Goal: Answer question/provide support: Share knowledge or assist other users

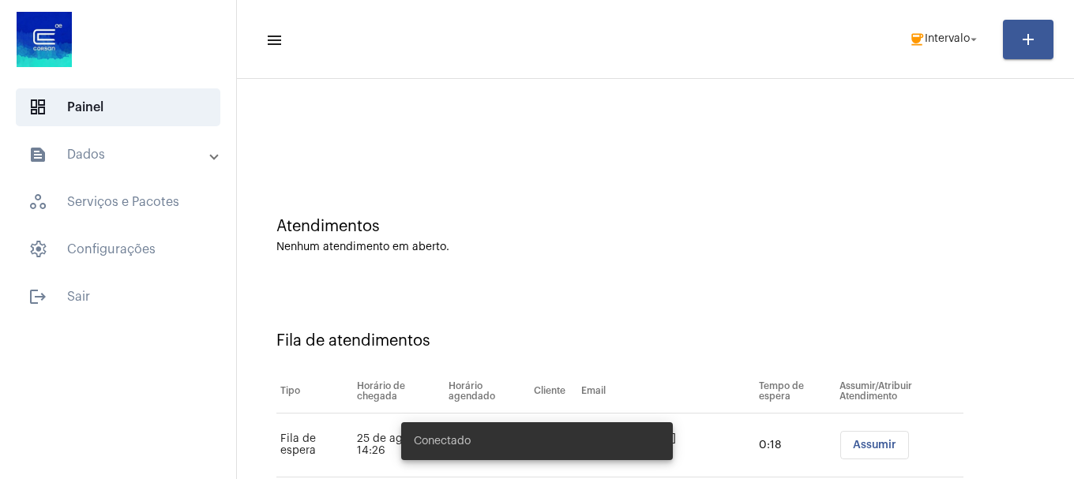
scroll to position [48, 0]
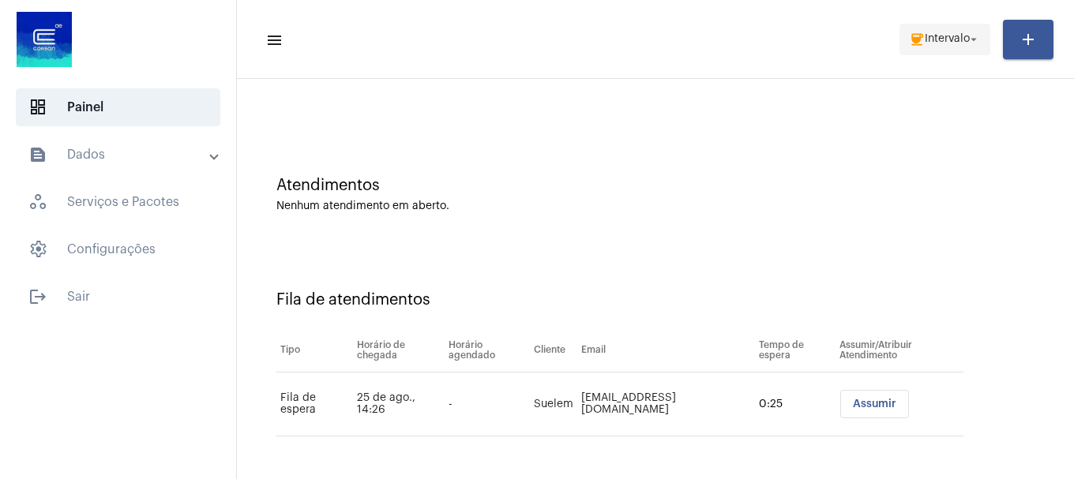
click at [945, 34] on span "Intervalo" at bounding box center [947, 39] width 45 height 11
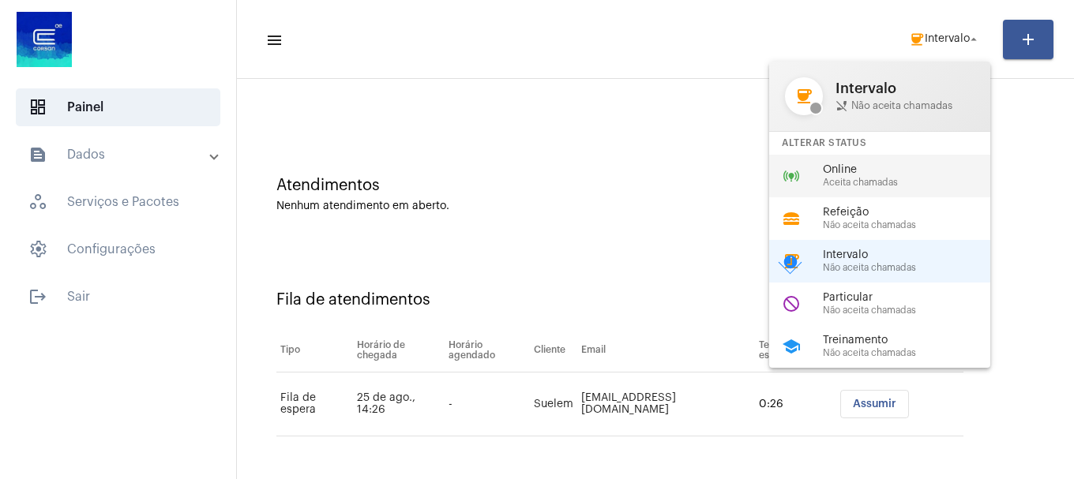
click at [875, 181] on span "Aceita chamadas" at bounding box center [913, 183] width 180 height 10
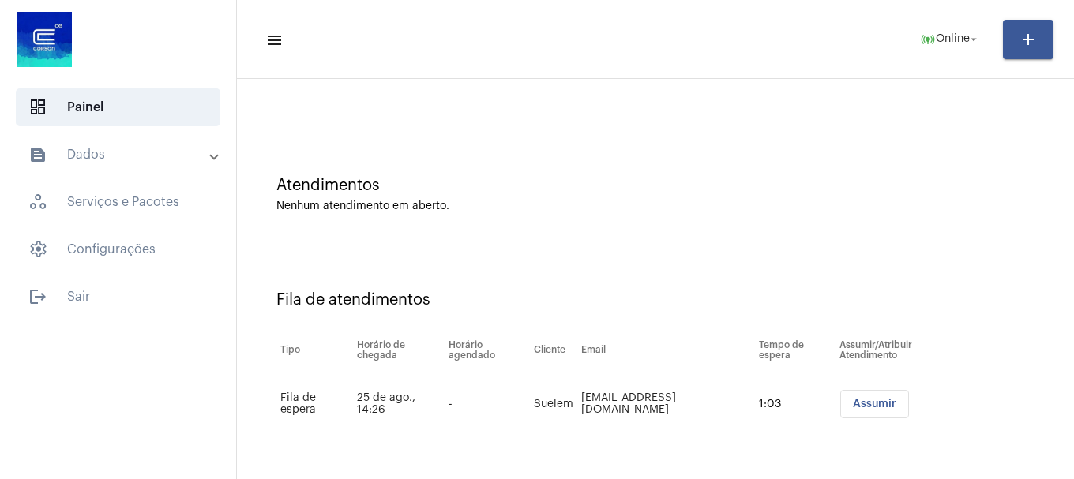
scroll to position [0, 0]
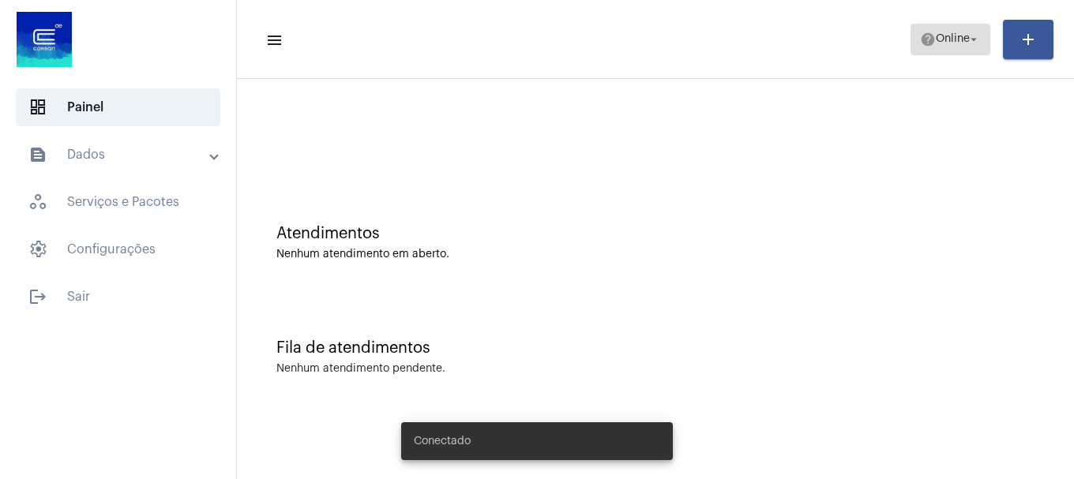
click at [936, 38] on span "Online" at bounding box center [953, 39] width 34 height 11
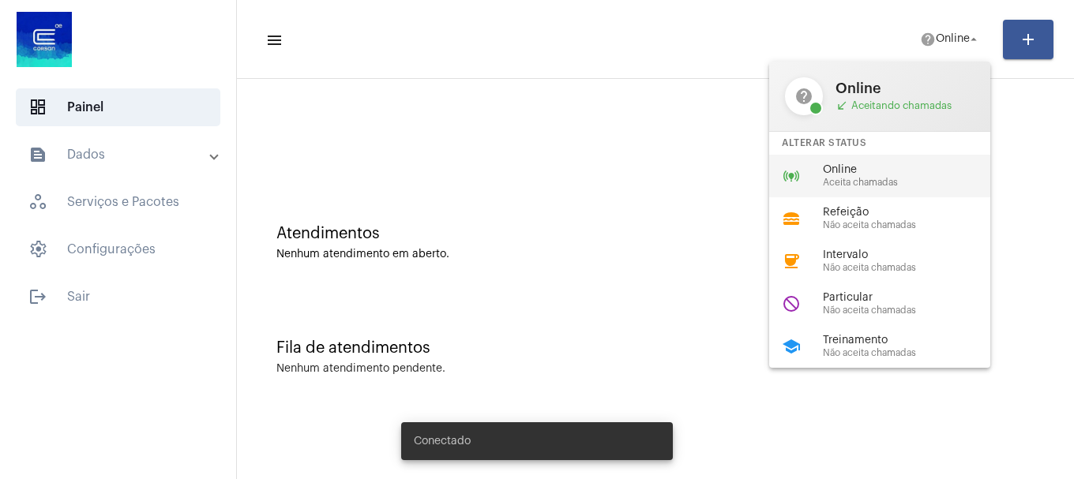
click at [869, 186] on span "Aceita chamadas" at bounding box center [913, 183] width 180 height 10
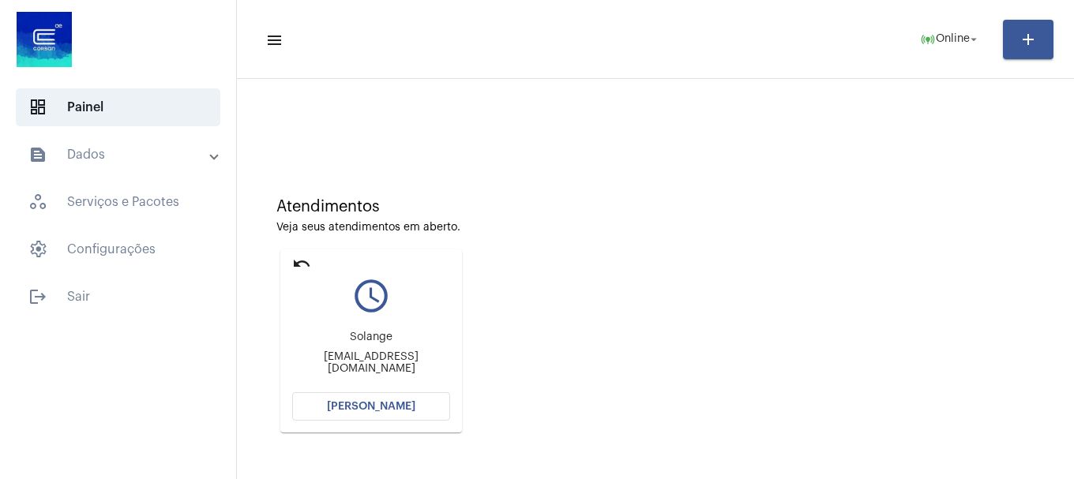
scroll to position [138, 0]
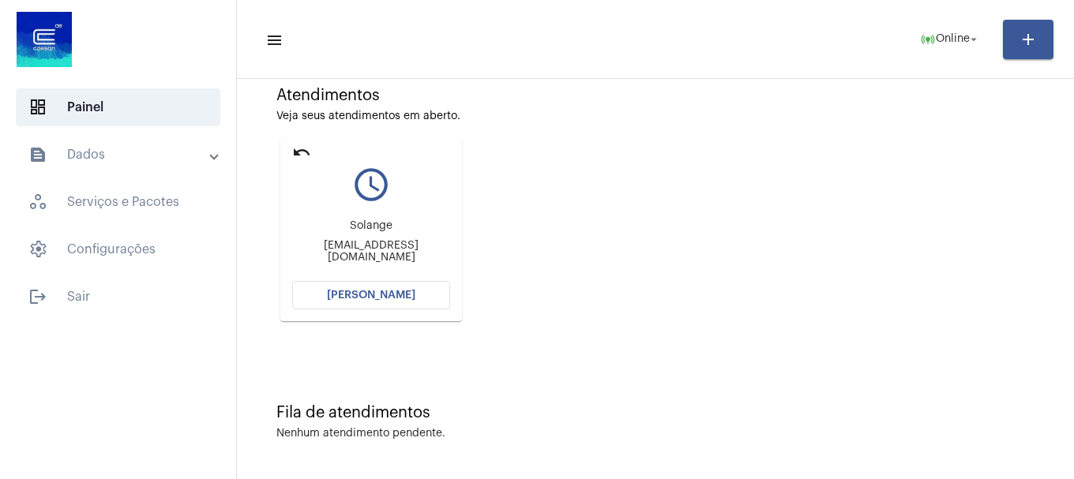
click at [409, 305] on button "[PERSON_NAME]" at bounding box center [371, 295] width 158 height 28
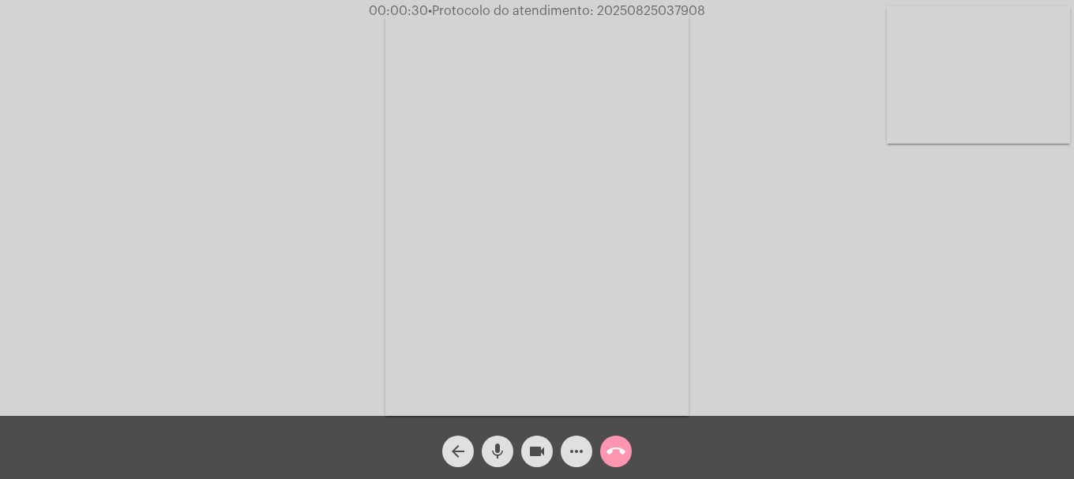
click at [590, 466] on div "more_horiz" at bounding box center [576, 447] width 39 height 39
click at [572, 453] on mat-icon "more_horiz" at bounding box center [576, 451] width 19 height 19
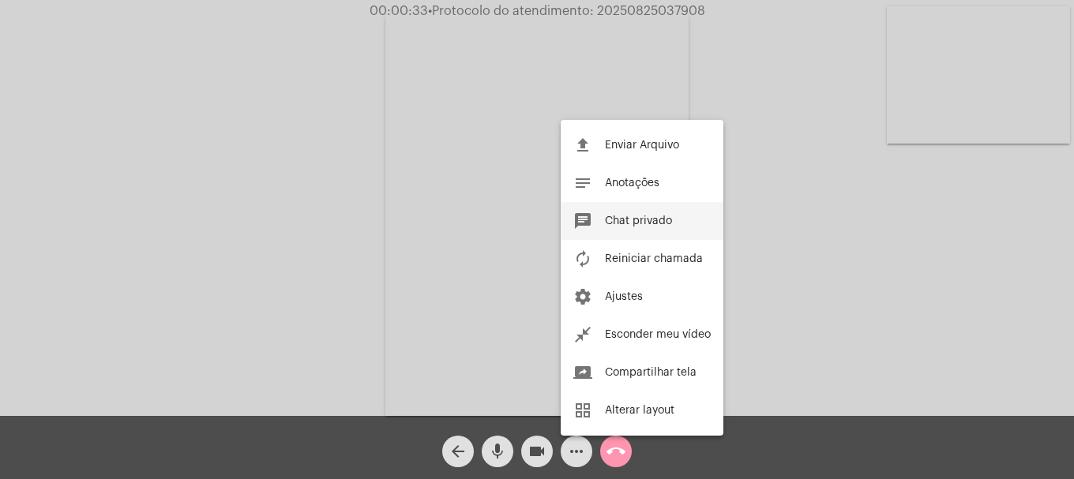
click at [625, 220] on span "Chat privado" at bounding box center [638, 221] width 67 height 11
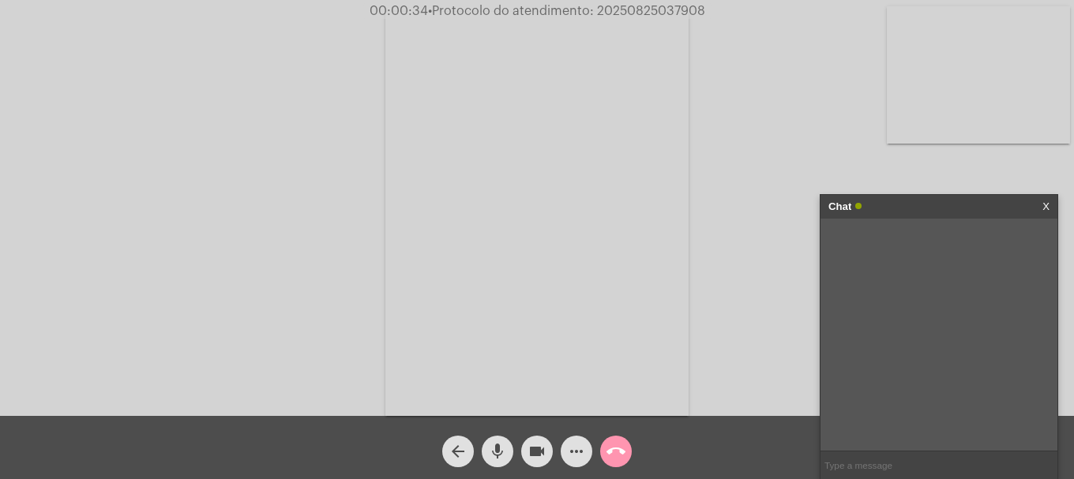
click at [913, 478] on input "text" at bounding box center [938, 466] width 237 height 28
type input "a senhora colocou como fone de ouvido"
type input "nos ajustes"
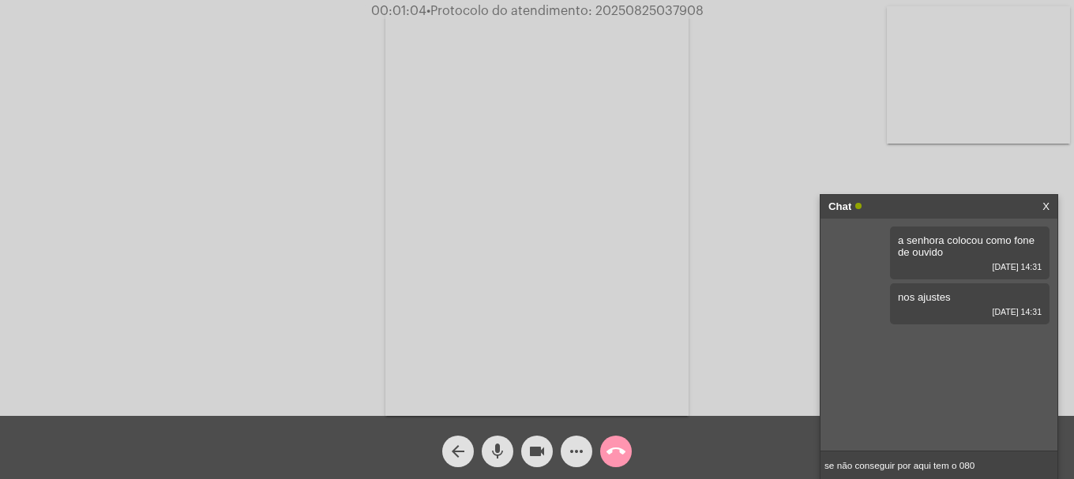
type input "se não conseguir por aqui tem o 0800"
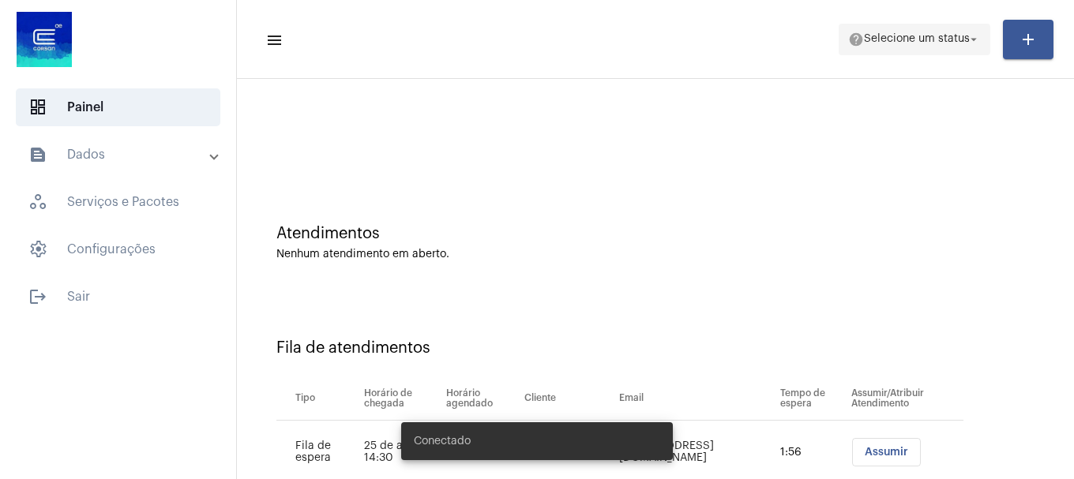
click at [922, 47] on span "help Selecione um status arrow_drop_down" at bounding box center [914, 38] width 133 height 28
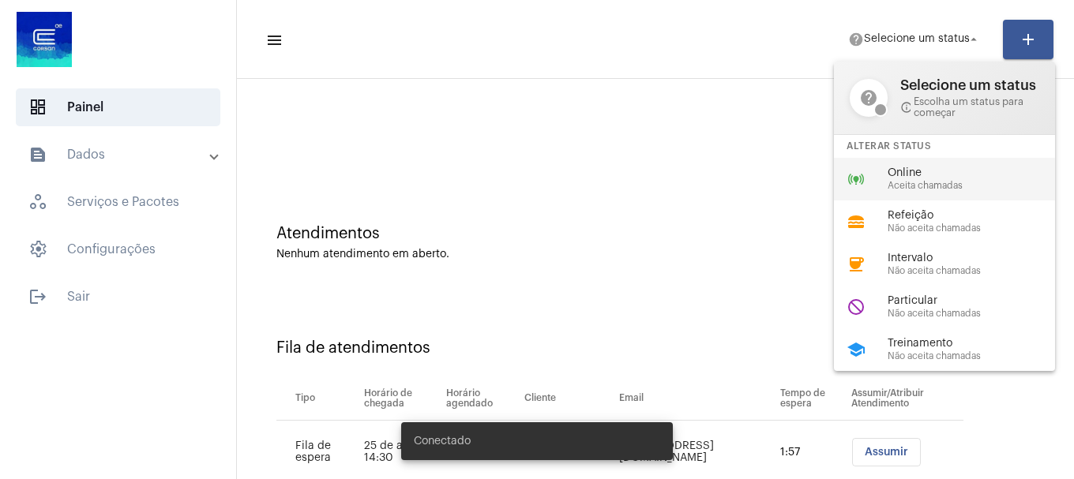
click at [920, 173] on span "Online" at bounding box center [977, 173] width 180 height 12
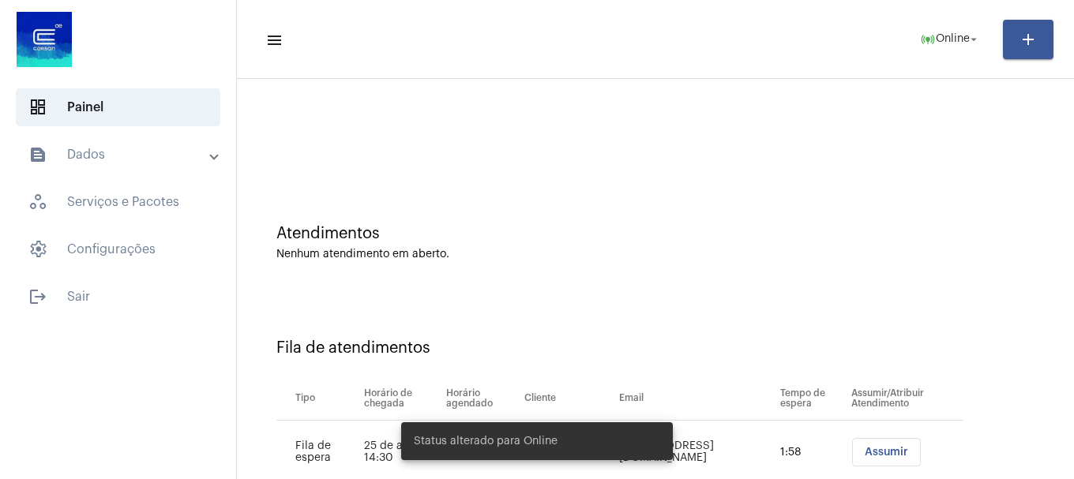
scroll to position [112, 0]
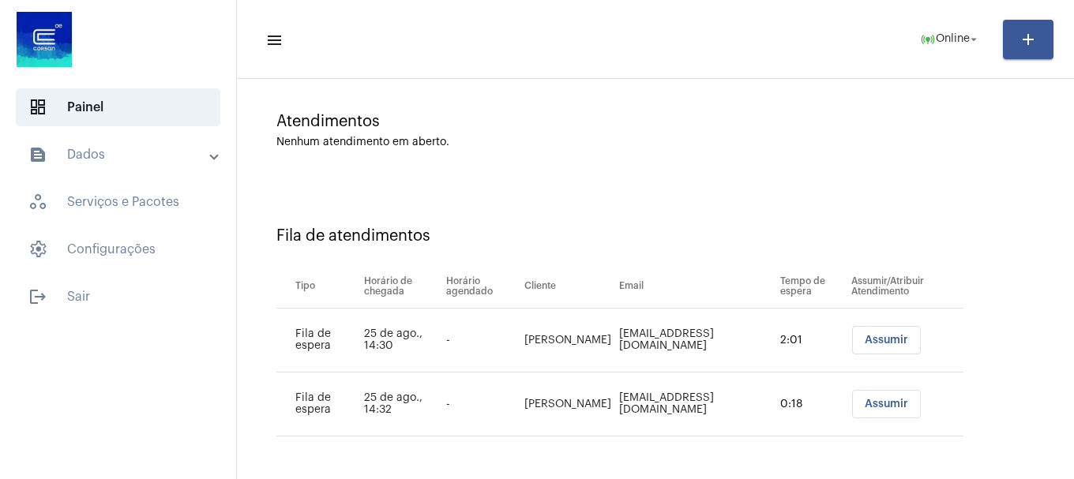
click at [861, 350] on button "Assumir" at bounding box center [886, 340] width 69 height 28
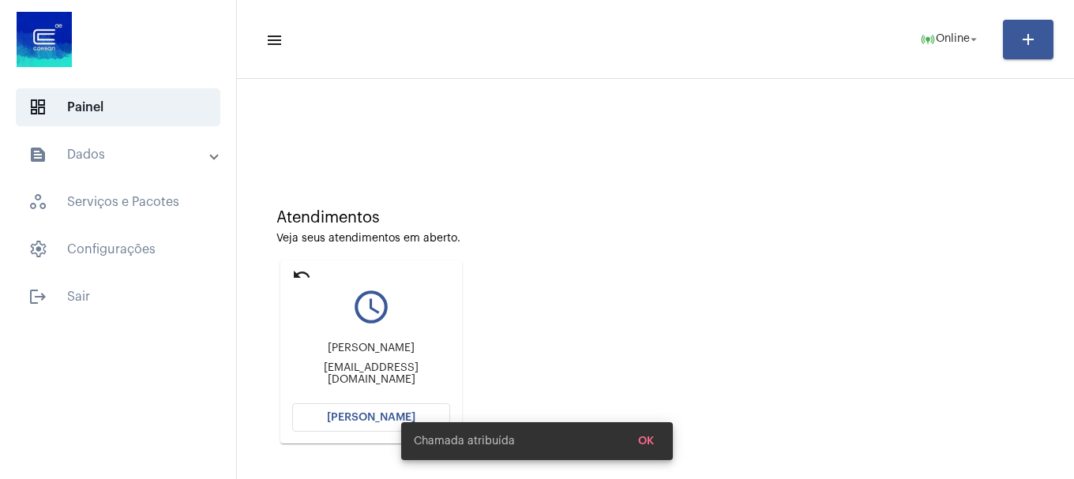
scroll to position [14, 0]
click at [435, 418] on div "Chamada atribuída OK" at bounding box center [537, 441] width 310 height 76
click at [403, 415] on div "Chamada atribuída OK" at bounding box center [537, 441] width 310 height 76
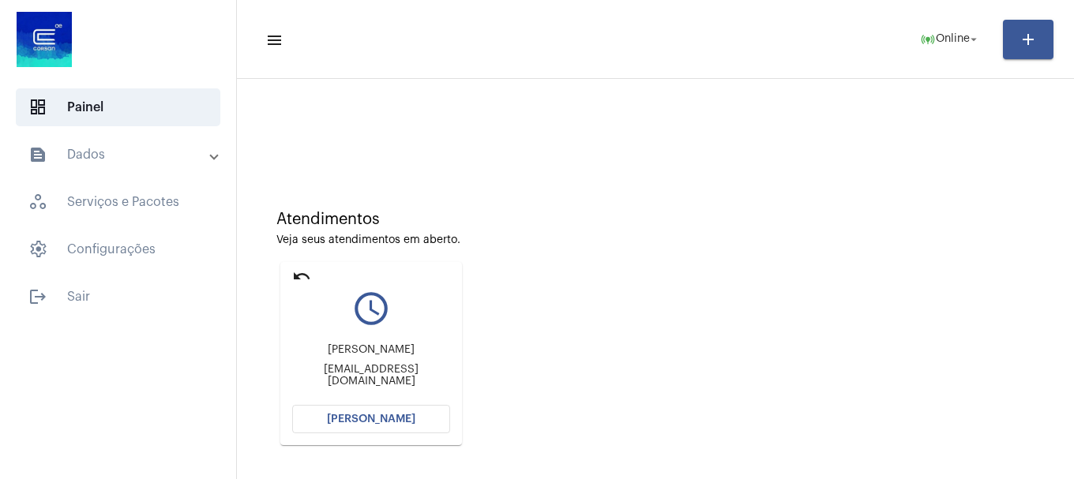
click at [392, 420] on span "[PERSON_NAME]" at bounding box center [371, 419] width 88 height 11
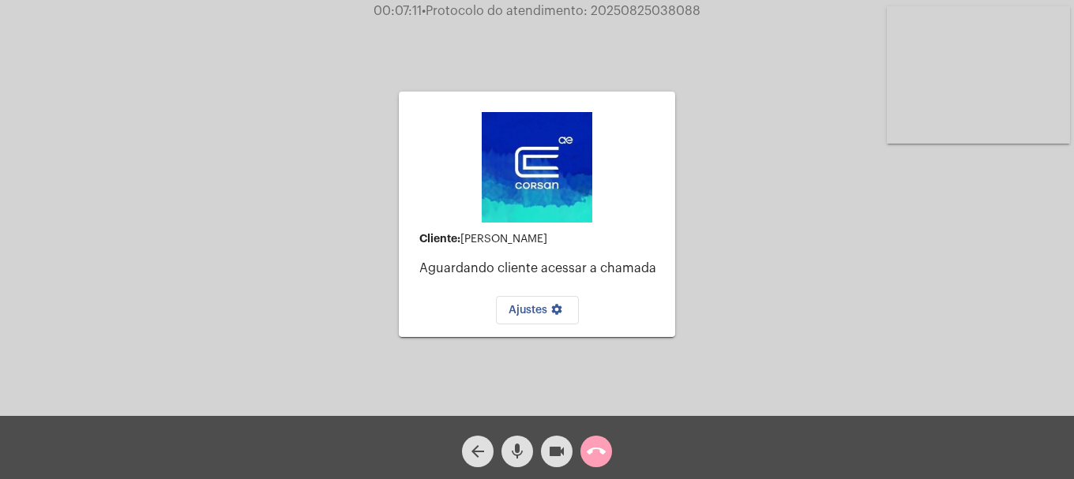
click at [599, 448] on mat-icon "call_end" at bounding box center [596, 451] width 19 height 19
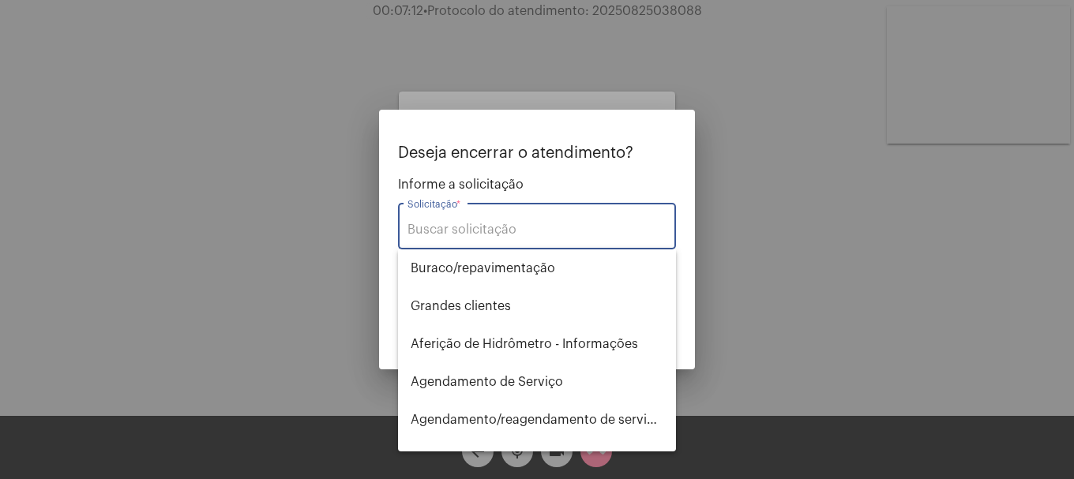
drag, startPoint x: 599, startPoint y: 230, endPoint x: 582, endPoint y: 246, distance: 23.5
click at [600, 230] on input "Solicitação *" at bounding box center [536, 230] width 259 height 14
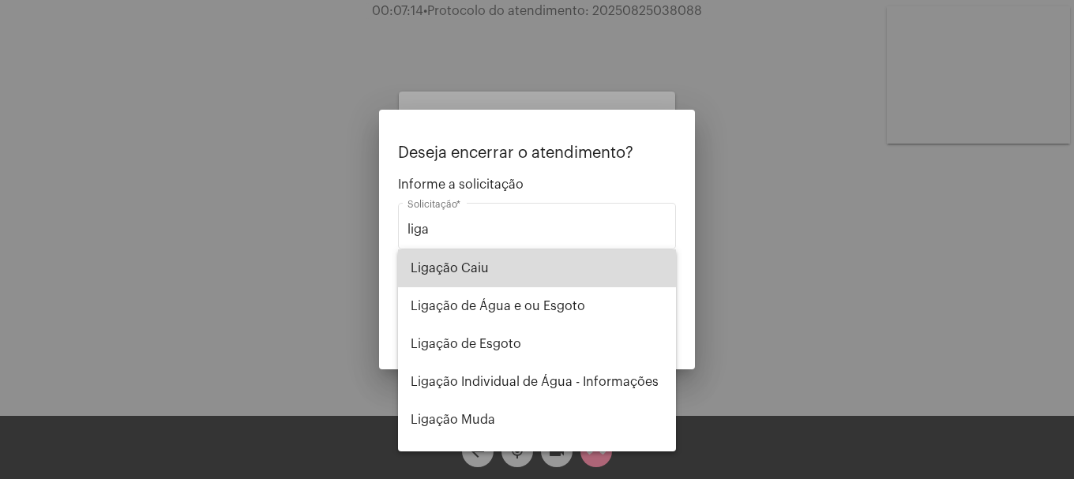
click at [571, 258] on span "Ligação Caiu" at bounding box center [537, 269] width 253 height 38
type input "Ligação Caiu"
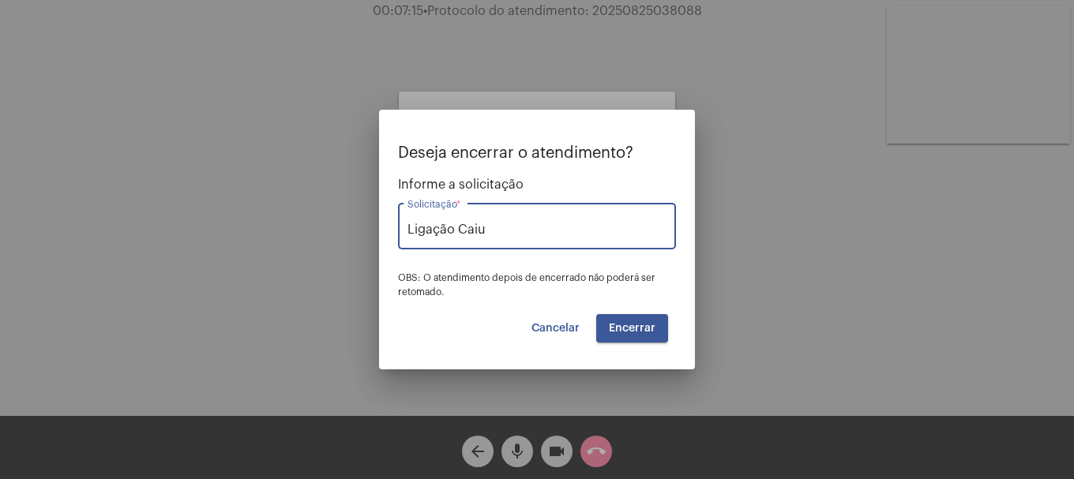
click at [618, 327] on span "Encerrar" at bounding box center [632, 328] width 47 height 11
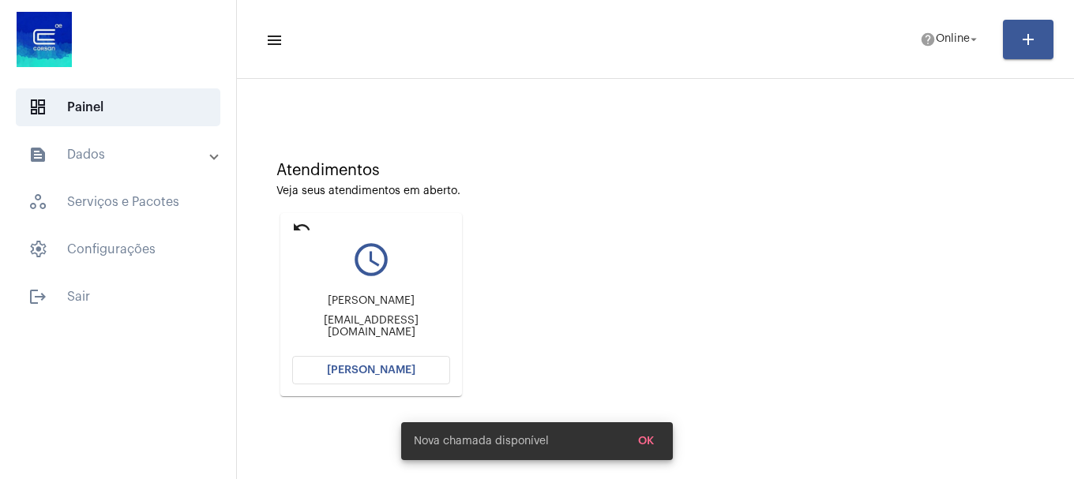
scroll to position [158, 0]
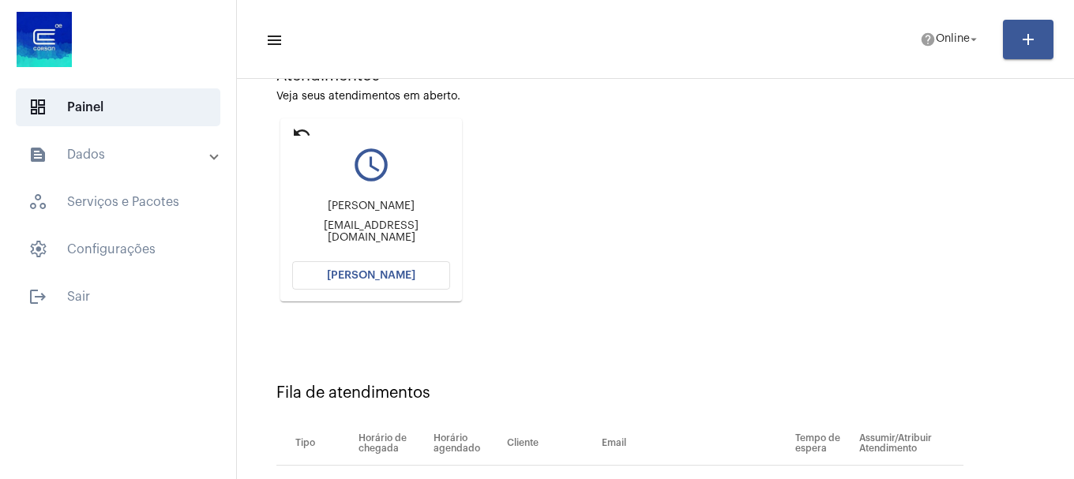
click at [902, 42] on mat-toolbar-row "menu help Online arrow_drop_down add" at bounding box center [655, 39] width 837 height 51
click at [936, 40] on span "Online" at bounding box center [953, 39] width 34 height 11
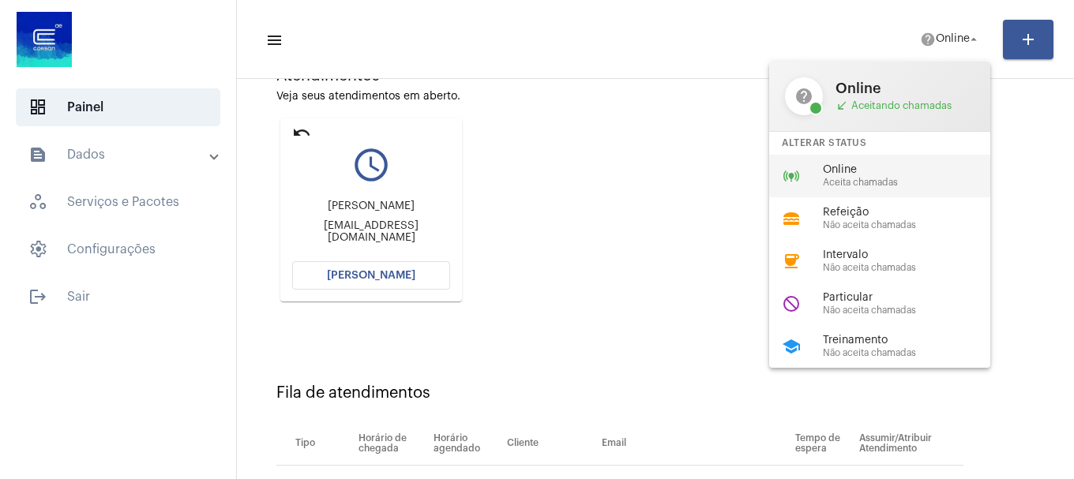
click at [913, 158] on div "online_prediction Online Aceita chamadas" at bounding box center [892, 176] width 246 height 43
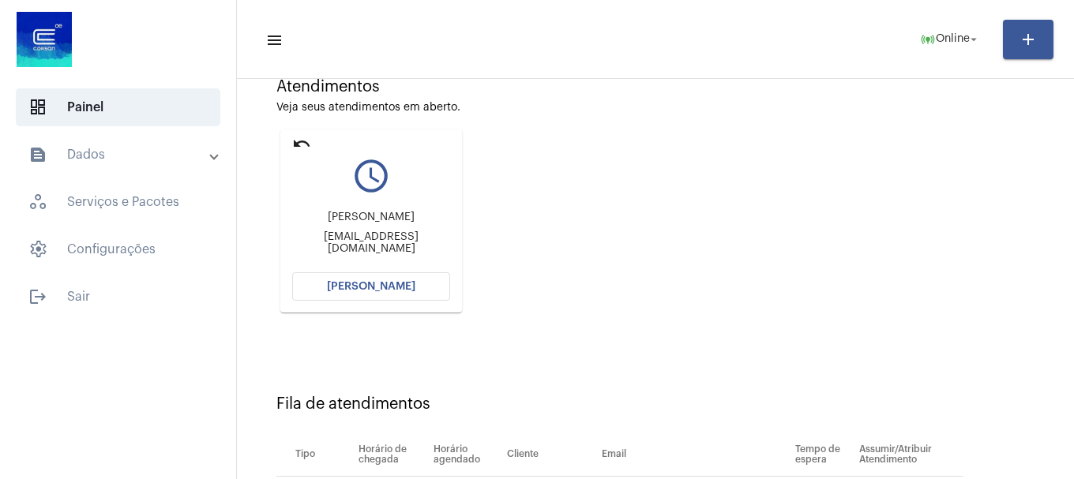
scroll to position [142, 0]
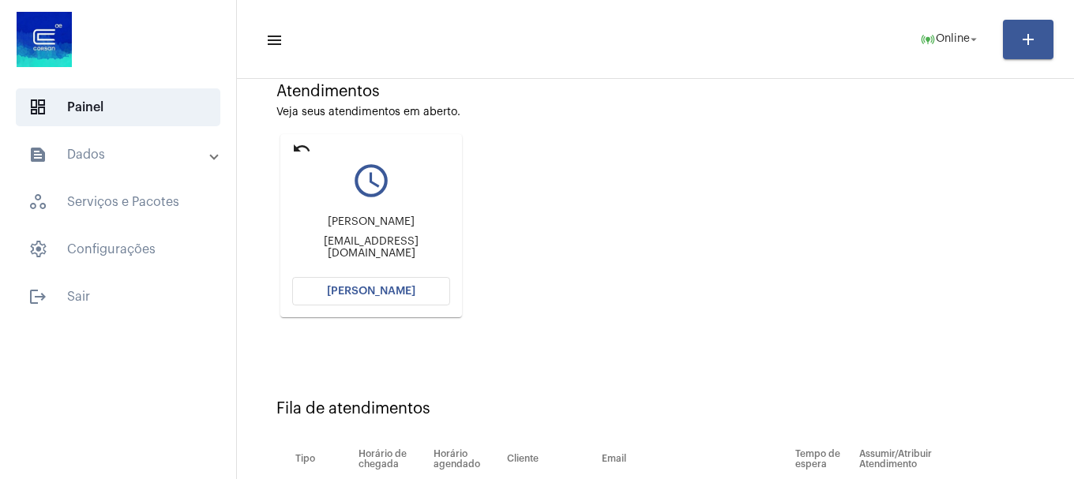
click at [372, 307] on mat-card "undo query_builder claudio Claudiorosa287@gmail.com Abrir Chamada" at bounding box center [371, 225] width 182 height 183
click at [376, 291] on span "[PERSON_NAME]" at bounding box center [371, 291] width 88 height 11
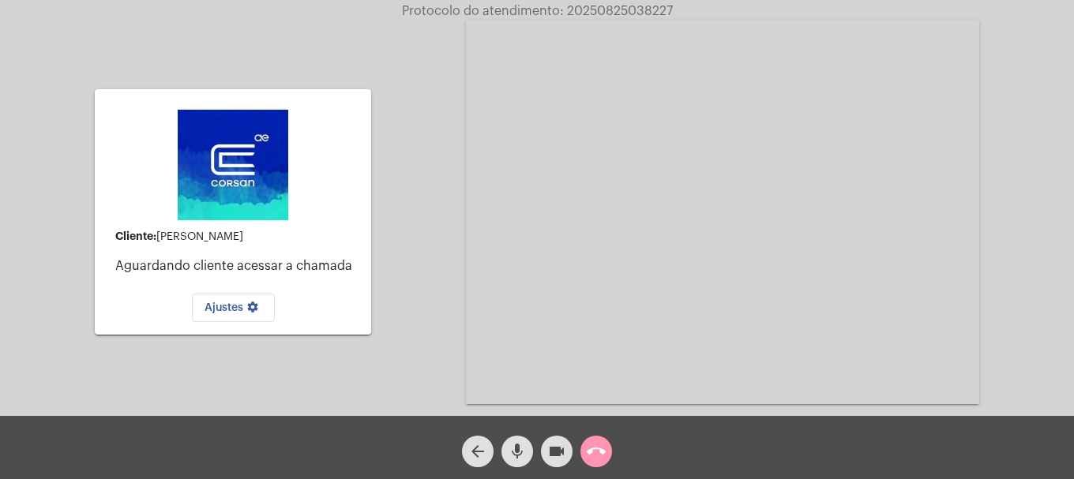
click at [602, 445] on mat-icon "call_end" at bounding box center [596, 451] width 19 height 19
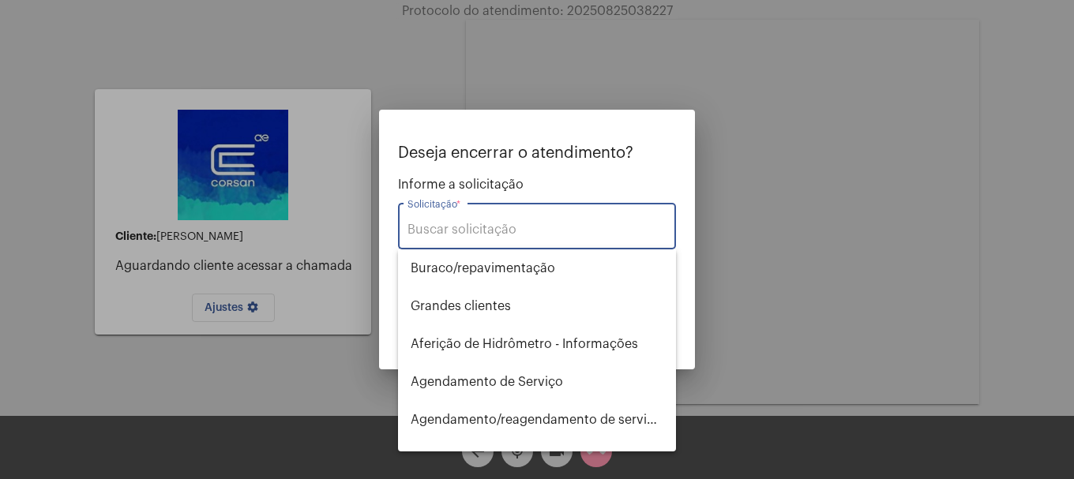
click at [532, 235] on input "Solicitação *" at bounding box center [536, 230] width 259 height 14
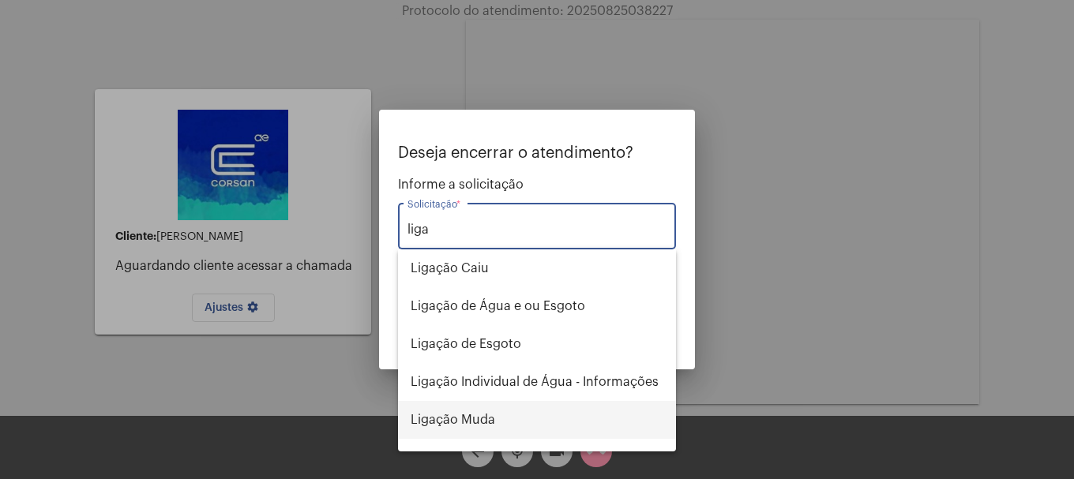
click at [542, 432] on span "Ligação Muda" at bounding box center [537, 420] width 253 height 38
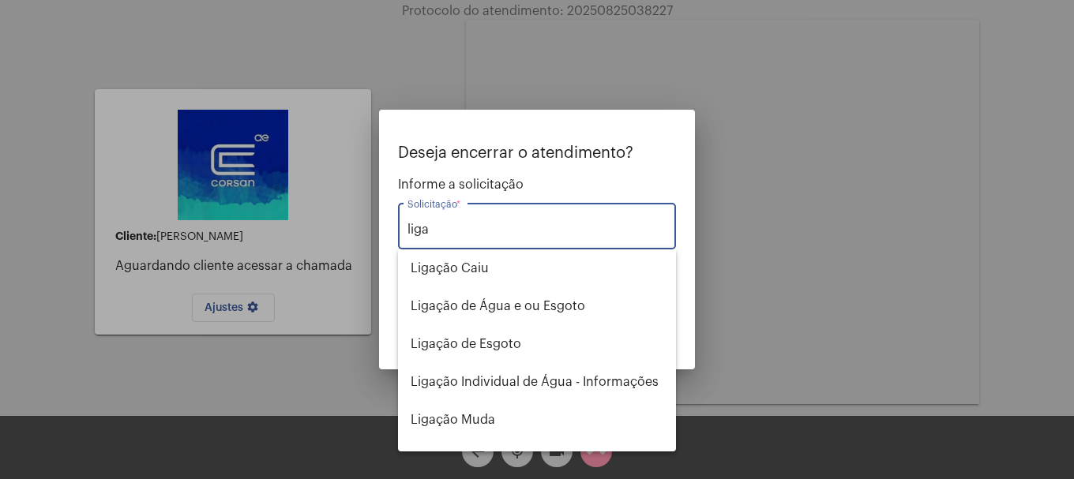
type input "Ligação Muda"
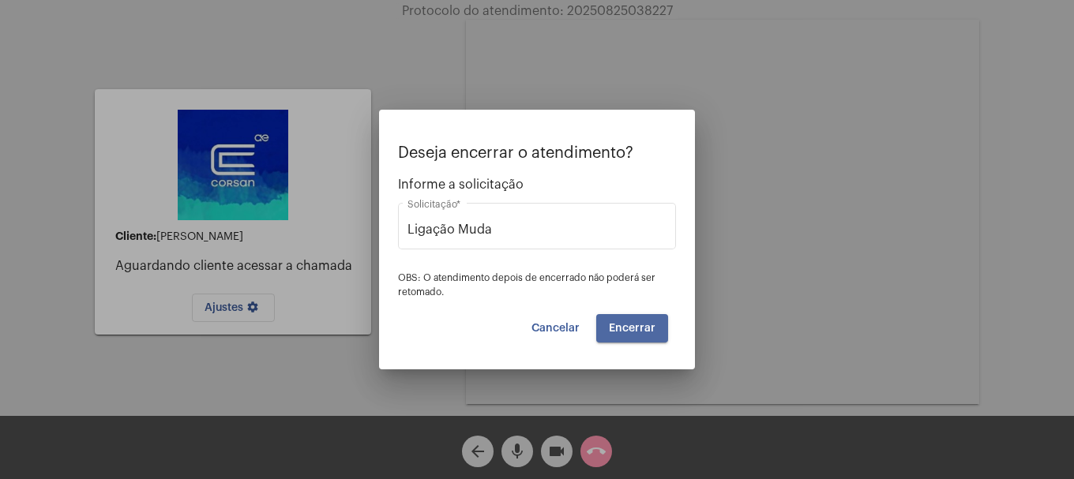
click at [605, 340] on button "Encerrar" at bounding box center [632, 328] width 72 height 28
click at [606, 340] on button "Encerrar" at bounding box center [632, 328] width 72 height 28
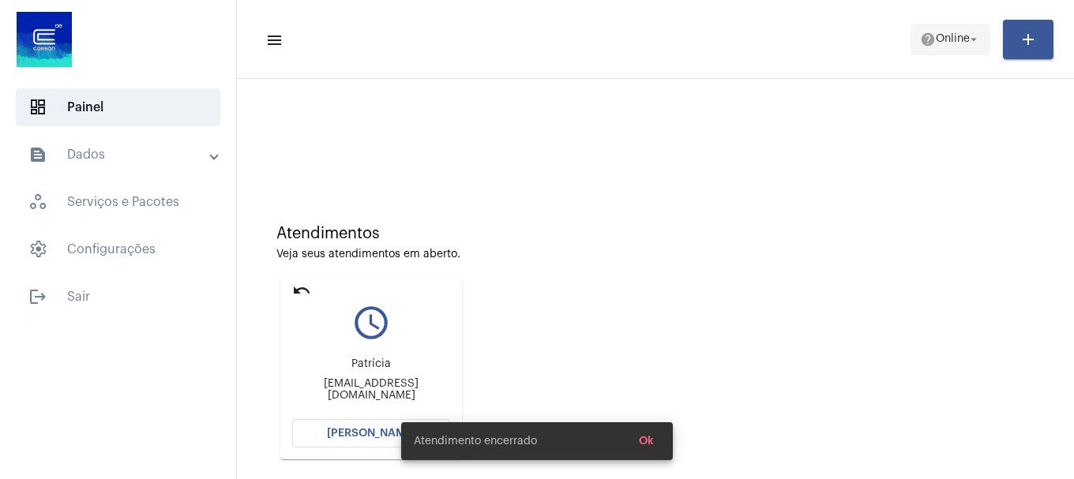
click at [951, 28] on span "help Online arrow_drop_down" at bounding box center [950, 38] width 61 height 28
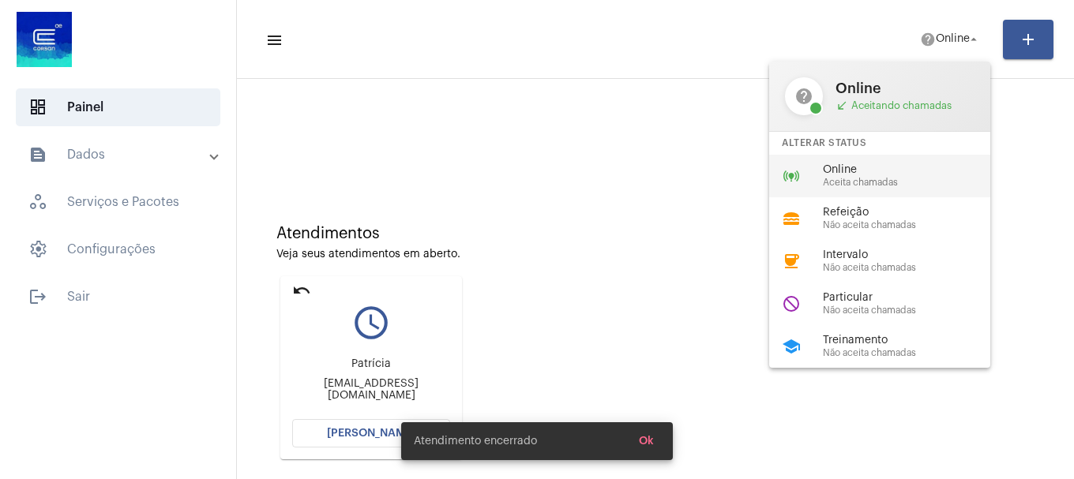
click at [859, 189] on div "online_prediction Online Aceita chamadas" at bounding box center [892, 176] width 246 height 43
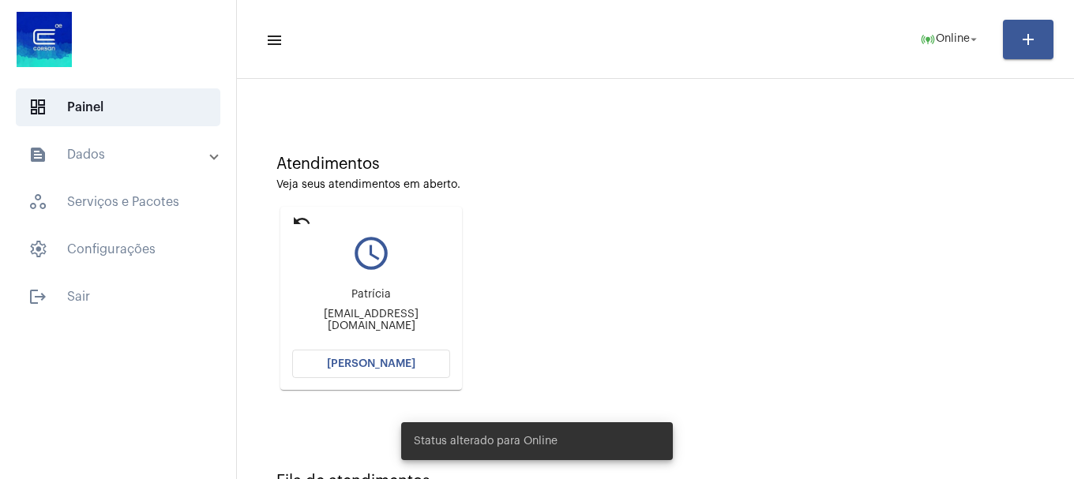
scroll to position [138, 0]
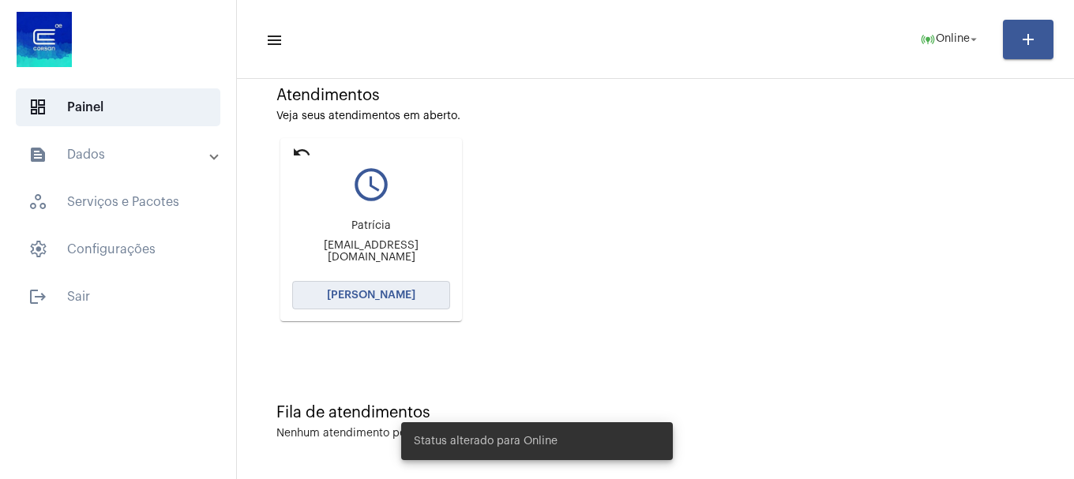
click at [364, 302] on button "[PERSON_NAME]" at bounding box center [371, 295] width 158 height 28
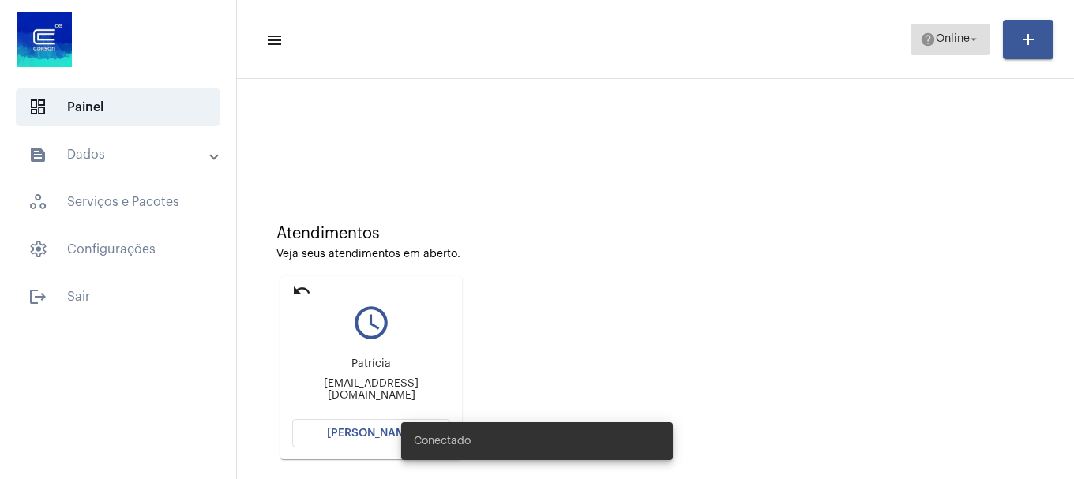
click at [932, 30] on span "help Online arrow_drop_down" at bounding box center [950, 38] width 61 height 28
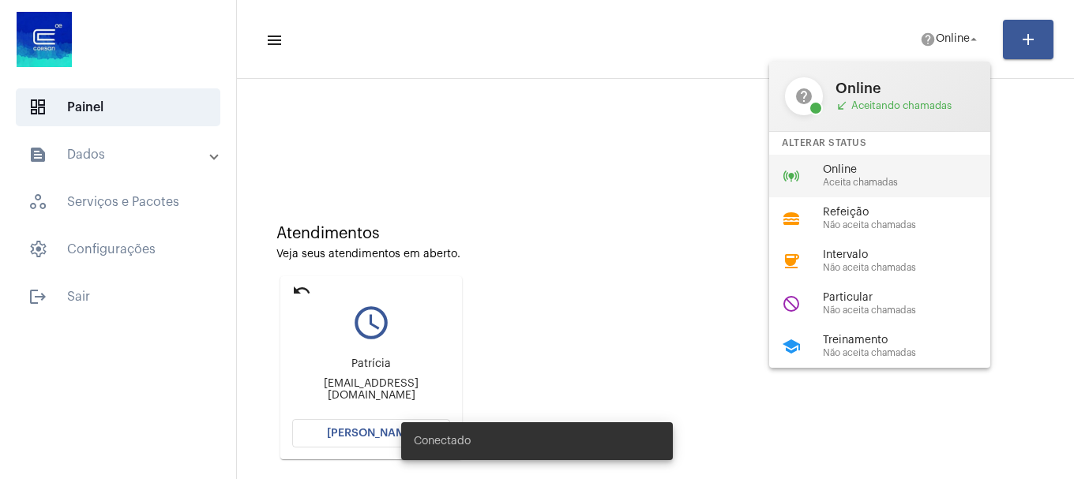
click at [906, 182] on span "Aceita chamadas" at bounding box center [913, 183] width 180 height 10
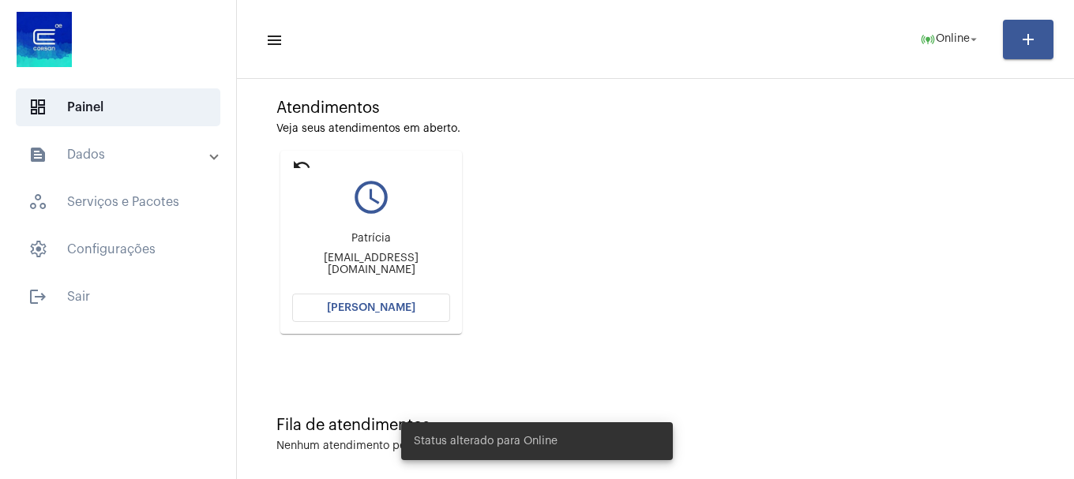
scroll to position [138, 0]
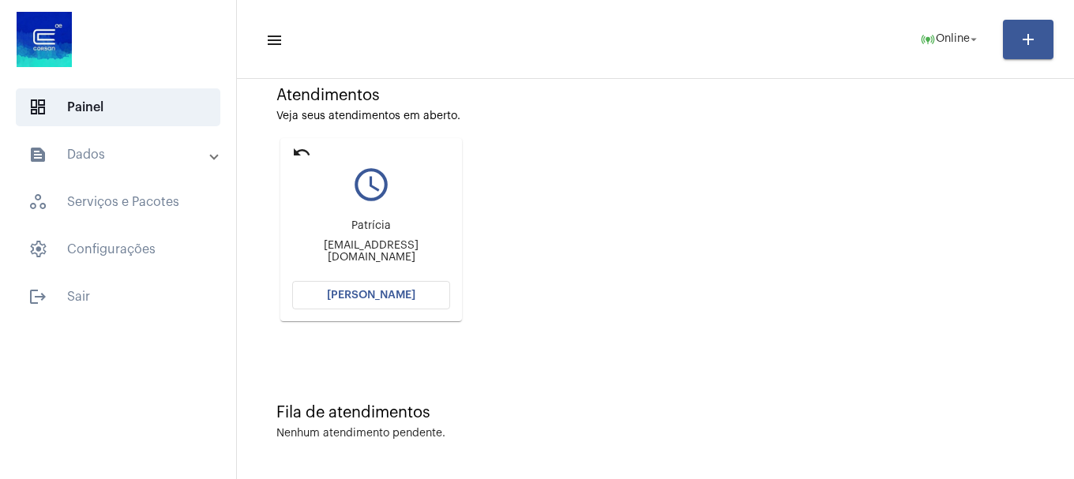
click at [436, 295] on button "Abrir Chamada" at bounding box center [371, 295] width 158 height 28
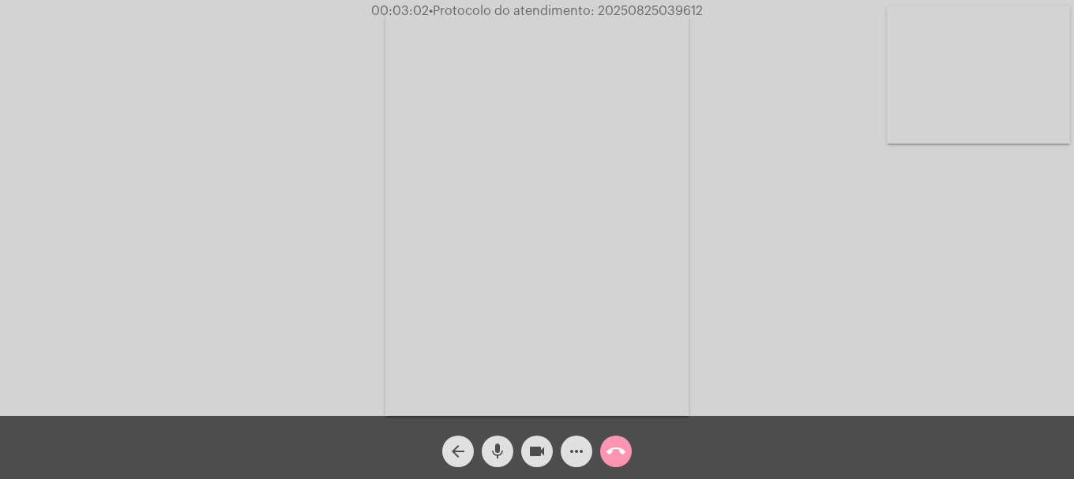
click at [513, 454] on div "mic" at bounding box center [497, 447] width 39 height 39
click at [499, 456] on mat-icon "mic_off" at bounding box center [497, 451] width 19 height 19
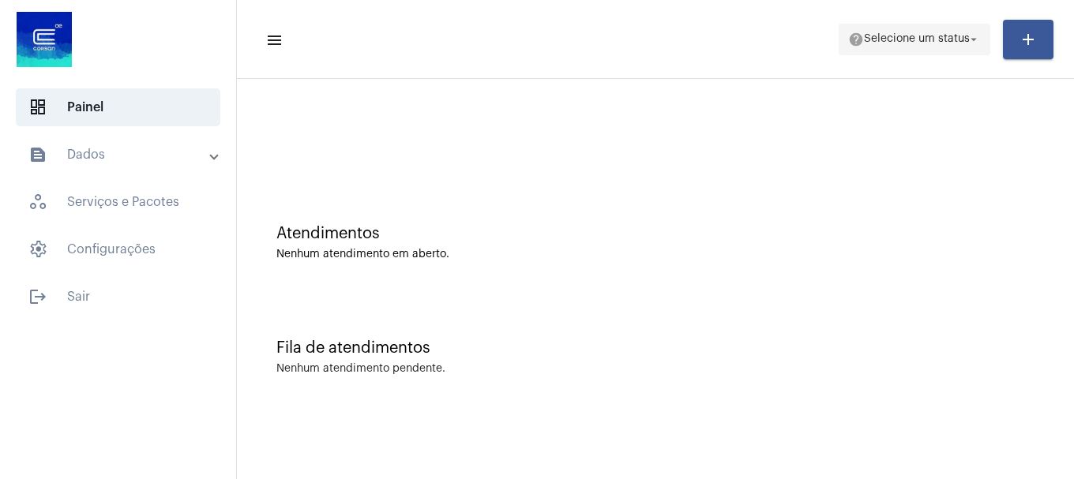
click at [882, 51] on span "help Selecione um status arrow_drop_down" at bounding box center [914, 38] width 133 height 28
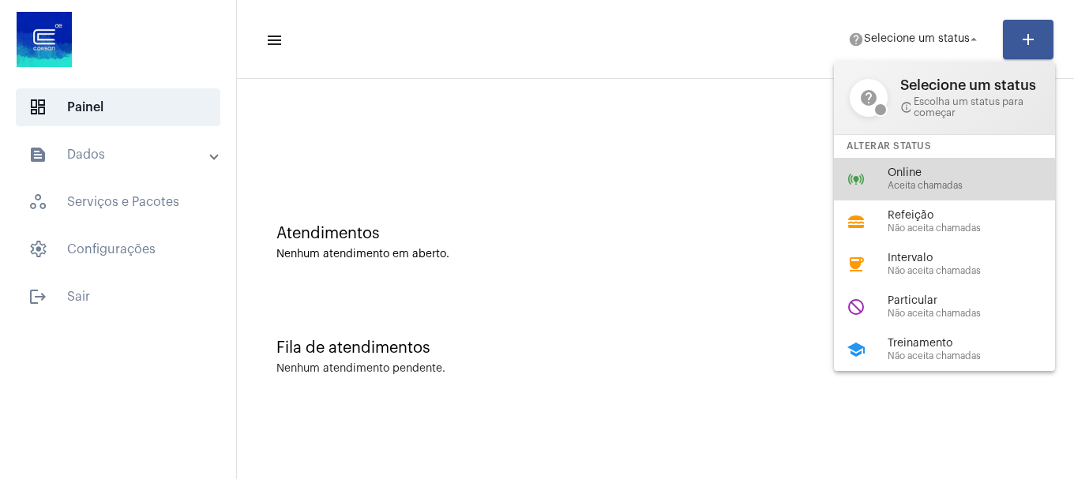
click at [913, 181] on span "Aceita chamadas" at bounding box center [977, 186] width 180 height 10
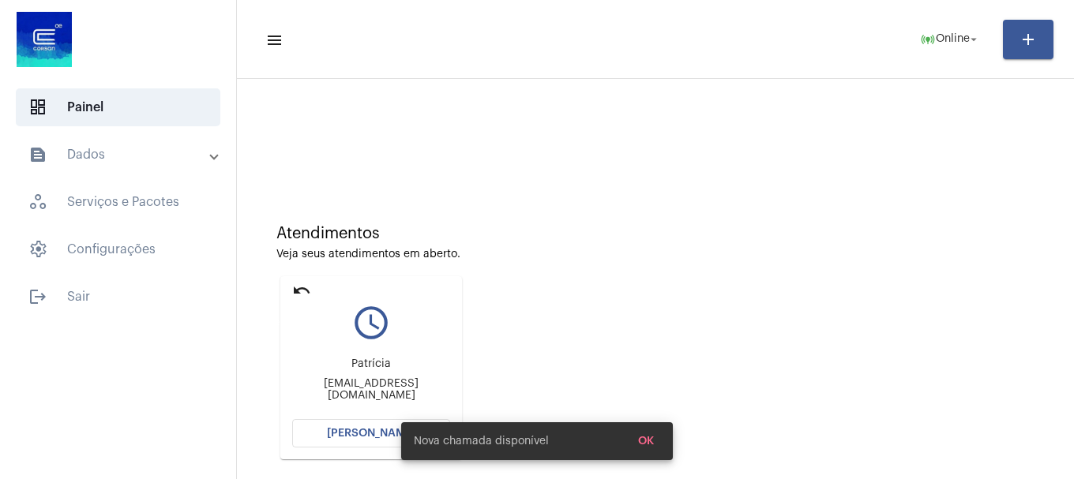
click at [295, 287] on mat-icon "undo" at bounding box center [301, 290] width 19 height 19
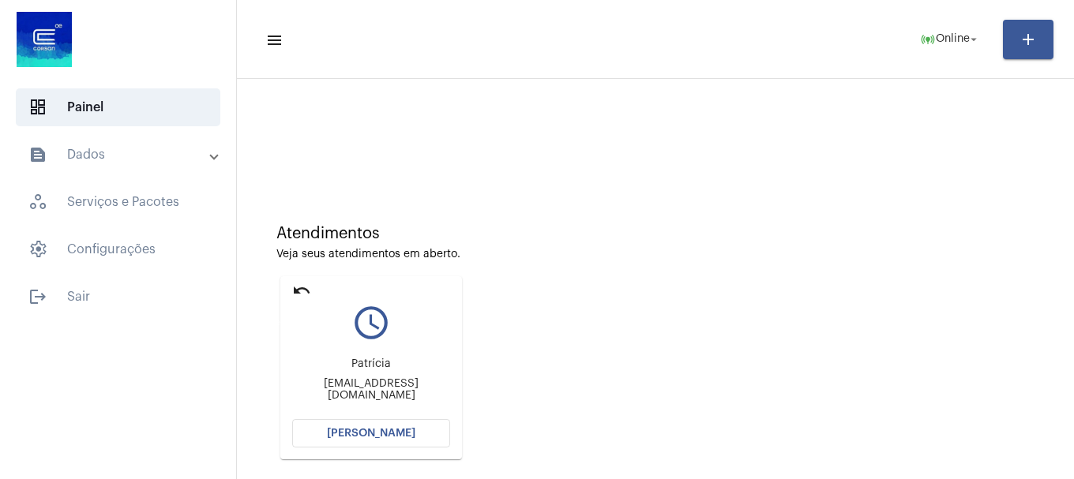
click at [296, 291] on mat-icon "undo" at bounding box center [301, 290] width 19 height 19
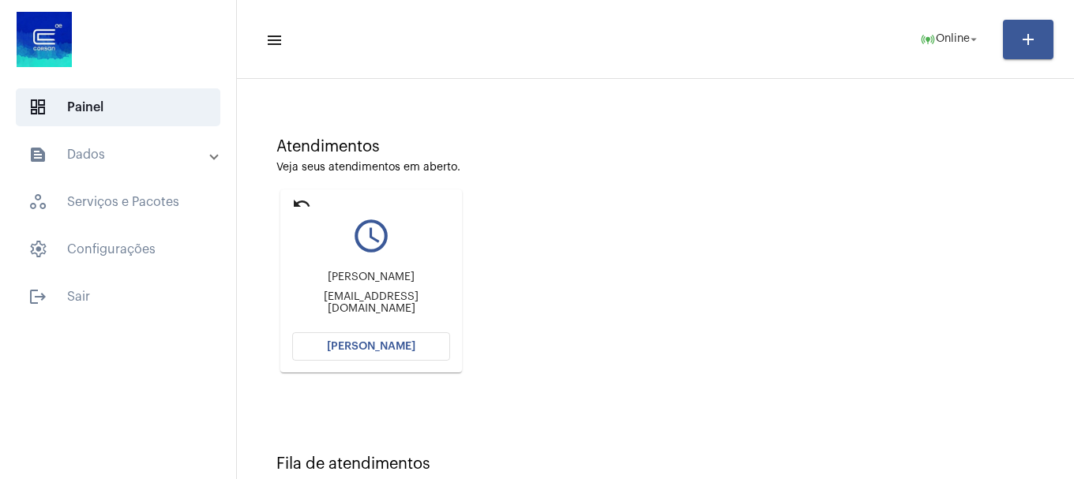
scroll to position [251, 0]
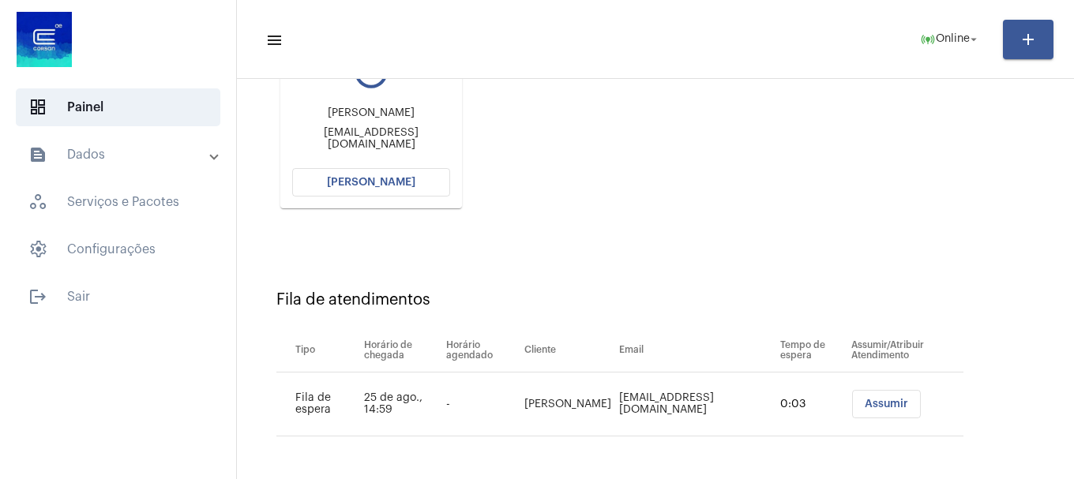
click at [381, 188] on button "[PERSON_NAME]" at bounding box center [371, 182] width 158 height 28
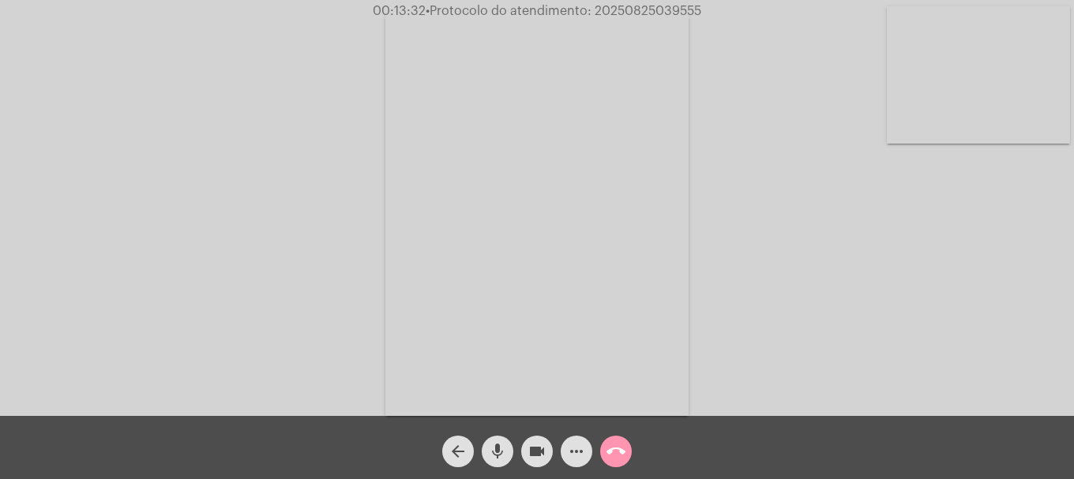
click at [548, 449] on button "videocam" at bounding box center [537, 452] width 32 height 32
click at [508, 453] on button "mic" at bounding box center [498, 452] width 32 height 32
click at [507, 452] on button "mic_off" at bounding box center [498, 452] width 32 height 32
click at [520, 451] on div "videocam_off" at bounding box center [536, 447] width 39 height 39
click at [944, 116] on video at bounding box center [978, 74] width 183 height 137
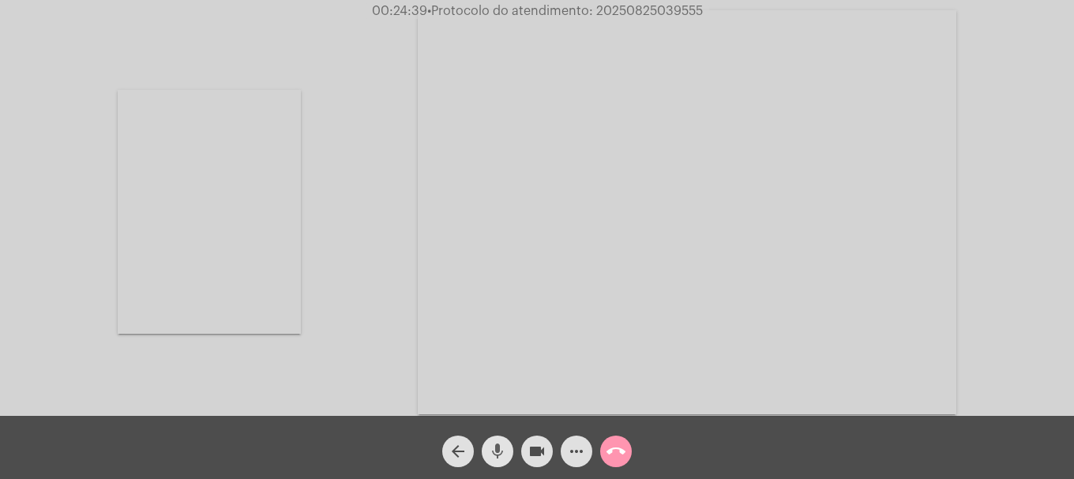
click at [509, 452] on button "mic" at bounding box center [498, 452] width 32 height 32
click at [509, 452] on button "mic_off" at bounding box center [498, 452] width 32 height 32
click at [624, 15] on span "• Protocolo do atendimento: 20250825039555" at bounding box center [565, 11] width 276 height 13
copy span "20250825039555"
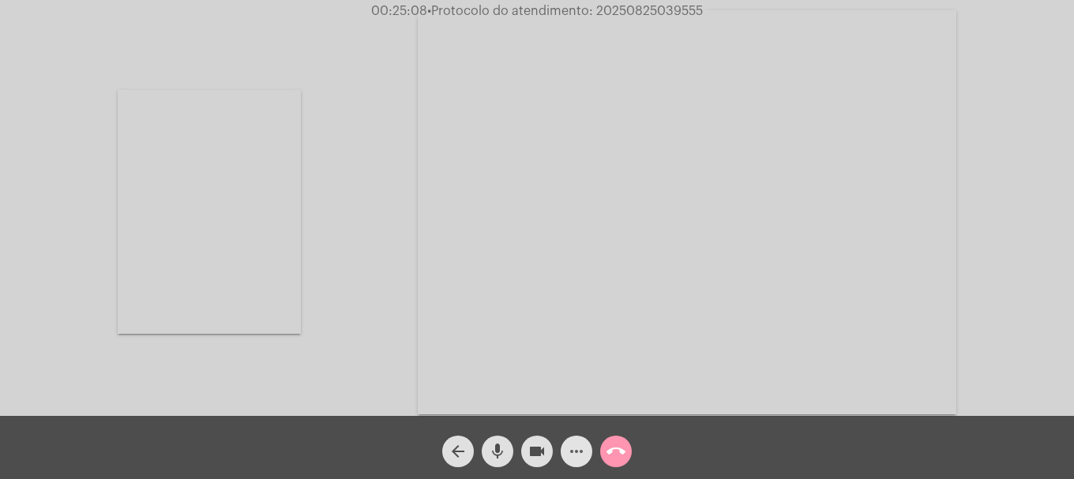
click at [572, 467] on span "more_horiz" at bounding box center [576, 452] width 19 height 32
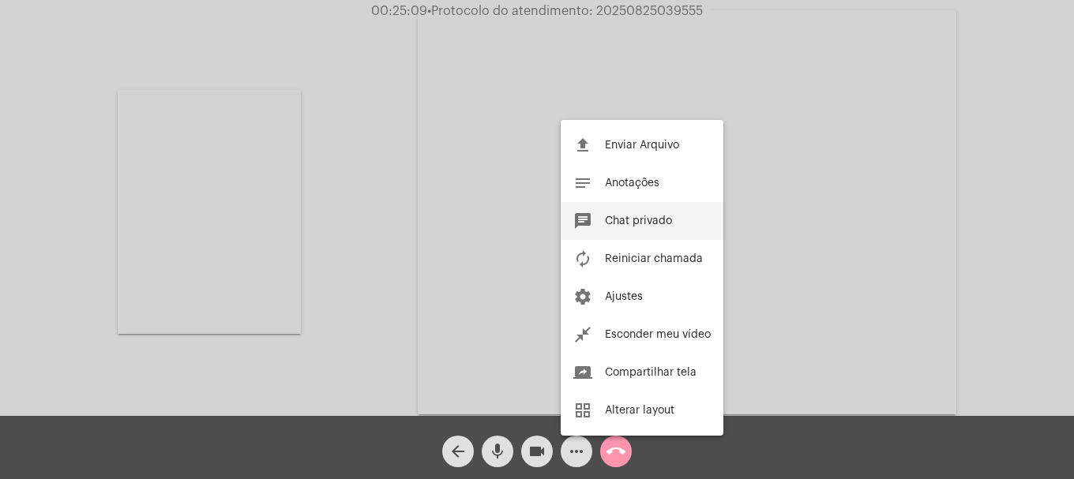
click at [647, 222] on span "Chat privado" at bounding box center [638, 221] width 67 height 11
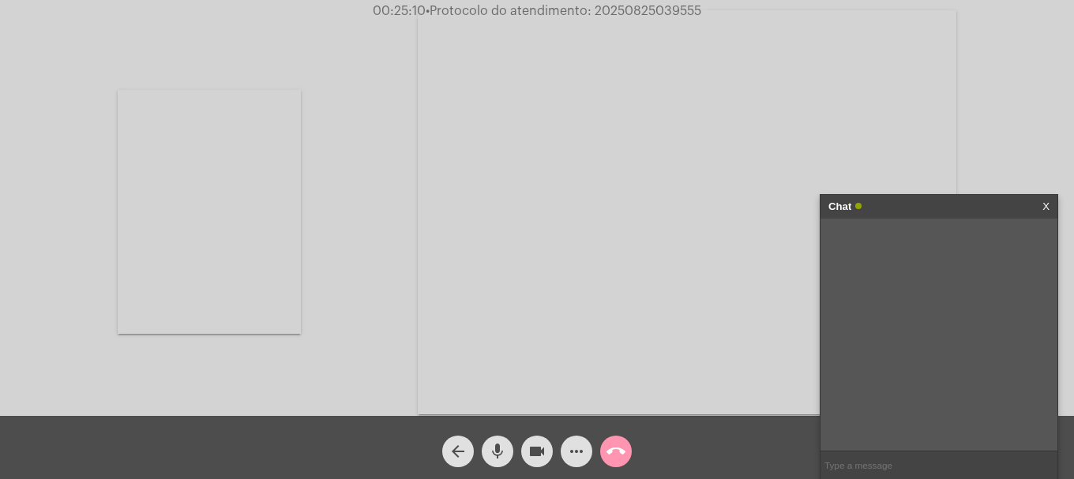
click at [920, 475] on input "text" at bounding box center [938, 466] width 237 height 28
paste input "20250825039555"
type input "20250825039555"
click at [621, 458] on mat-icon "call_end" at bounding box center [615, 451] width 19 height 19
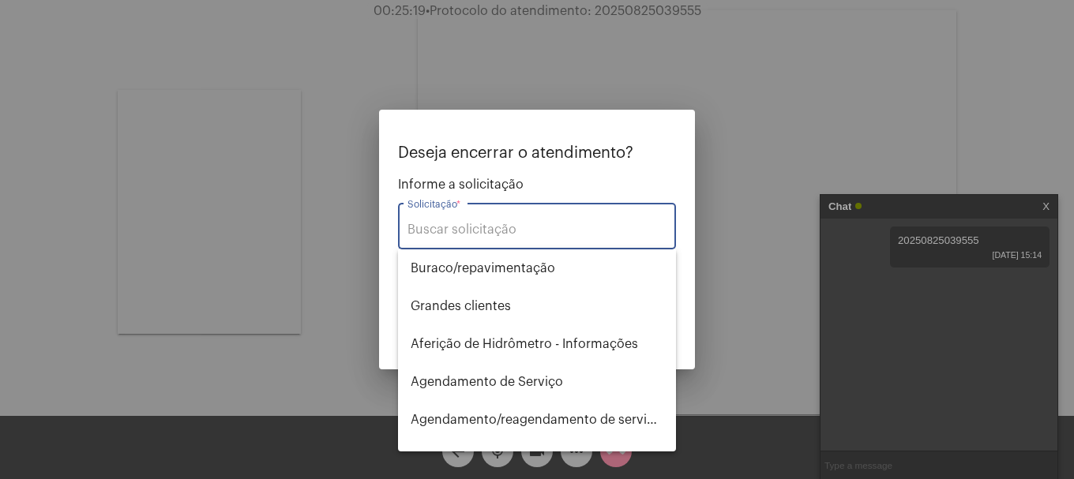
click at [466, 223] on input "Solicitação *" at bounding box center [536, 230] width 259 height 14
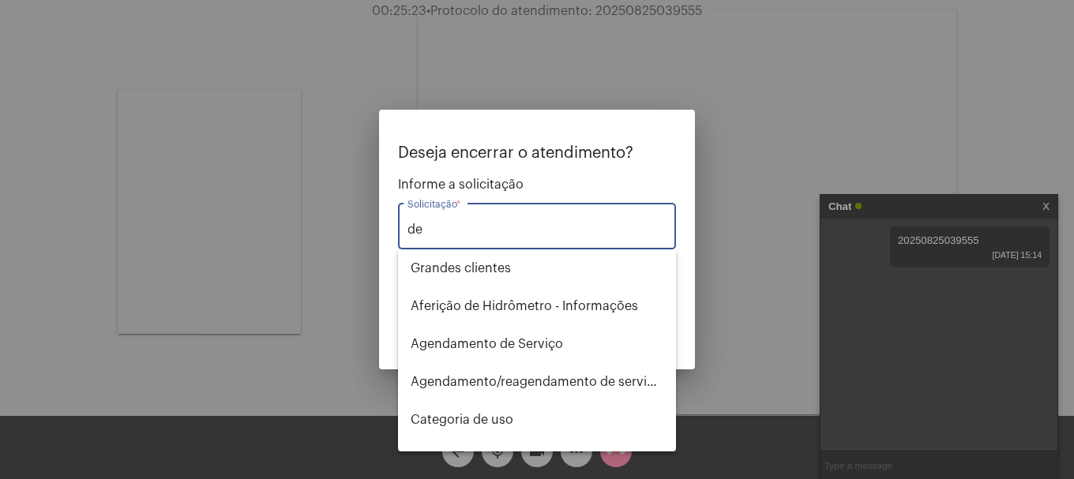
type input "d"
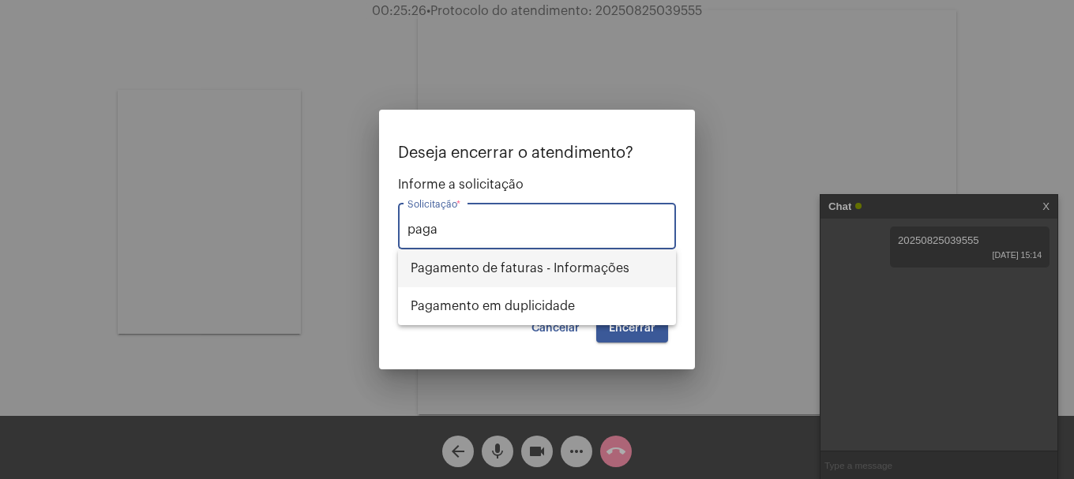
click at [554, 265] on span "Pagamento de faturas - Informações" at bounding box center [537, 269] width 253 height 38
type input "Pagamento de faturas - Informações"
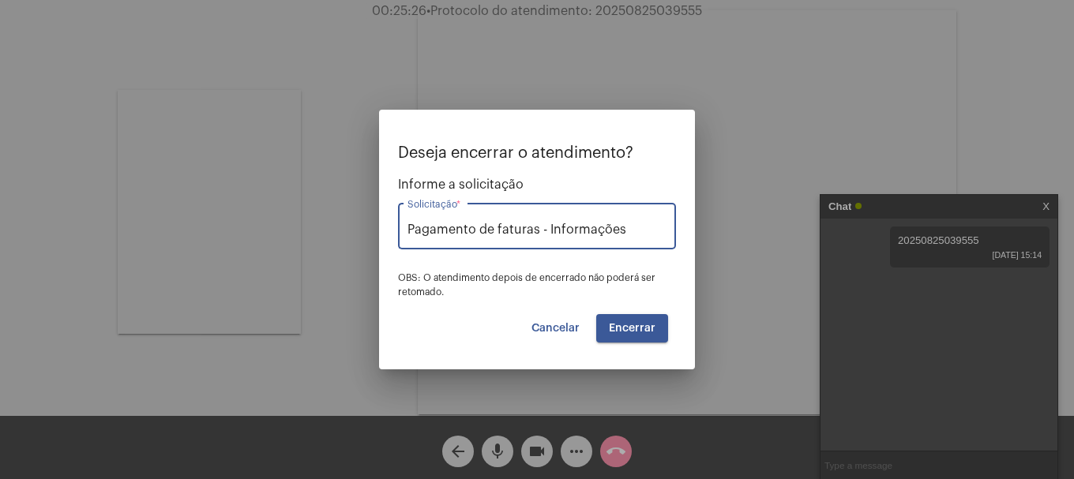
click at [658, 343] on mat-dialog-container "Deseja encerrar o atendimento? Informe a solicitação Pagamento de faturas - Inf…" at bounding box center [537, 240] width 316 height 260
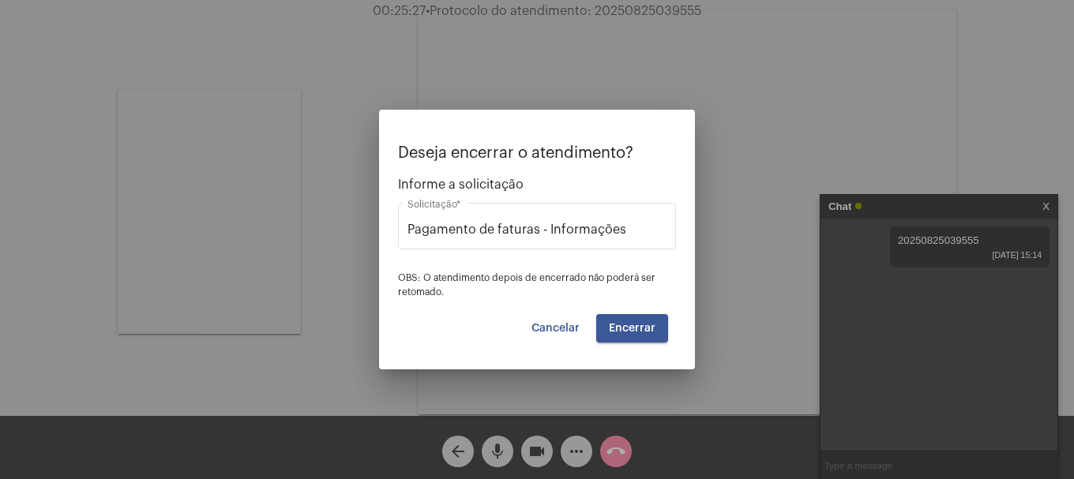
click at [658, 343] on mat-dialog-container "Deseja encerrar o atendimento? Informe a solicitação Pagamento de faturas - Inf…" at bounding box center [537, 240] width 316 height 260
click at [658, 334] on button "Encerrar" at bounding box center [632, 328] width 72 height 28
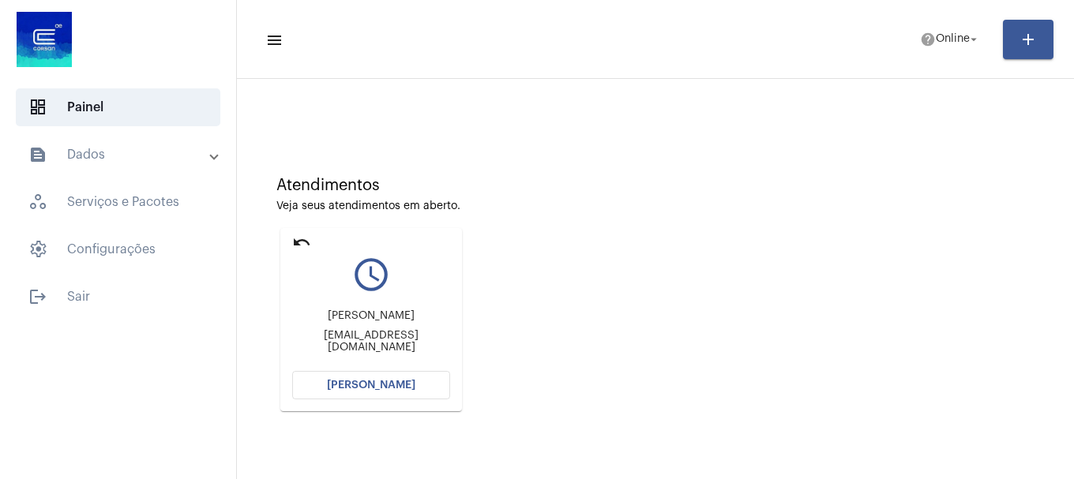
scroll to position [251, 0]
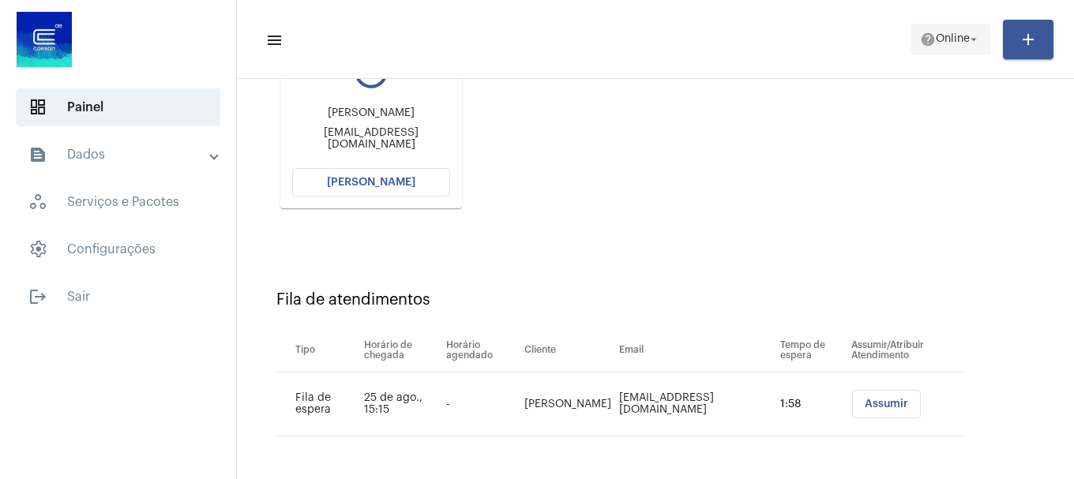
click at [920, 36] on mat-icon "help" at bounding box center [928, 40] width 16 height 16
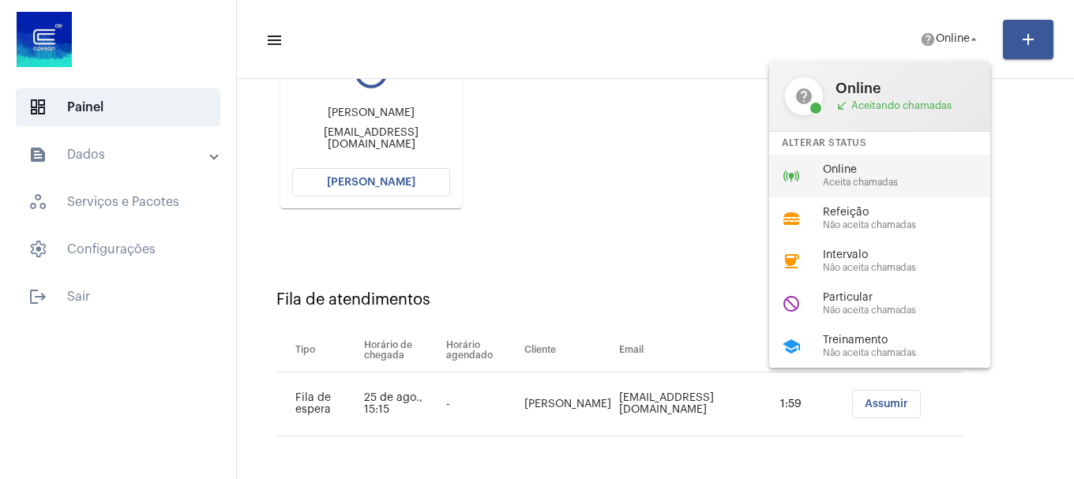
click at [895, 165] on span "Online" at bounding box center [913, 170] width 180 height 12
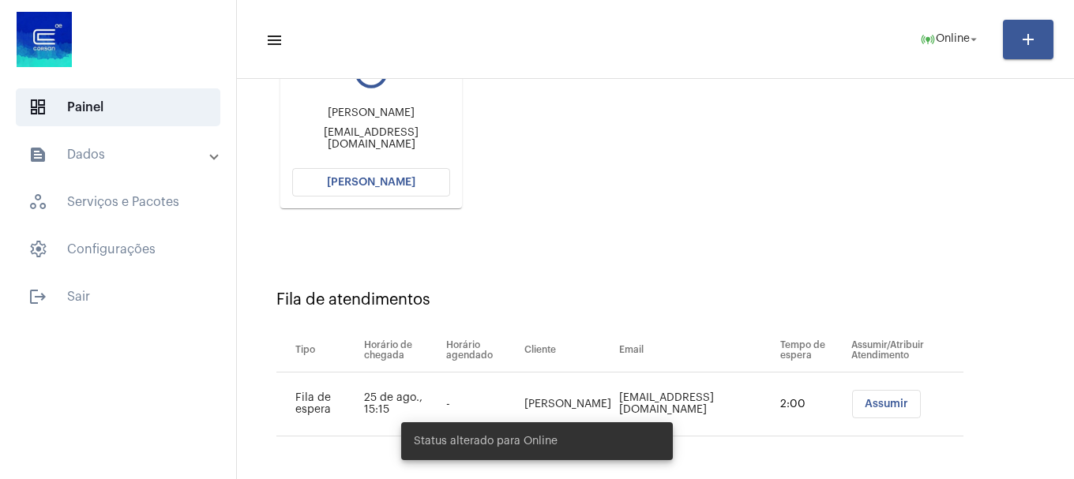
click at [376, 191] on button "Abrir Chamada" at bounding box center [371, 182] width 158 height 28
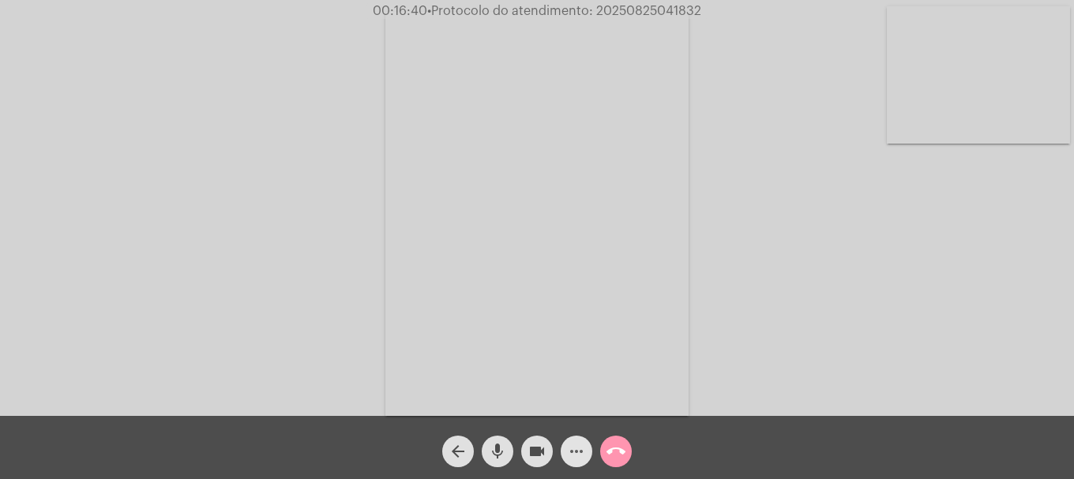
click at [574, 444] on mat-icon "more_horiz" at bounding box center [576, 451] width 19 height 19
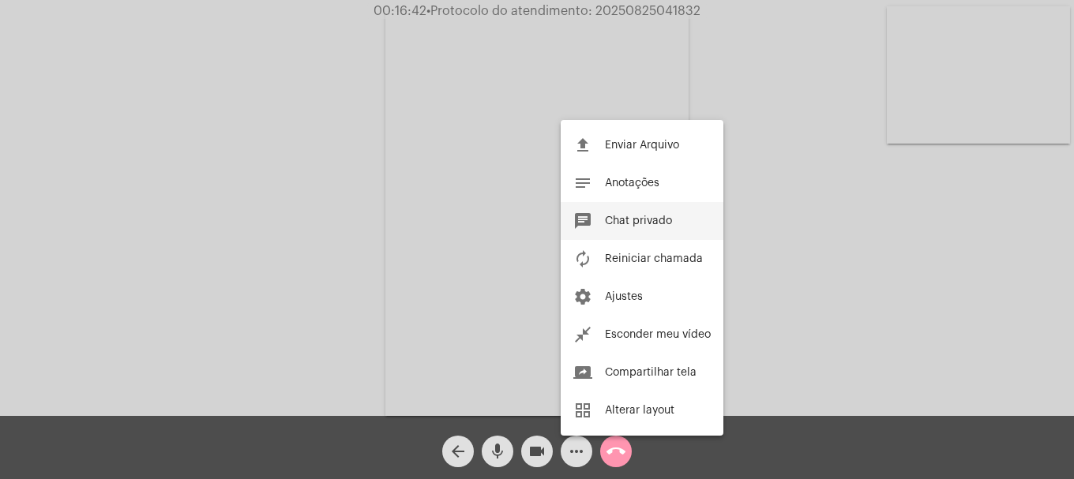
click at [653, 220] on span "Chat privado" at bounding box center [638, 221] width 67 height 11
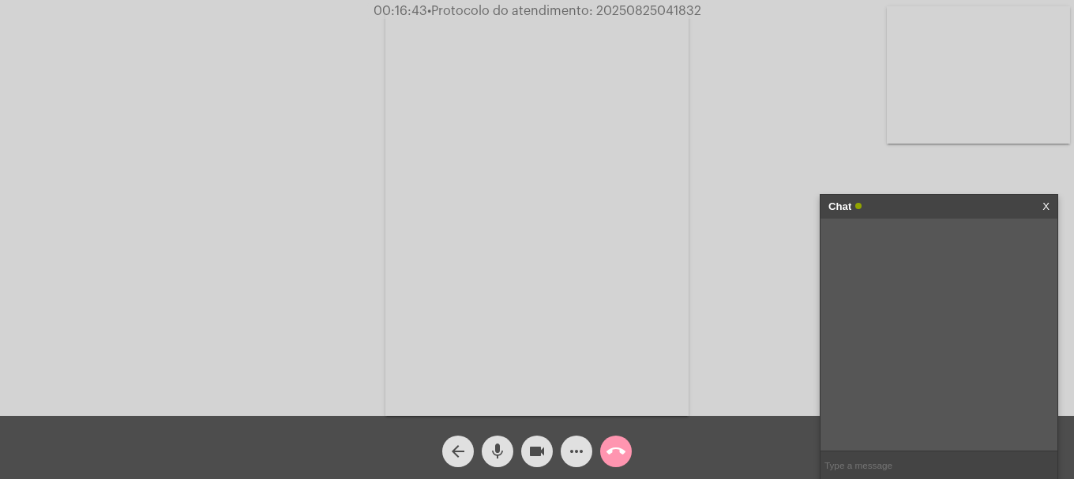
click at [898, 454] on input "text" at bounding box center [938, 466] width 237 height 28
paste input "(51) 3288-8800"
type input "(51) 3288-8800"
click at [989, 456] on input "text" at bounding box center [938, 466] width 237 height 28
paste input "AGERGS - 0800 979 0066"
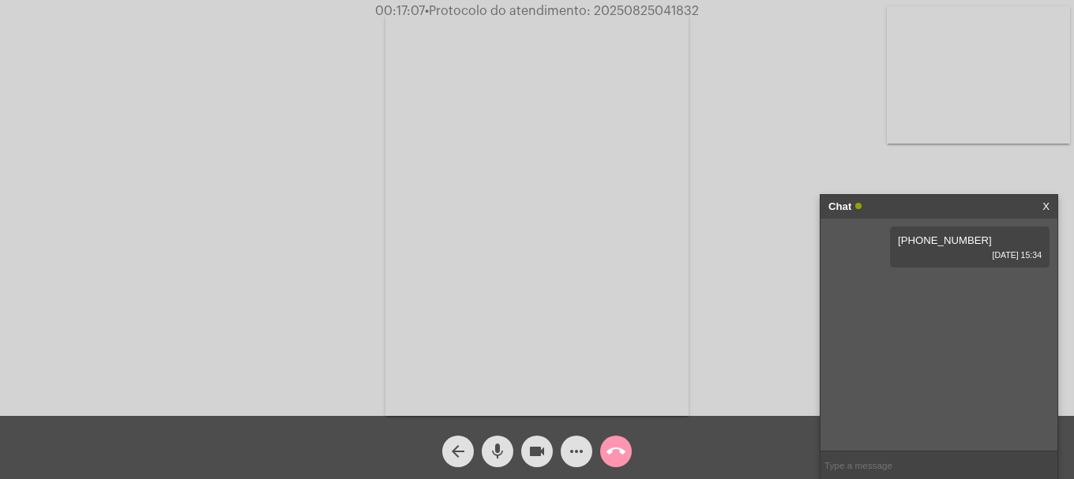
type input "AGERGS - 0800 979 0066"
click at [625, 9] on span "• Protocolo do atendimento: 20250825041832" at bounding box center [565, 11] width 274 height 13
copy span "20250825041832"
click at [844, 453] on input "text" at bounding box center [938, 466] width 237 height 28
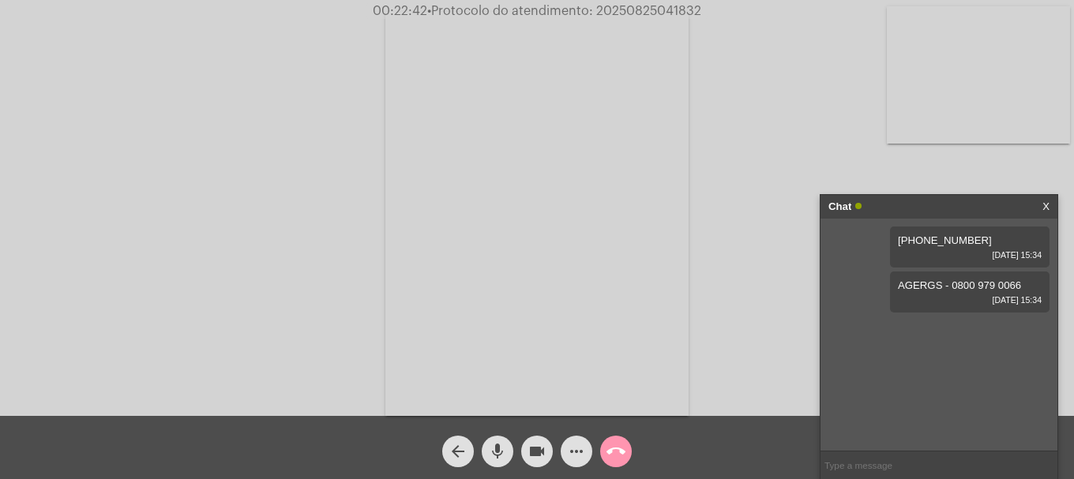
paste input "20250825041832"
type input "20250825041832"
click at [610, 460] on mat-icon "call_end" at bounding box center [615, 451] width 19 height 19
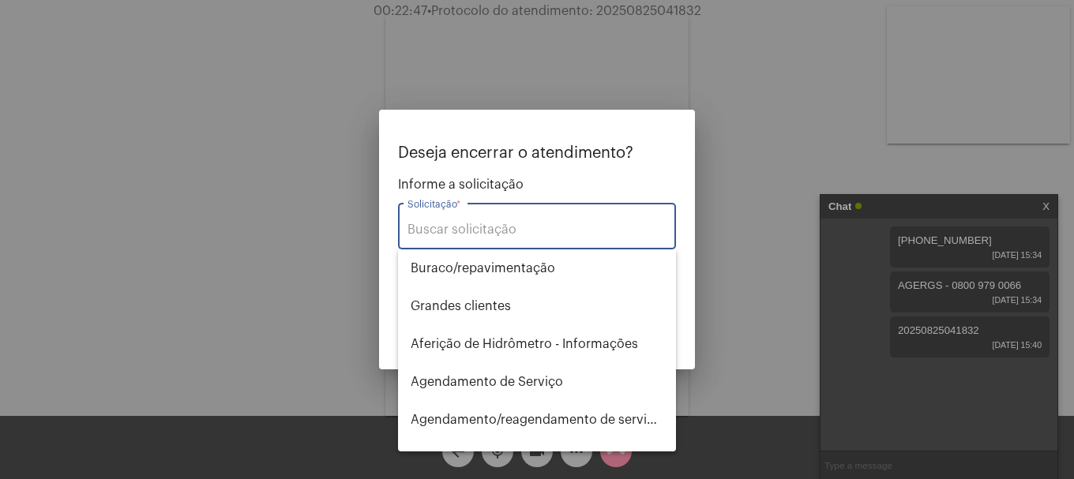
click at [598, 226] on input "Solicitação *" at bounding box center [536, 230] width 259 height 14
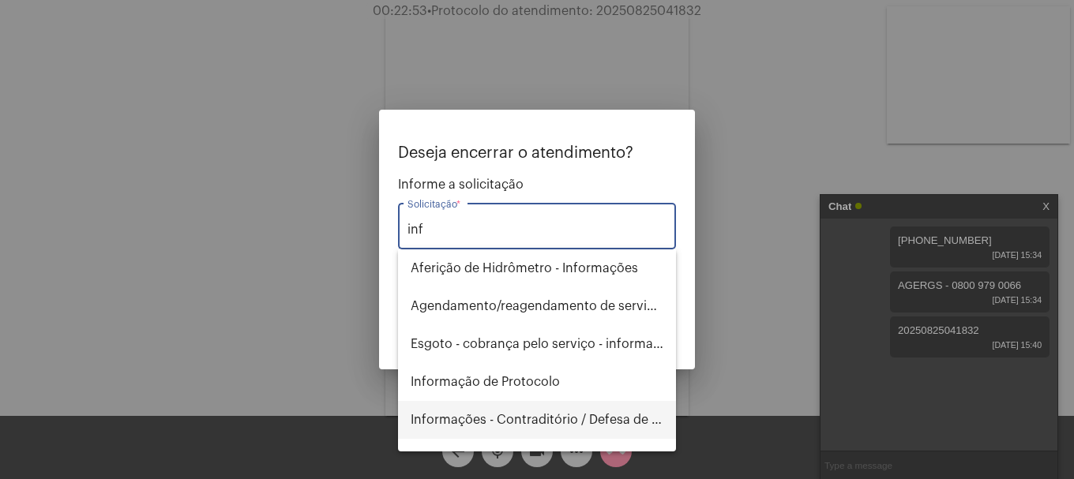
click at [557, 411] on span "Informações - Contraditório / Defesa de infração" at bounding box center [537, 420] width 253 height 38
type input "Informações - Contraditório / Defesa de infração"
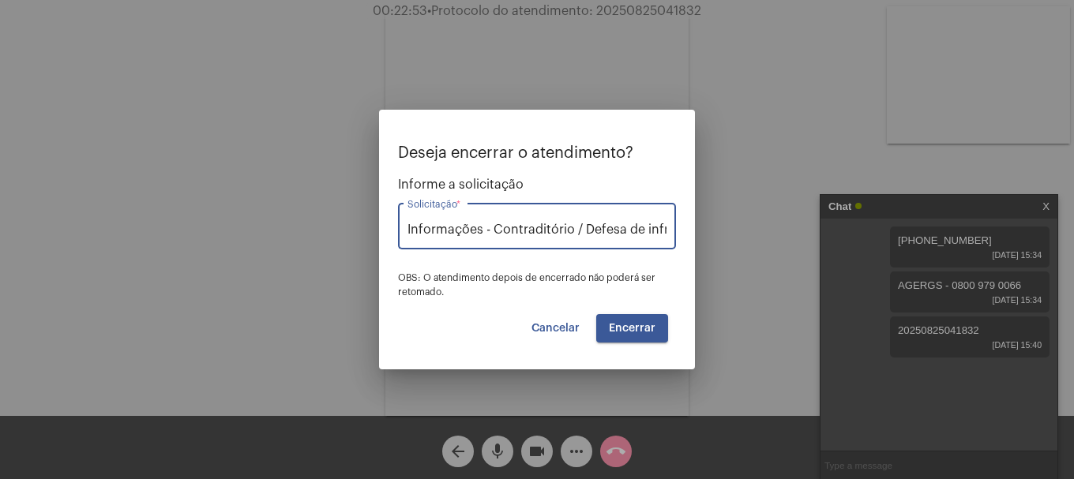
scroll to position [0, 27]
click at [636, 335] on button "Encerrar" at bounding box center [632, 328] width 72 height 28
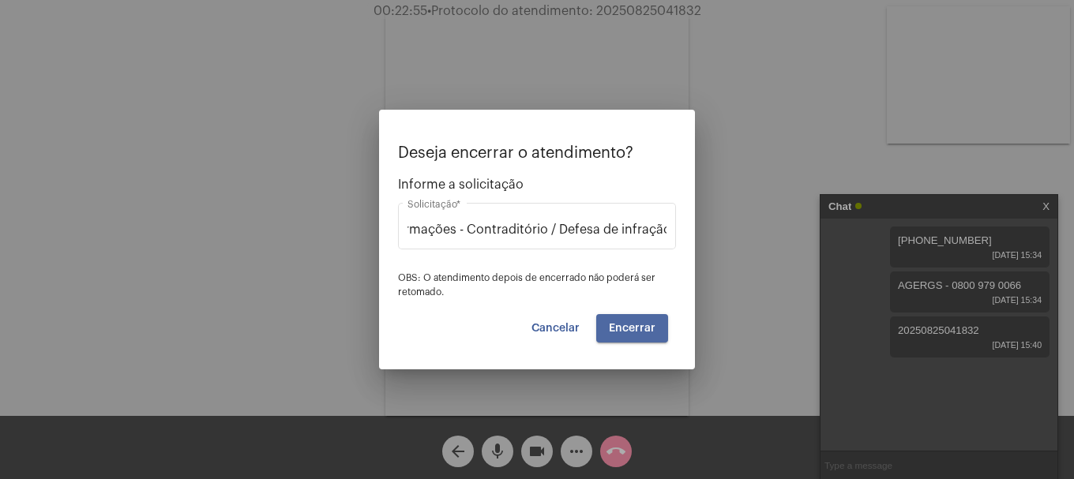
scroll to position [0, 0]
click at [636, 335] on button "Encerrar" at bounding box center [632, 328] width 72 height 28
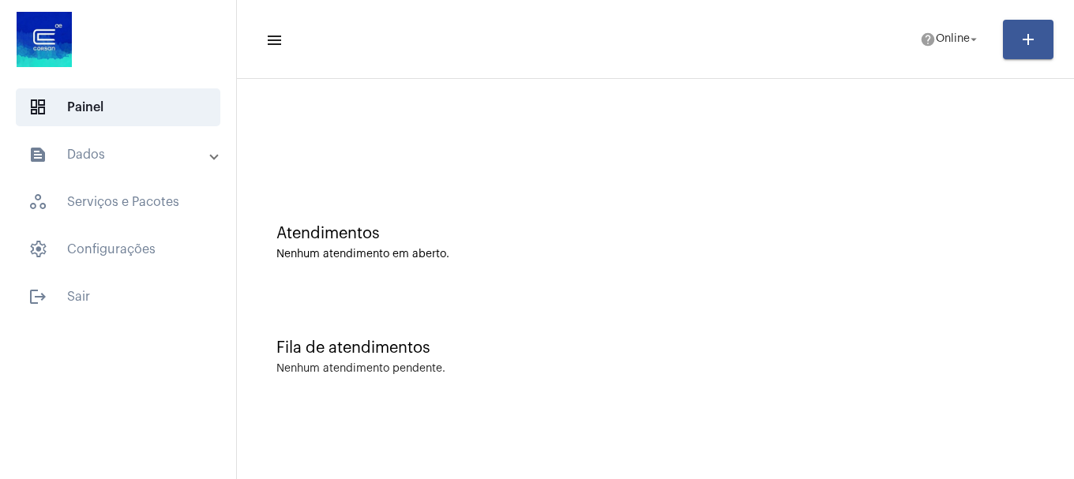
click at [939, 55] on mat-toolbar-row "menu help Online arrow_drop_down add" at bounding box center [655, 39] width 837 height 51
click at [943, 55] on mat-toolbar-row "menu help Online arrow_drop_down add" at bounding box center [655, 39] width 837 height 51
click at [957, 62] on mat-toolbar-row "menu help Online arrow_drop_down add" at bounding box center [655, 39] width 837 height 51
click at [955, 51] on span "help Online arrow_drop_down" at bounding box center [950, 38] width 61 height 28
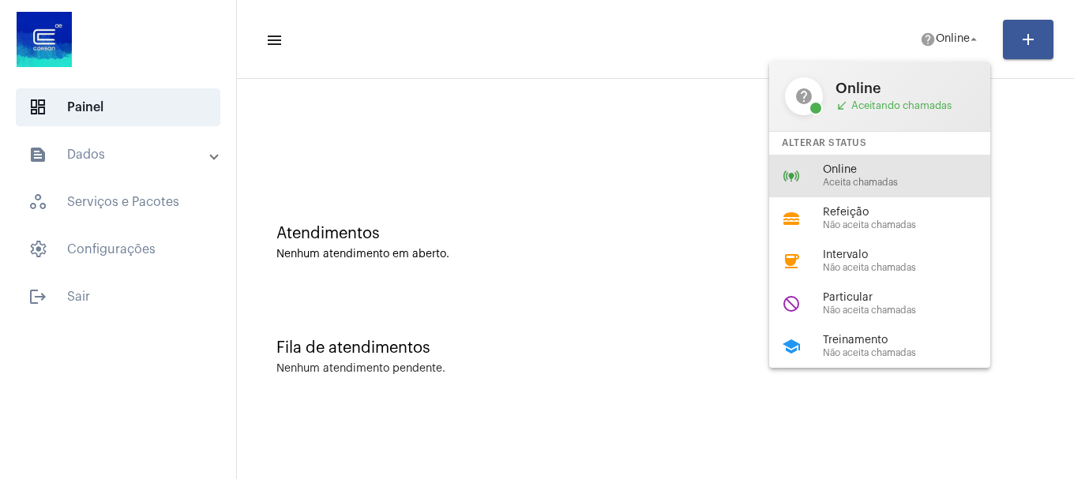
click at [925, 191] on div "online_prediction Online Aceita chamadas" at bounding box center [892, 176] width 246 height 43
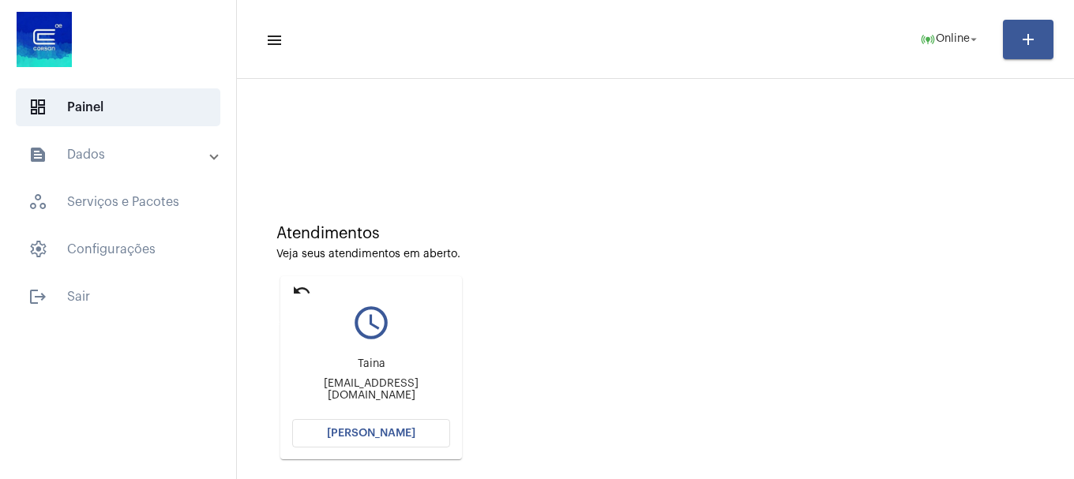
click at [306, 293] on mat-icon "undo" at bounding box center [301, 290] width 19 height 19
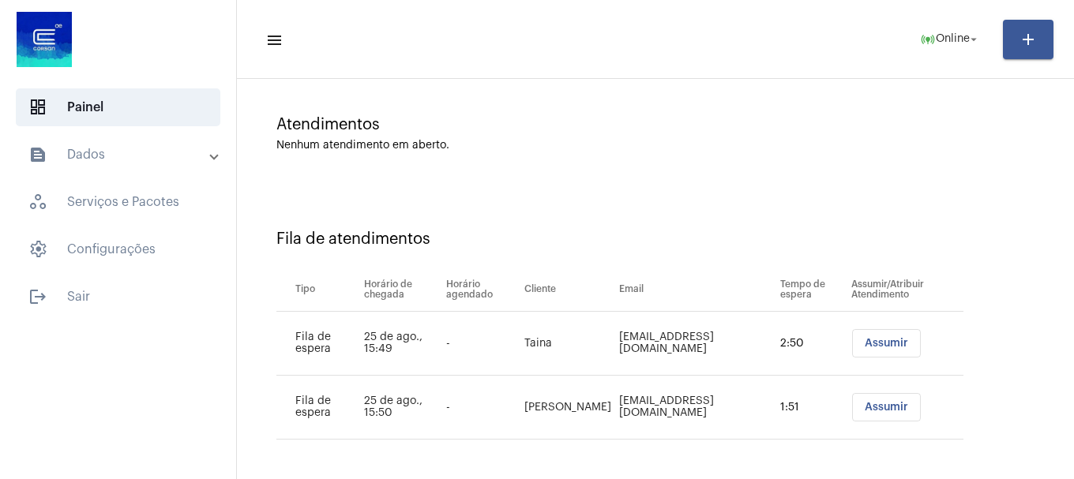
scroll to position [112, 0]
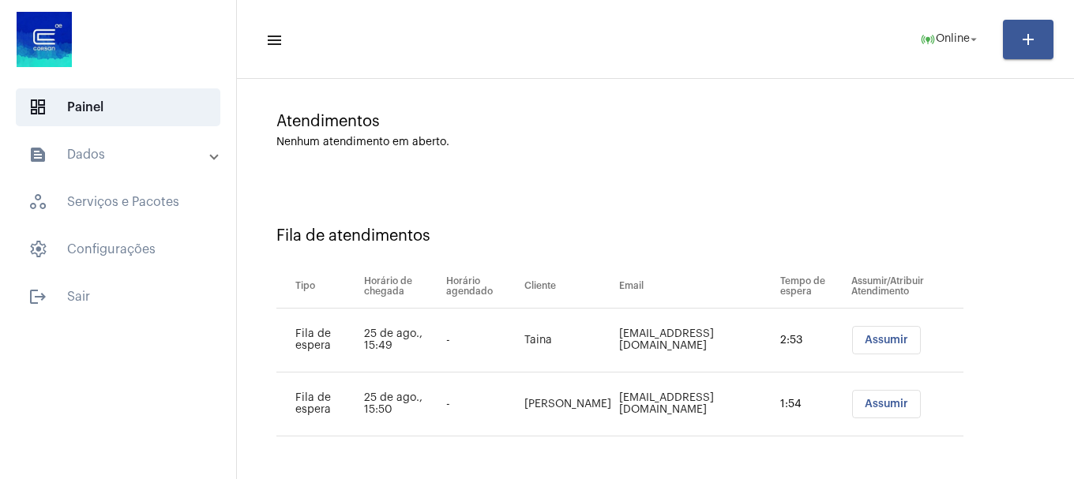
click at [863, 352] on button "Assumir" at bounding box center [886, 340] width 69 height 28
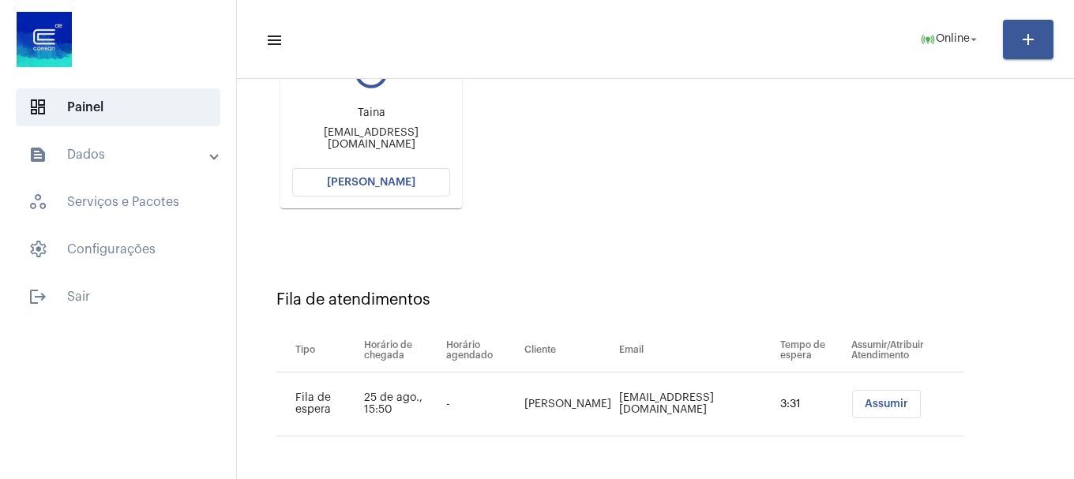
scroll to position [172, 0]
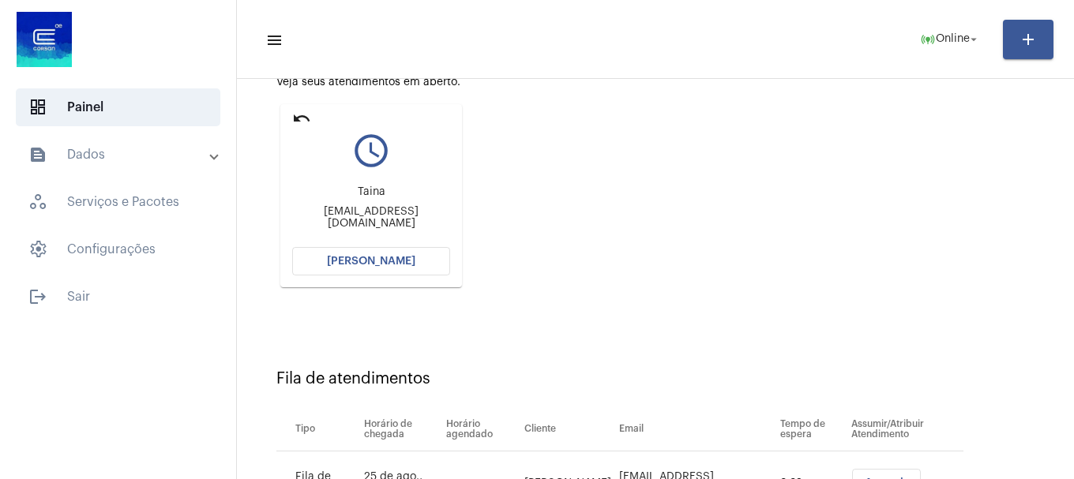
click at [383, 276] on mat-card "undo query_builder Taina secretaria@cqrloschagasrs.com.br Abrir Chamada" at bounding box center [371, 195] width 182 height 183
click at [387, 268] on button "Abrir Chamada" at bounding box center [371, 261] width 158 height 28
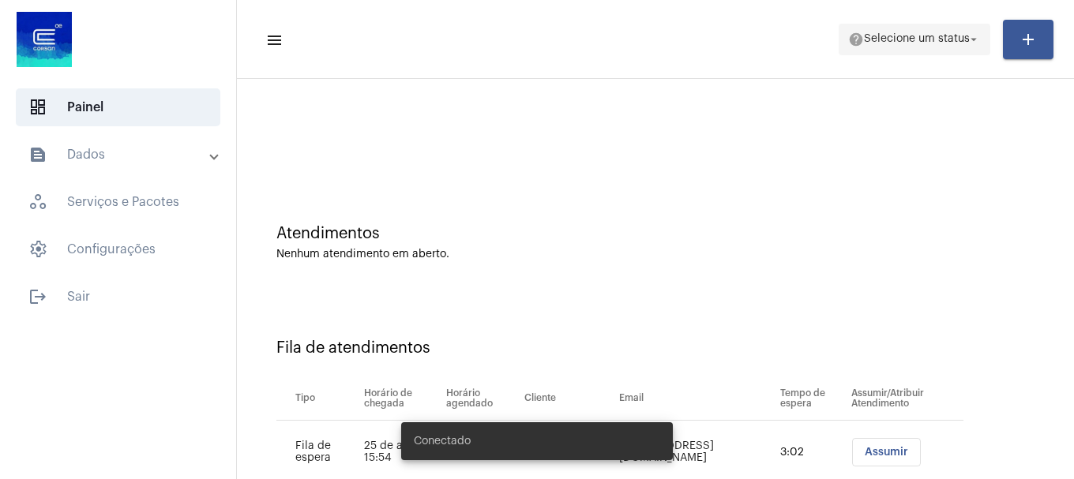
click at [867, 34] on span "Selecione um status" at bounding box center [917, 39] width 106 height 11
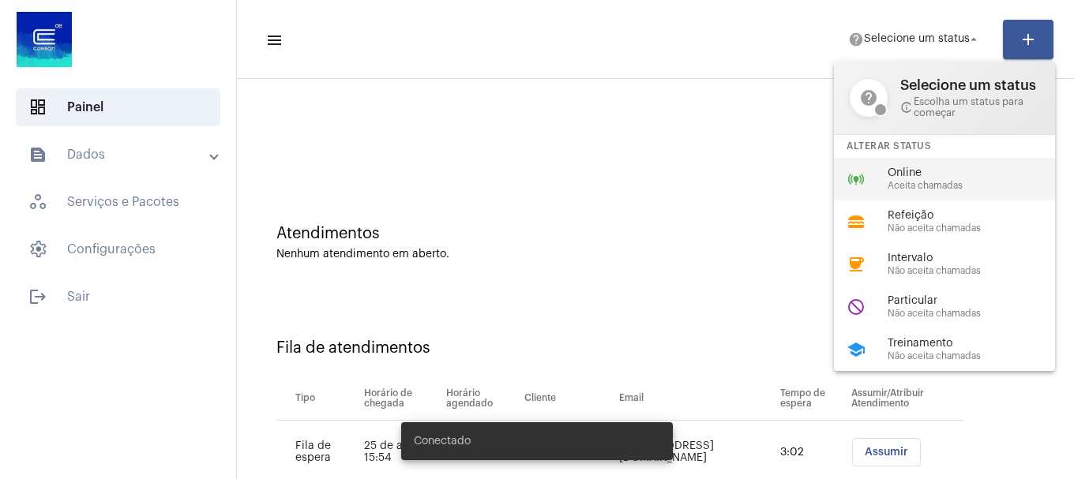
click at [941, 189] on span "Aceita chamadas" at bounding box center [977, 186] width 180 height 10
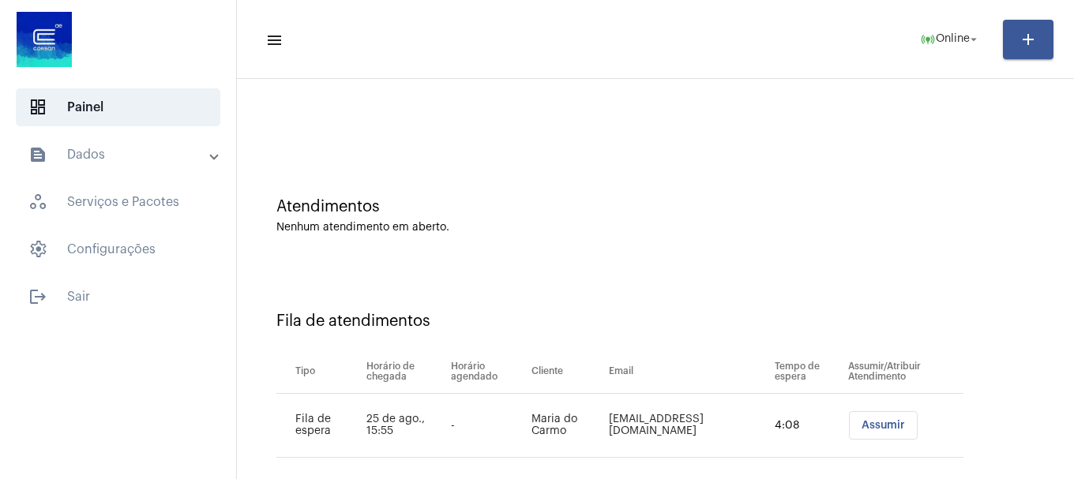
scroll to position [48, 0]
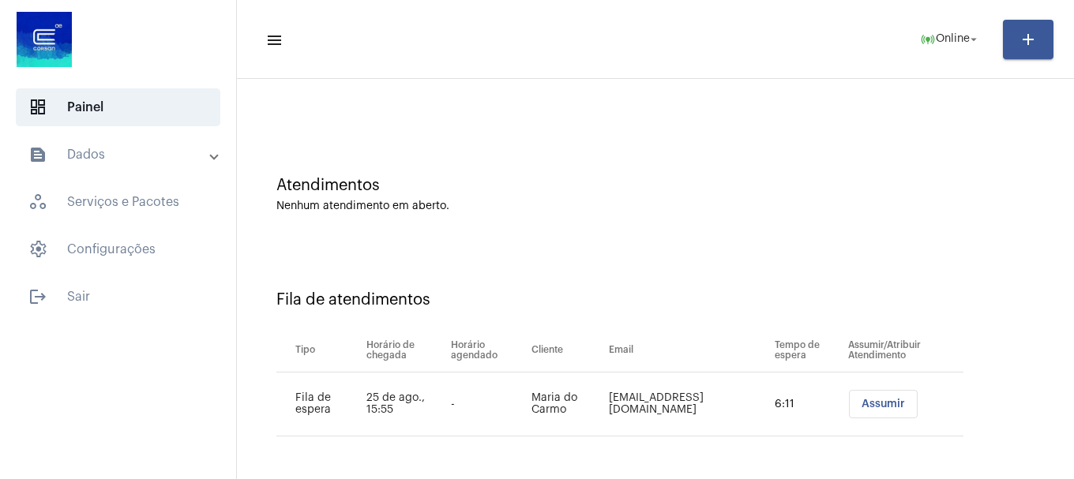
click at [882, 411] on button "Assumir" at bounding box center [883, 404] width 69 height 28
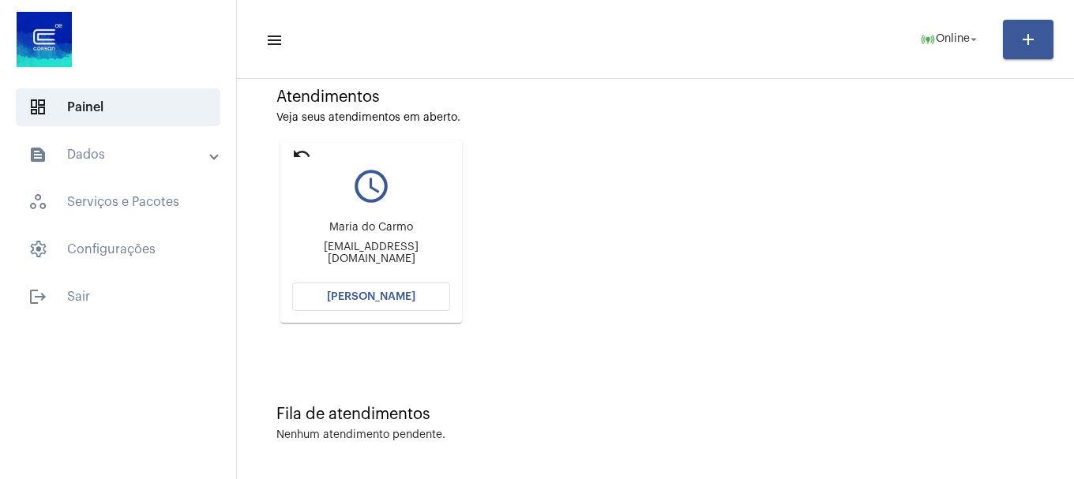
scroll to position [138, 0]
click at [413, 290] on button "[PERSON_NAME]" at bounding box center [371, 295] width 158 height 28
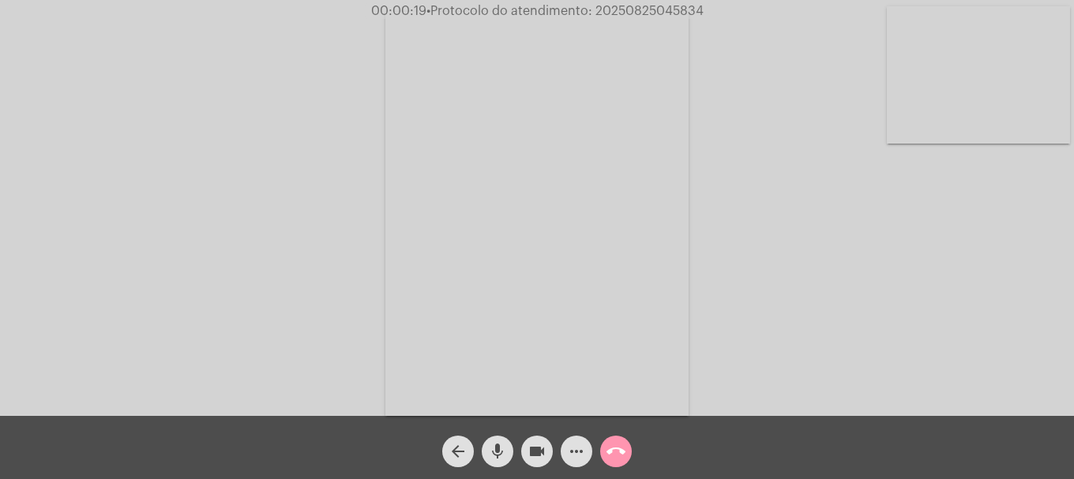
click at [983, 121] on video at bounding box center [978, 74] width 183 height 137
click at [578, 458] on mat-icon "more_horiz" at bounding box center [576, 451] width 19 height 19
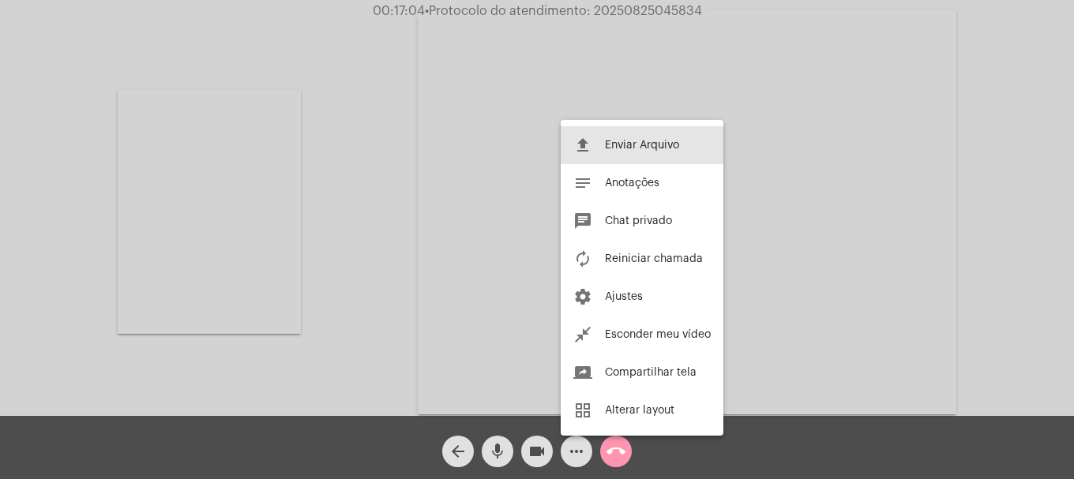
click at [601, 151] on button "file_upload Enviar Arquivo" at bounding box center [642, 145] width 163 height 38
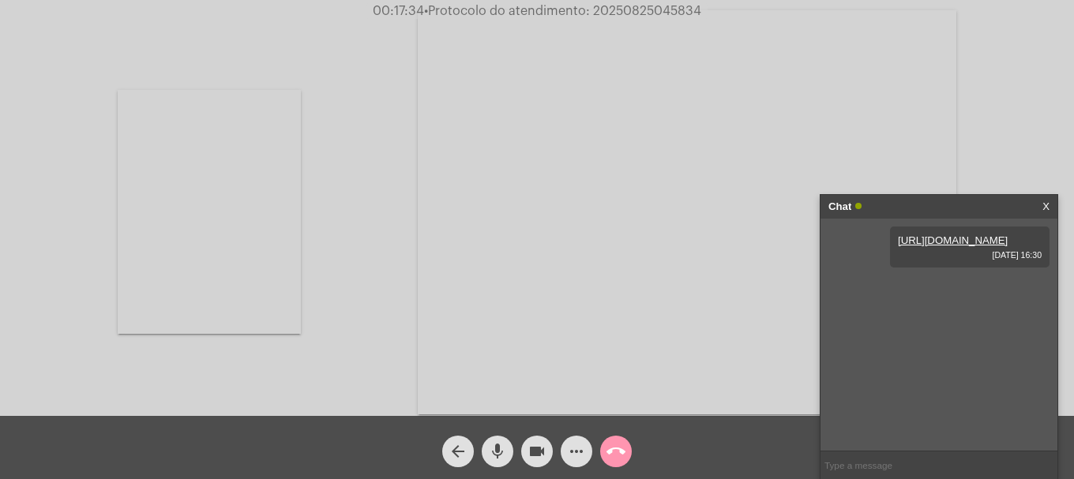
click at [617, 448] on mat-icon "call_end" at bounding box center [615, 451] width 19 height 19
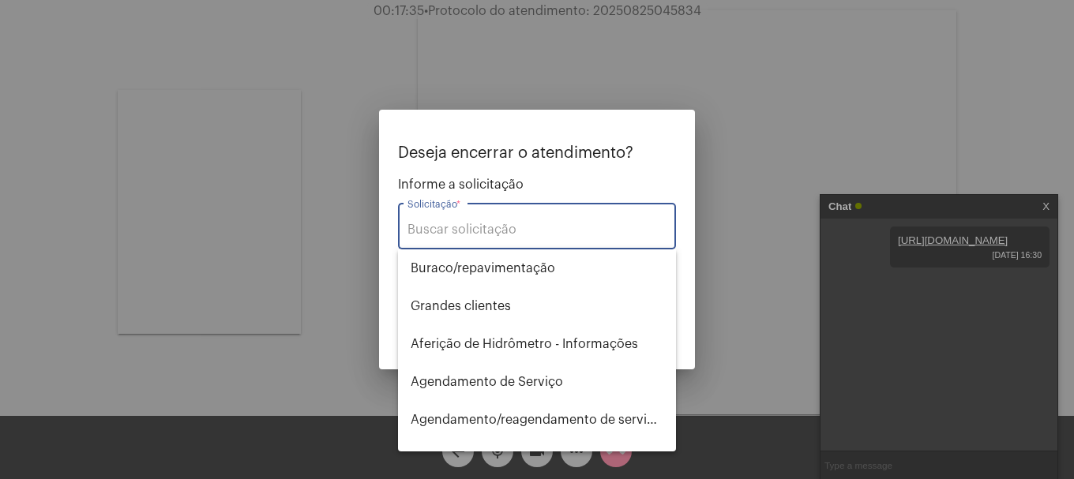
click at [527, 237] on input "Solicitação *" at bounding box center [536, 230] width 259 height 14
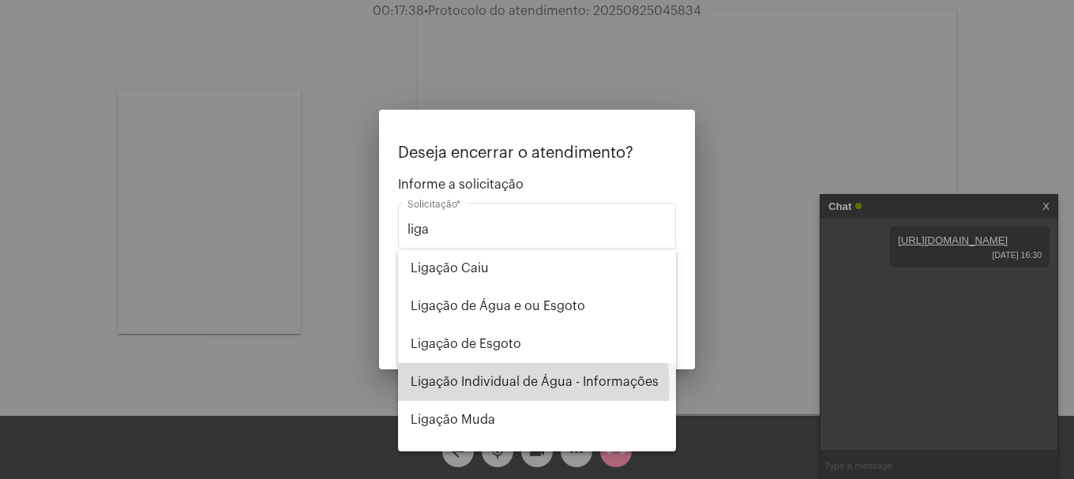
click at [533, 385] on span "Ligação Individual de Água - Informações" at bounding box center [537, 382] width 253 height 38
type input "Ligação Individual de Água - Informações"
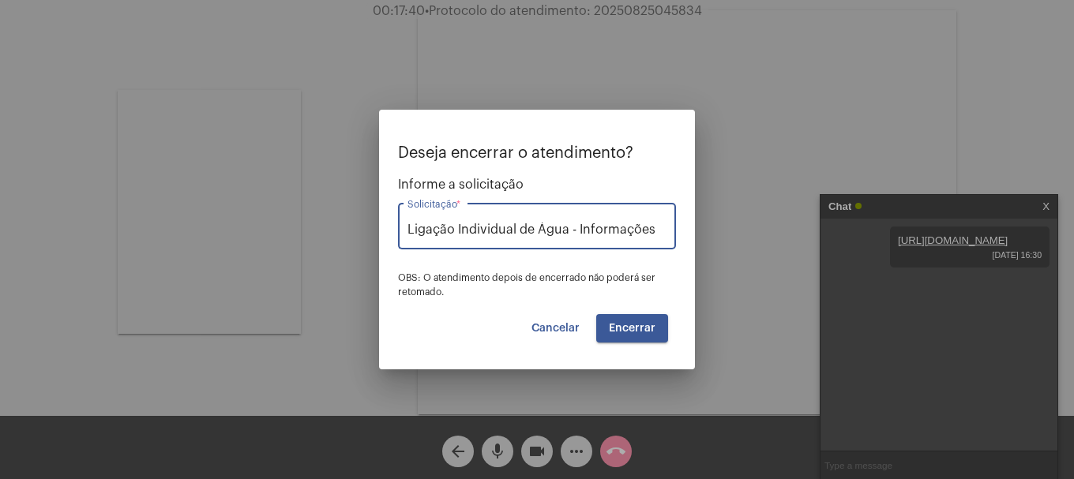
click at [638, 336] on button "Encerrar" at bounding box center [632, 328] width 72 height 28
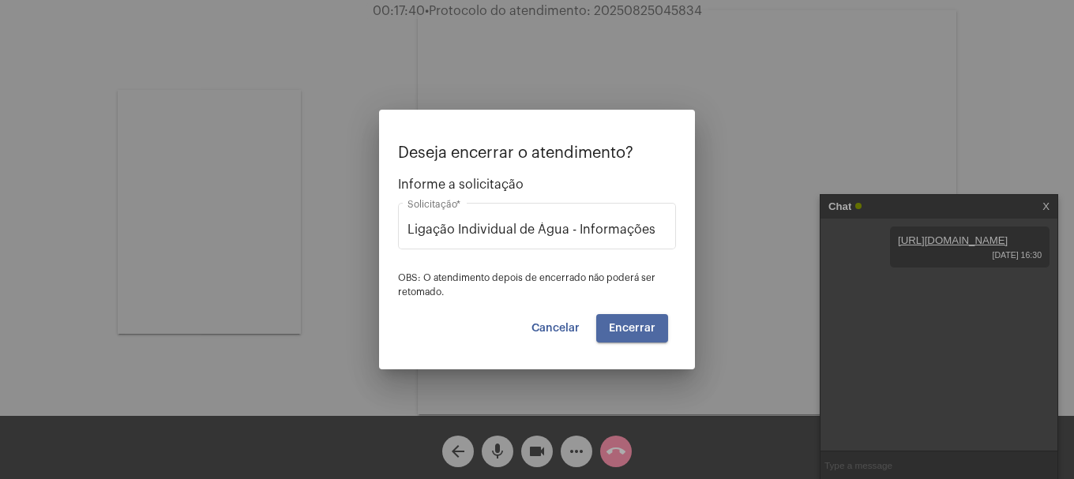
click at [638, 336] on button "Encerrar" at bounding box center [632, 328] width 72 height 28
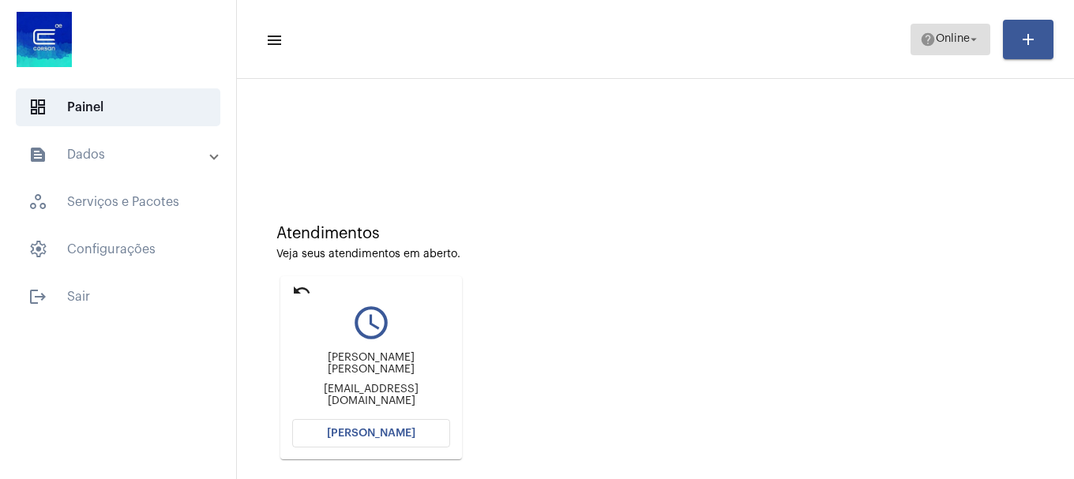
click at [948, 51] on span "help Online arrow_drop_down" at bounding box center [950, 38] width 61 height 28
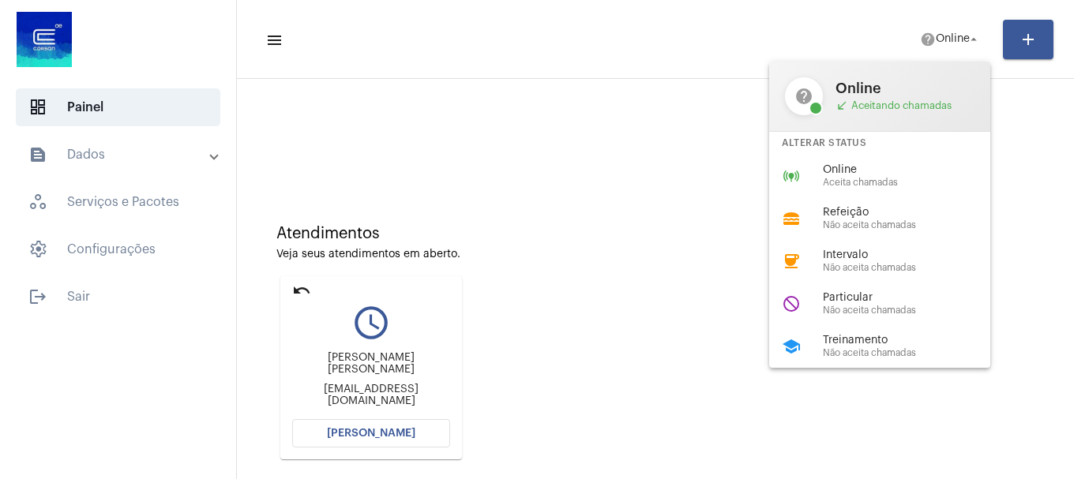
click at [870, 171] on span "Online" at bounding box center [913, 170] width 180 height 12
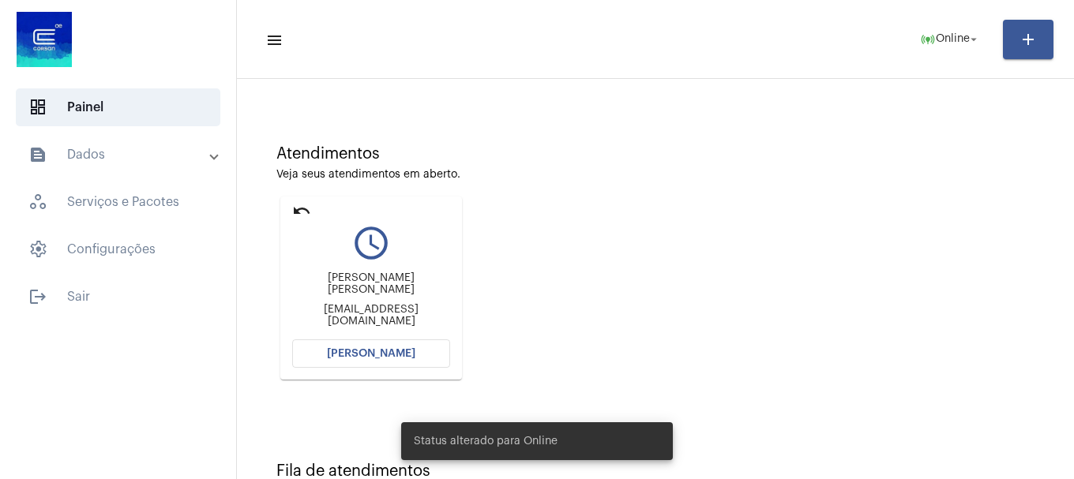
scroll to position [138, 0]
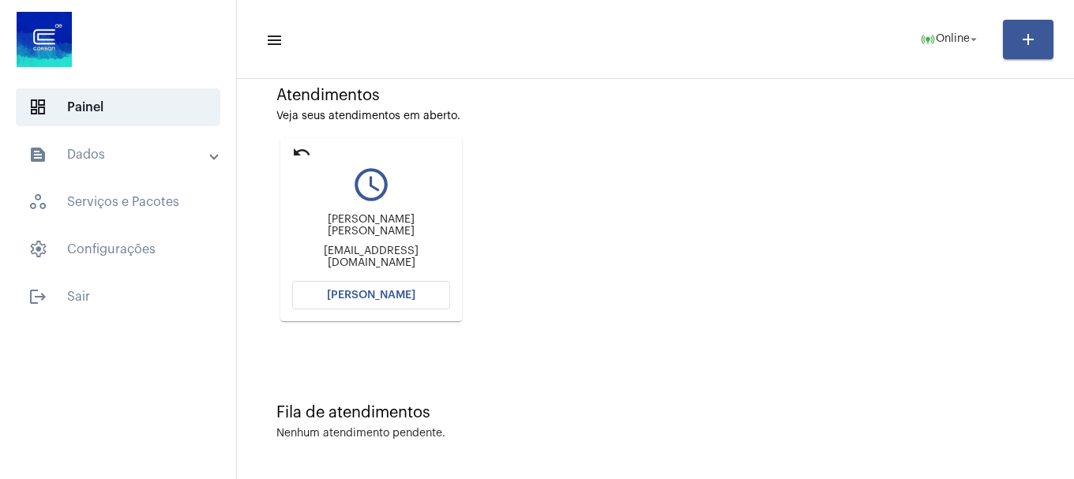
click at [436, 308] on button "Abrir Chamada" at bounding box center [371, 295] width 158 height 28
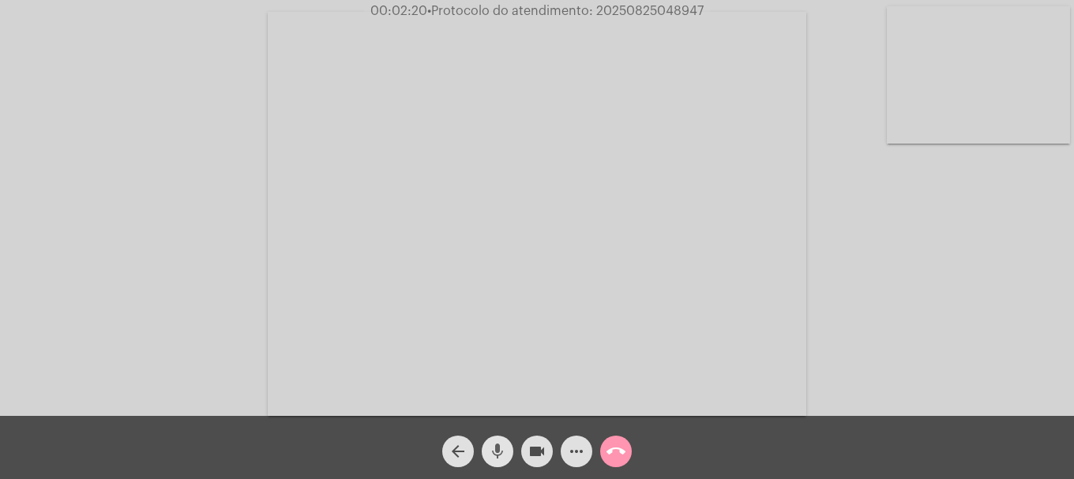
click at [498, 456] on mat-icon "mic" at bounding box center [497, 451] width 19 height 19
click at [525, 452] on button "videocam" at bounding box center [537, 452] width 32 height 32
click at [525, 452] on button "videocam_off" at bounding box center [537, 452] width 32 height 32
click at [496, 451] on mat-icon "mic_off" at bounding box center [497, 451] width 19 height 19
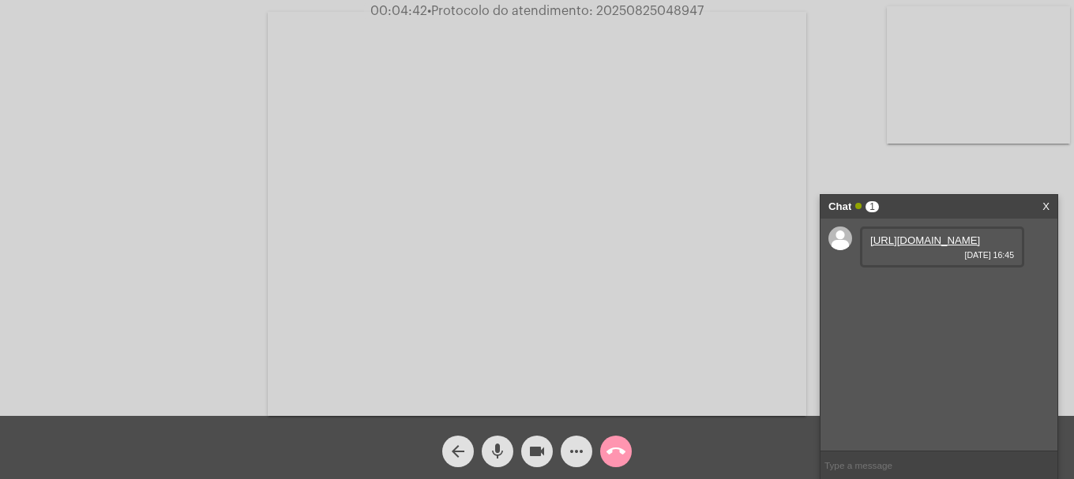
click at [902, 244] on link "https://neft-transfer-bucket.s3.amazonaws.com/temp-d0a725d8-86ed-cade-69ca-2497…" at bounding box center [925, 241] width 110 height 12
click at [905, 291] on link "https://neft-transfer-bucket.s3.amazonaws.com/temp-fecfc1a4-f29a-293f-31eb-f57d…" at bounding box center [925, 286] width 110 height 12
click at [955, 336] on link "https://neft-transfer-bucket.s3.amazonaws.com/temp-21d8a9ff-d384-997b-09bb-3ead…" at bounding box center [925, 331] width 110 height 12
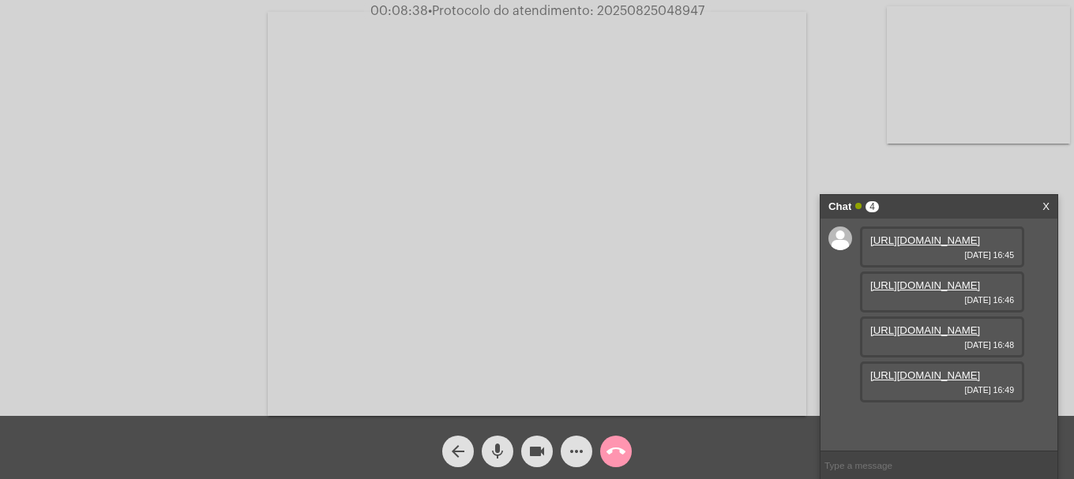
scroll to position [94, 0]
click at [905, 381] on link "https://neft-transfer-bucket.s3.amazonaws.com/temp-8ec3f493-3af6-9916-fb77-f60d…" at bounding box center [925, 376] width 110 height 12
click at [614, 18] on span "00:16:43 • Protocolo do atendimento: 20250825048947" at bounding box center [537, 11] width 343 height 16
click at [615, 14] on span "• Protocolo do atendimento: 20250825048947" at bounding box center [564, 11] width 276 height 13
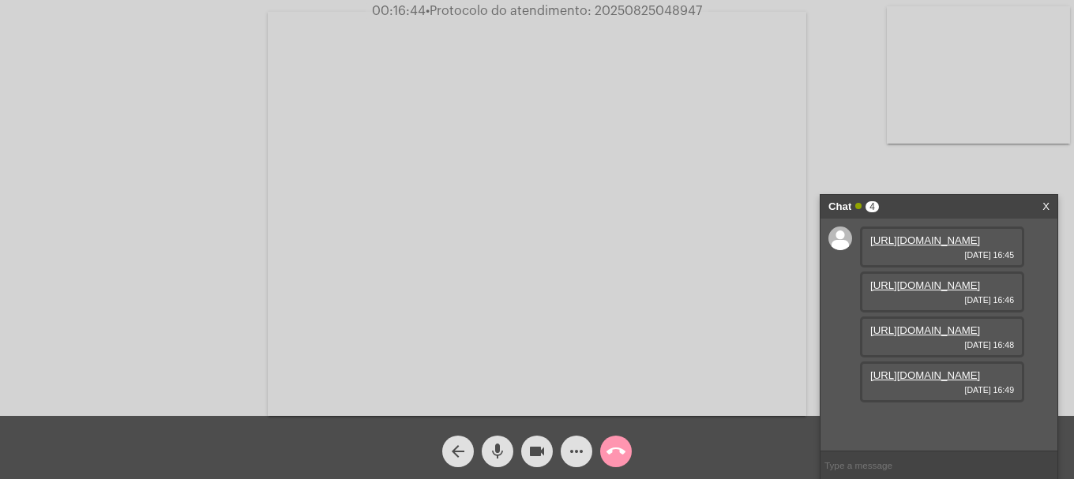
click at [615, 14] on span "• Protocolo do atendimento: 20250825048947" at bounding box center [564, 11] width 276 height 13
drag, startPoint x: 615, startPoint y: 14, endPoint x: 607, endPoint y: 7, distance: 10.6
click at [607, 7] on span "• Protocolo do atendimento: 20250825048947" at bounding box center [564, 11] width 276 height 13
click at [904, 452] on input "text" at bounding box center [938, 466] width 237 height 28
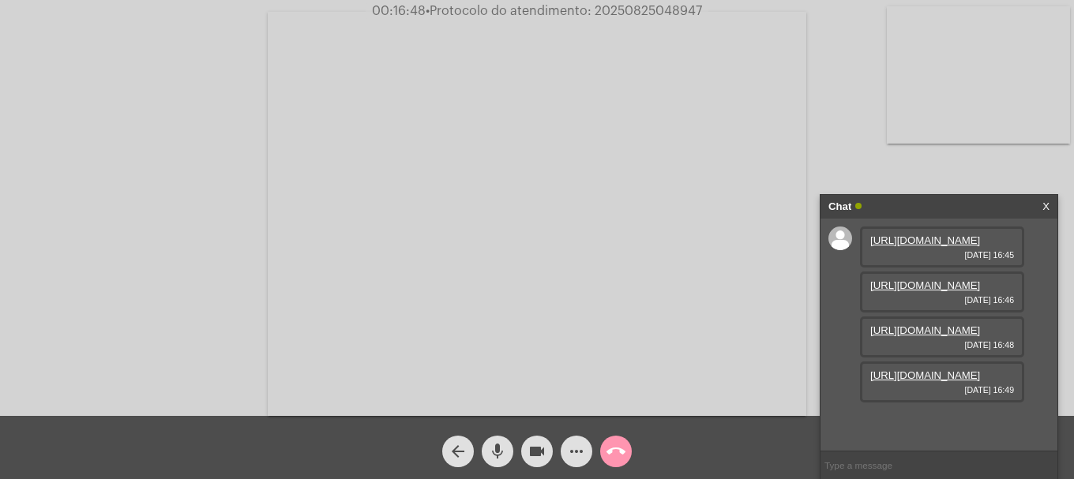
paste input "20250825048947"
type input "20250825048947"
click at [623, 453] on mat-icon "call_end" at bounding box center [615, 451] width 19 height 19
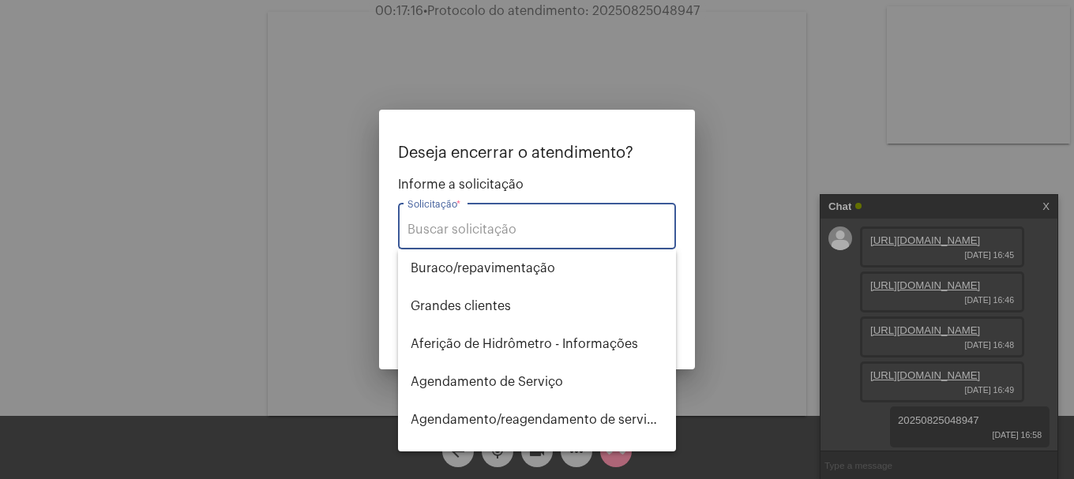
click at [512, 238] on div "Solicitação *" at bounding box center [536, 225] width 259 height 50
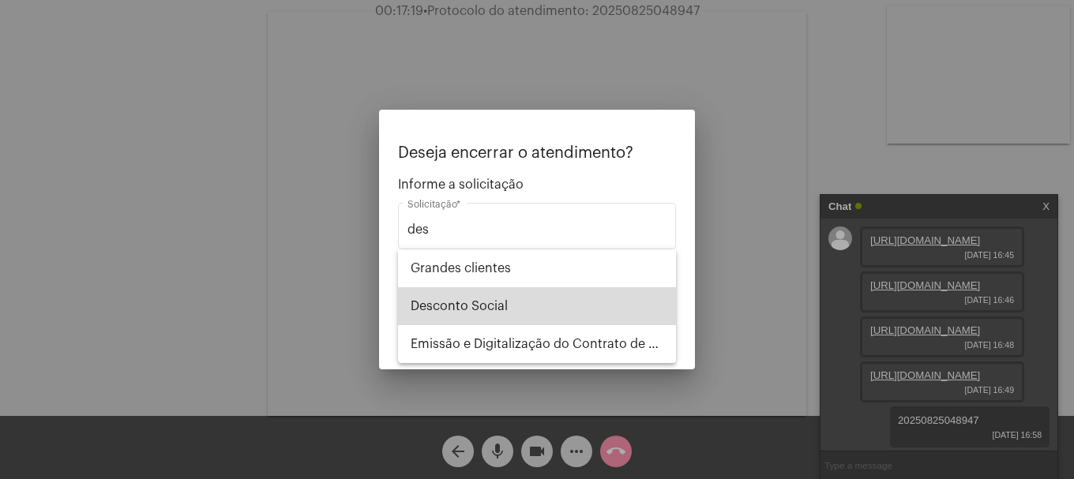
click at [513, 303] on span "Desconto Social" at bounding box center [537, 306] width 253 height 38
type input "Desconto Social"
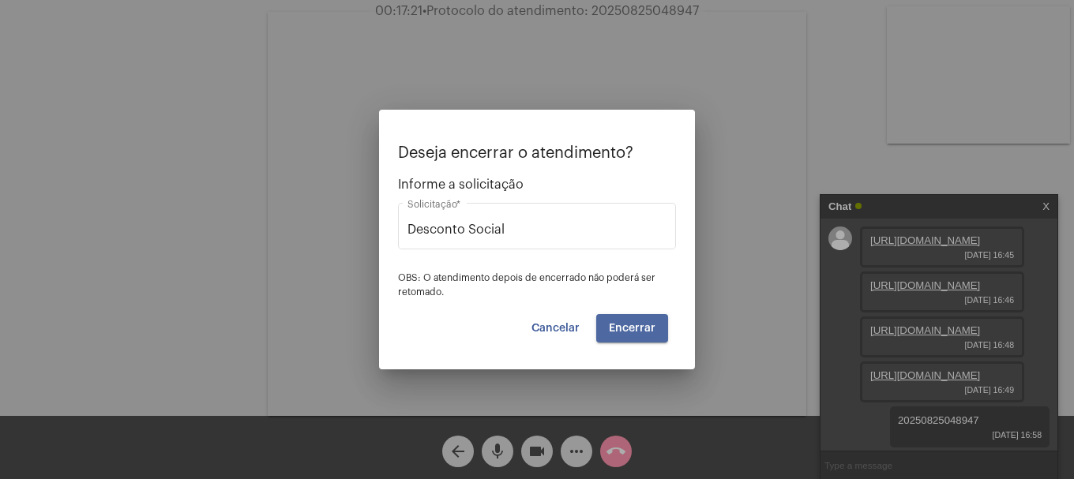
click at [647, 321] on button "Encerrar" at bounding box center [632, 328] width 72 height 28
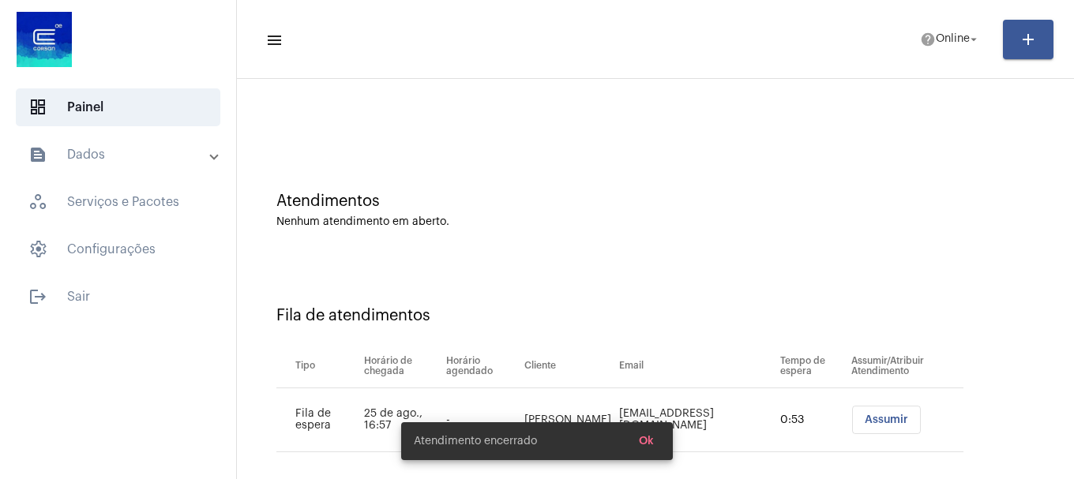
scroll to position [48, 0]
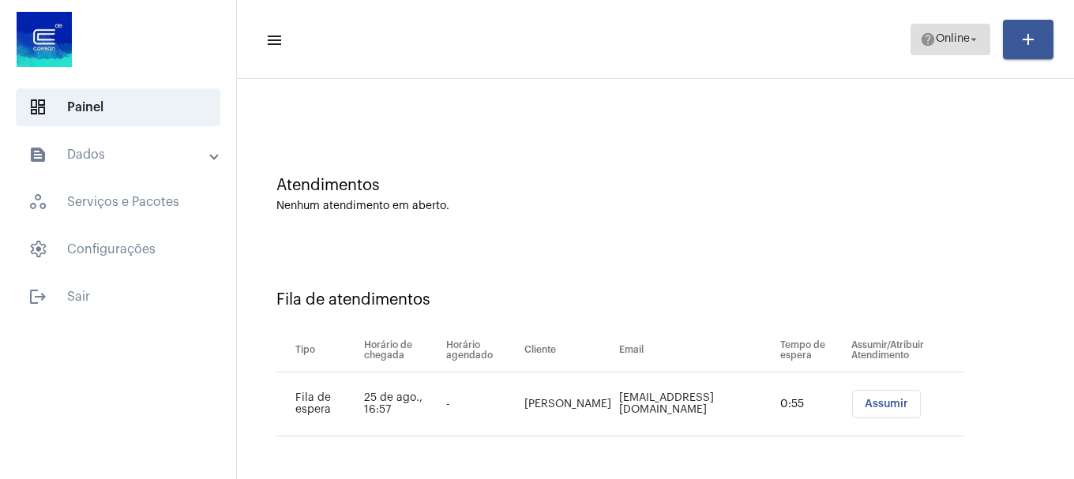
click at [947, 43] on span "Online" at bounding box center [953, 39] width 34 height 11
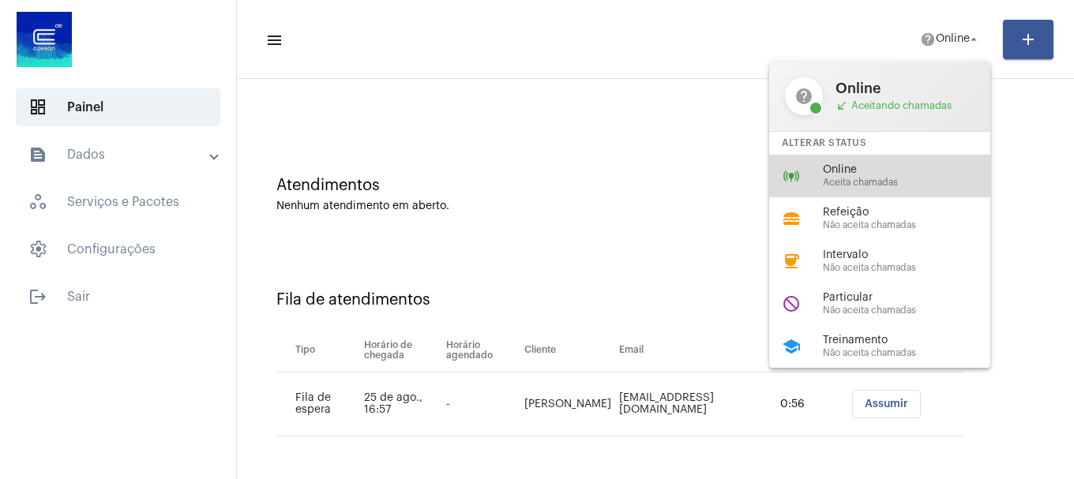
click at [862, 178] on span "Aceita chamadas" at bounding box center [913, 183] width 180 height 10
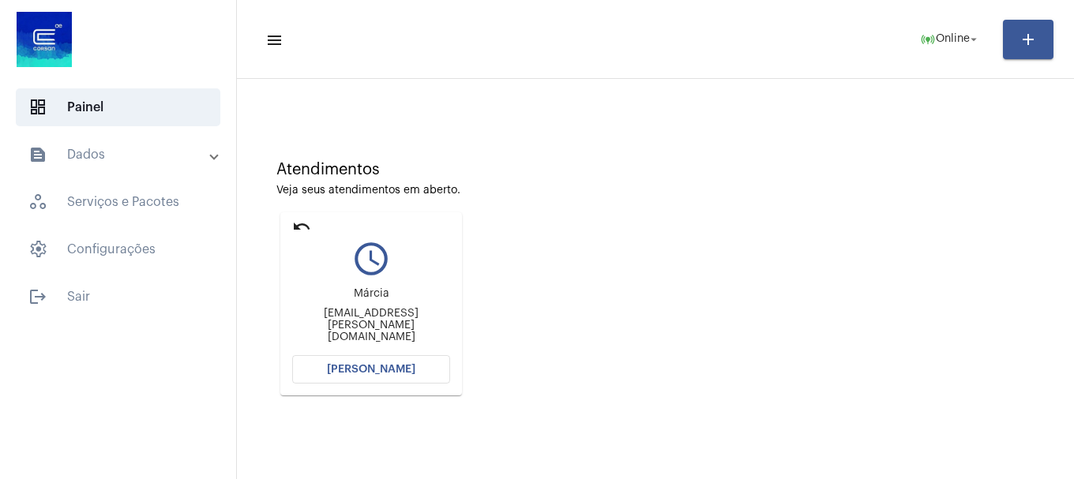
scroll to position [138, 0]
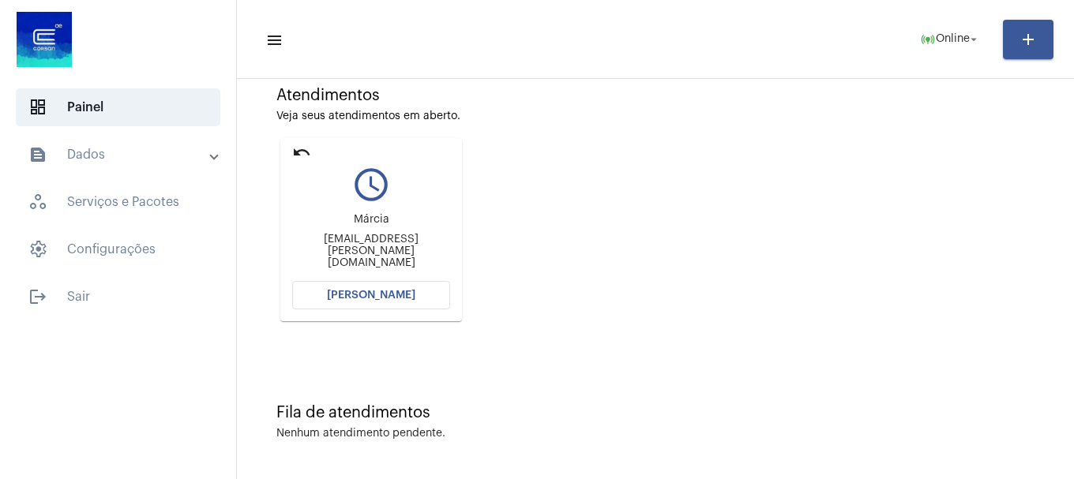
click at [58, 156] on mat-panel-title "text_snippet_outlined Dados" at bounding box center [119, 154] width 182 height 19
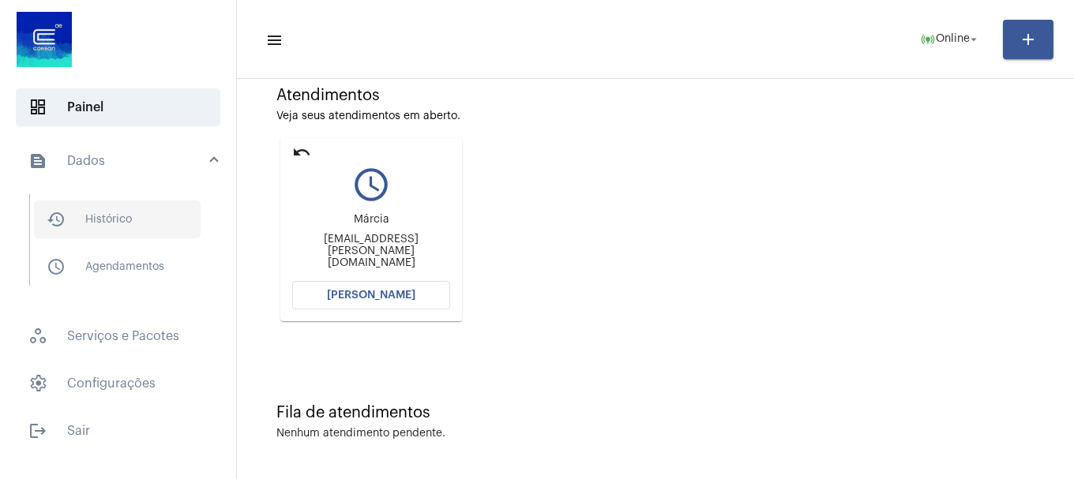
click at [107, 233] on span "history_outlined Histórico" at bounding box center [117, 220] width 167 height 38
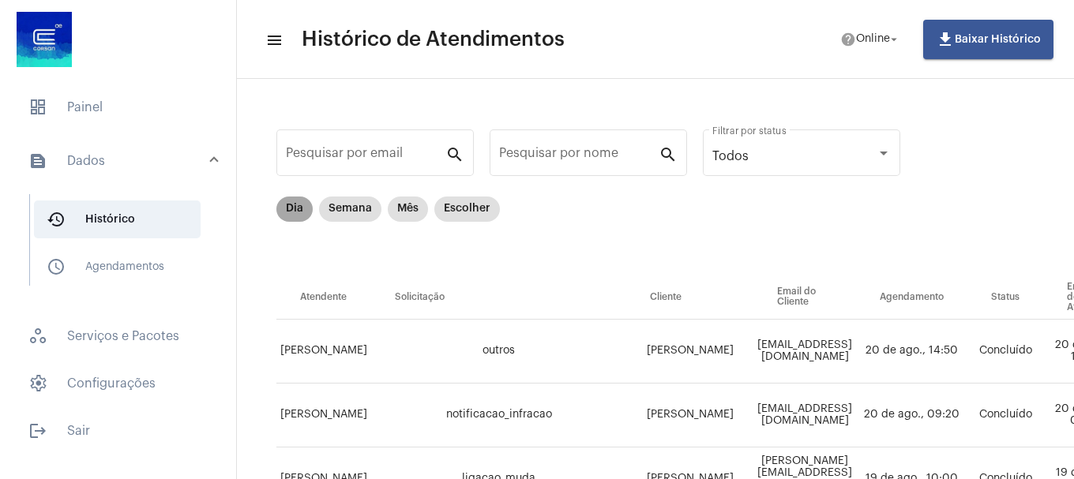
click at [310, 211] on mat-chip "Dia" at bounding box center [294, 209] width 36 height 25
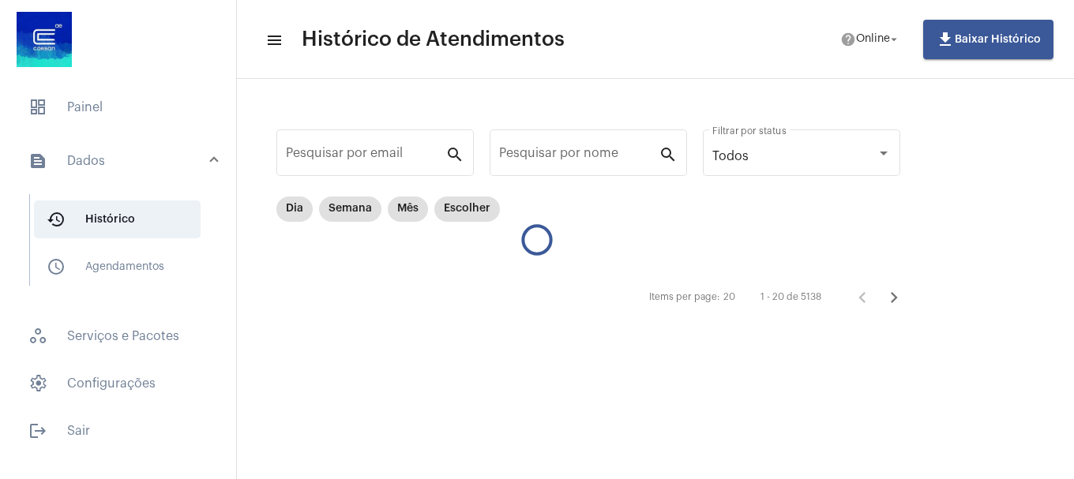
drag, startPoint x: 306, startPoint y: 208, endPoint x: 735, endPoint y: 236, distance: 429.6
click at [735, 236] on div "Dia Semana Mês Escolher" at bounding box center [596, 236] width 640 height 79
click at [281, 208] on mat-chip "Dia" at bounding box center [294, 209] width 36 height 25
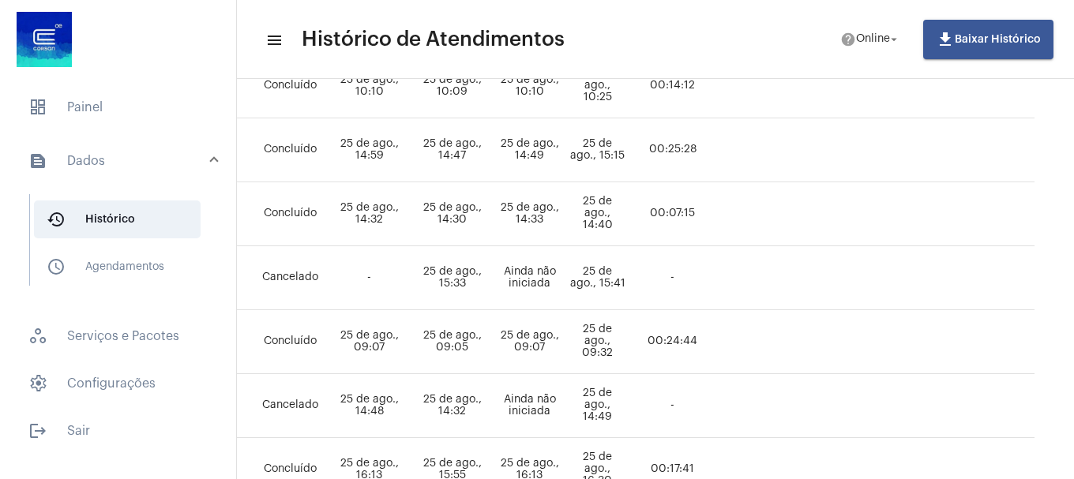
scroll to position [512, 756]
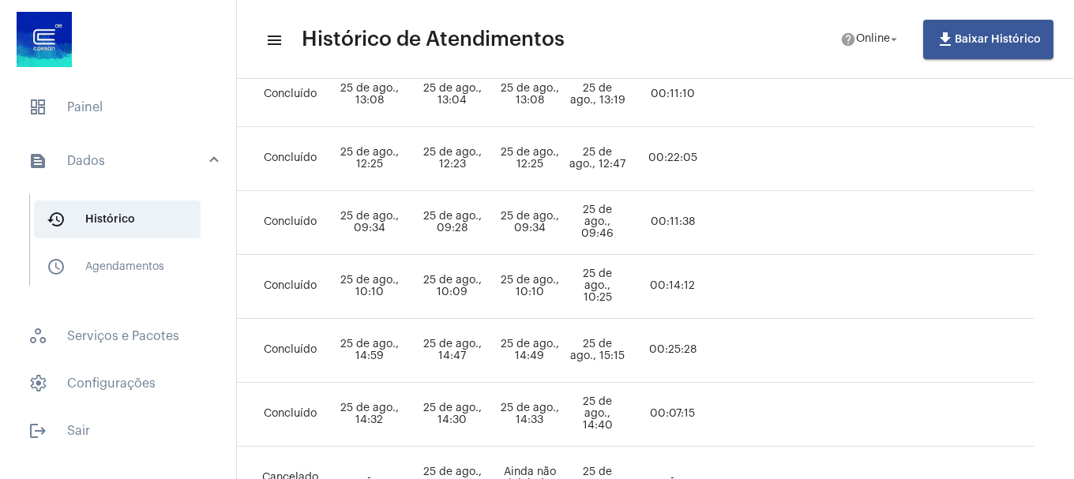
click at [83, 86] on mat-list "dashboard Painel text_snippet_outlined Dados history_outlined Histórico schedul…" at bounding box center [118, 266] width 236 height 368
click at [84, 129] on mat-list "dashboard Painel text_snippet_outlined Dados history_outlined Histórico schedul…" at bounding box center [118, 266] width 236 height 368
click at [92, 124] on span "dashboard Painel" at bounding box center [118, 107] width 204 height 38
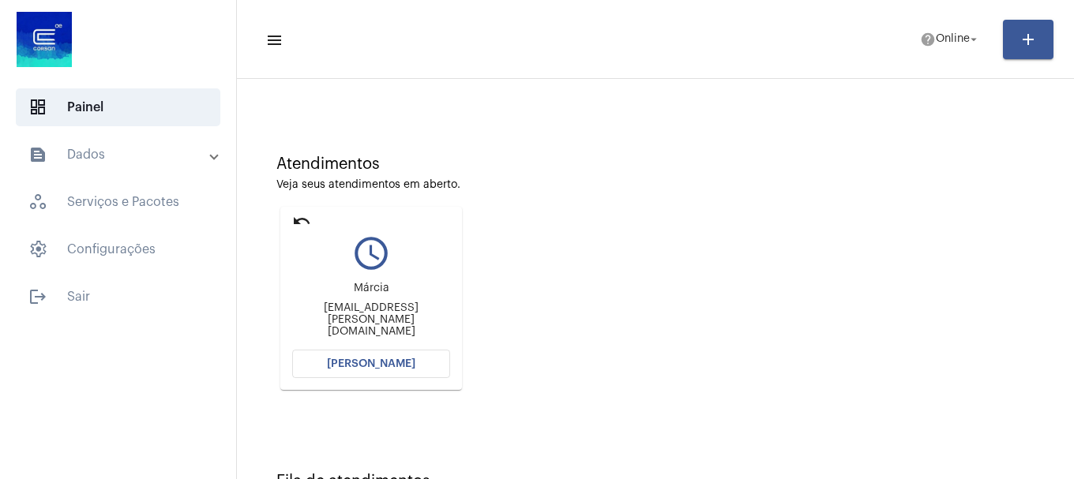
scroll to position [138, 0]
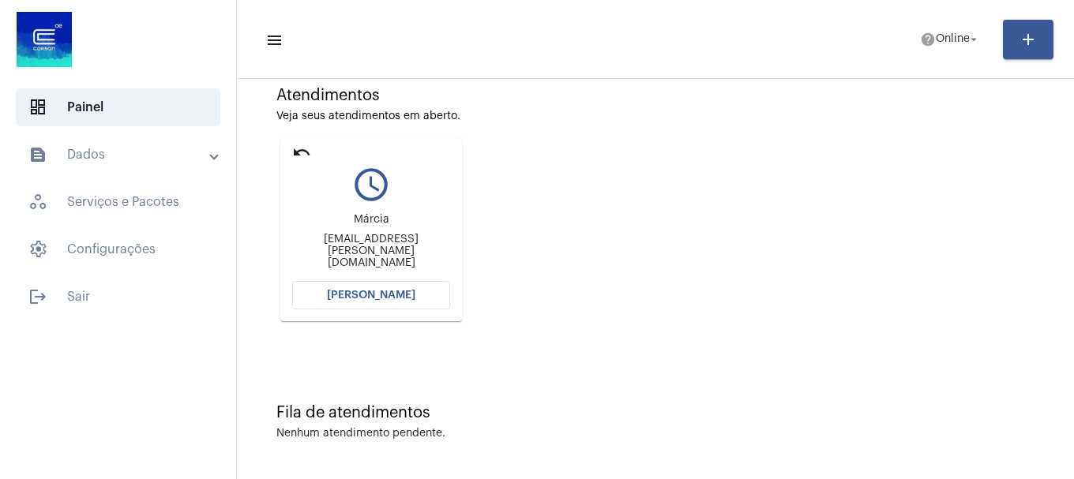
click at [353, 296] on span "Abrir Chamada" at bounding box center [371, 295] width 88 height 11
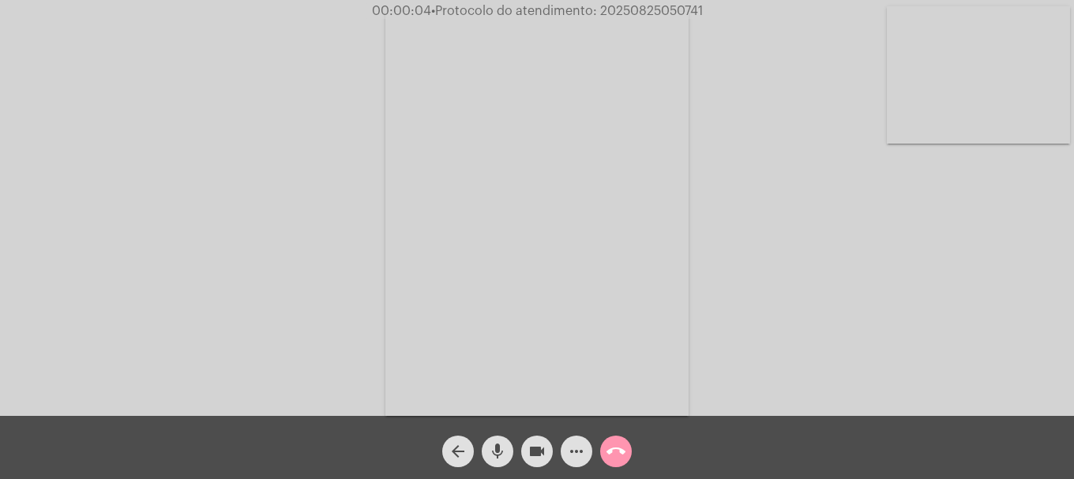
click at [1015, 101] on video at bounding box center [978, 74] width 183 height 137
click at [13, 122] on div "Acessando Câmera e Microfone..." at bounding box center [537, 208] width 1074 height 416
click at [132, 118] on video at bounding box center [209, 212] width 183 height 244
click at [991, 126] on video at bounding box center [978, 74] width 183 height 137
click at [236, 225] on video at bounding box center [209, 212] width 183 height 244
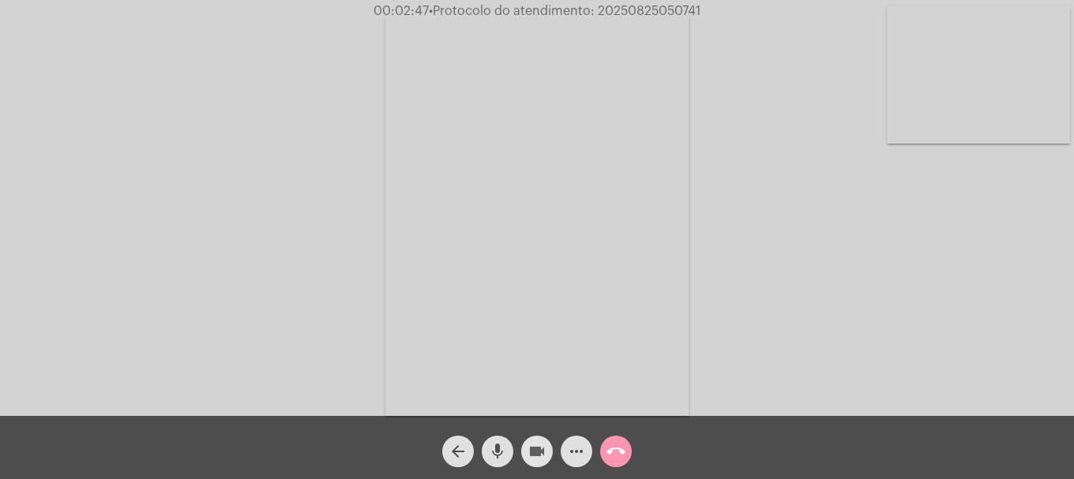
click at [542, 456] on mat-icon "videocam" at bounding box center [536, 451] width 19 height 19
click at [539, 456] on mat-icon "videocam_off" at bounding box center [536, 451] width 19 height 19
click at [1039, 82] on video at bounding box center [978, 74] width 183 height 137
click at [505, 456] on mat-icon "mic" at bounding box center [497, 451] width 19 height 19
click at [505, 458] on mat-icon "mic_off" at bounding box center [497, 451] width 19 height 19
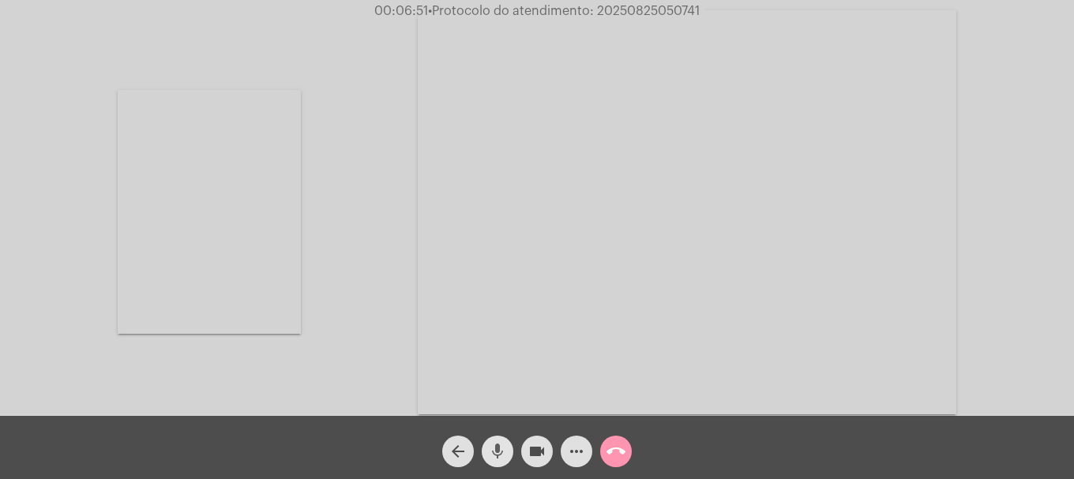
click at [490, 463] on span "mic" at bounding box center [497, 452] width 19 height 32
click at [492, 448] on mat-icon "mic_off" at bounding box center [497, 451] width 19 height 19
click at [689, 231] on video at bounding box center [687, 212] width 538 height 404
click at [542, 440] on span "videocam" at bounding box center [536, 452] width 19 height 32
click at [548, 441] on button "videocam_off" at bounding box center [537, 452] width 32 height 32
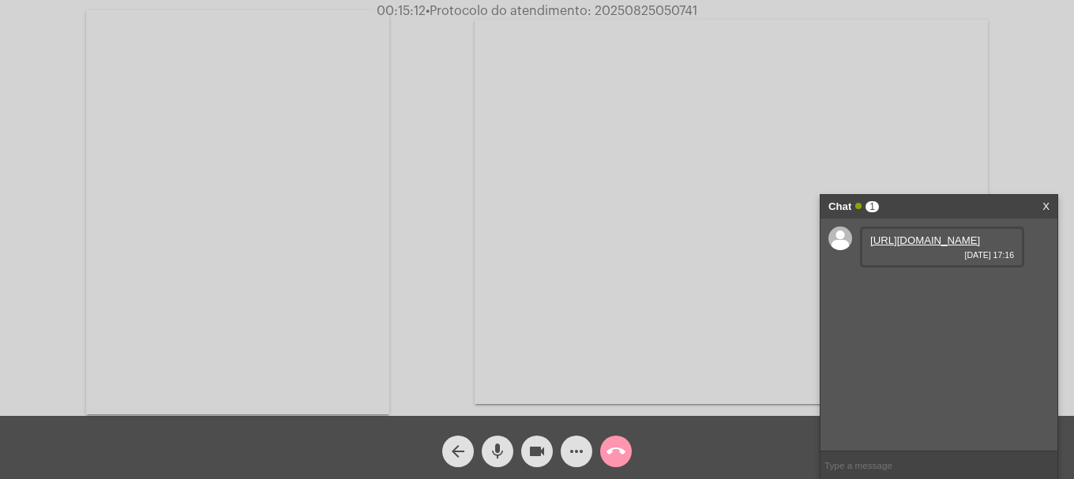
click at [944, 246] on link "https://neft-transfer-bucket.s3.amazonaws.com/temp-177c6b11-55c3-9cb5-e851-3f2c…" at bounding box center [925, 241] width 110 height 12
click at [910, 291] on link "https://neft-transfer-bucket.s3.amazonaws.com/temp-a41772f6-b37f-838f-2a1f-ed22…" at bounding box center [925, 286] width 110 height 12
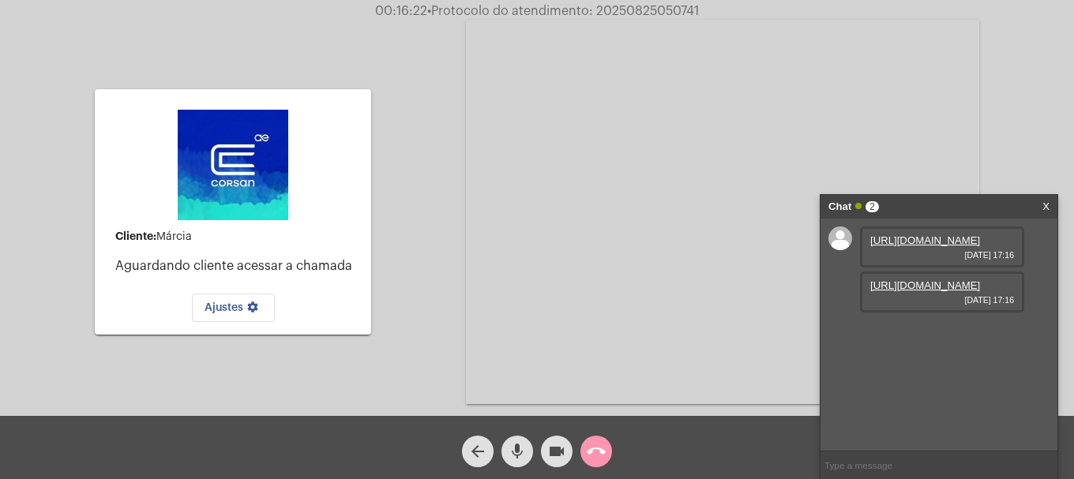
click at [886, 470] on input "text" at bounding box center [938, 466] width 237 height 28
type input "m"
type input "Marcia?"
type input "o"
type input "Olá"
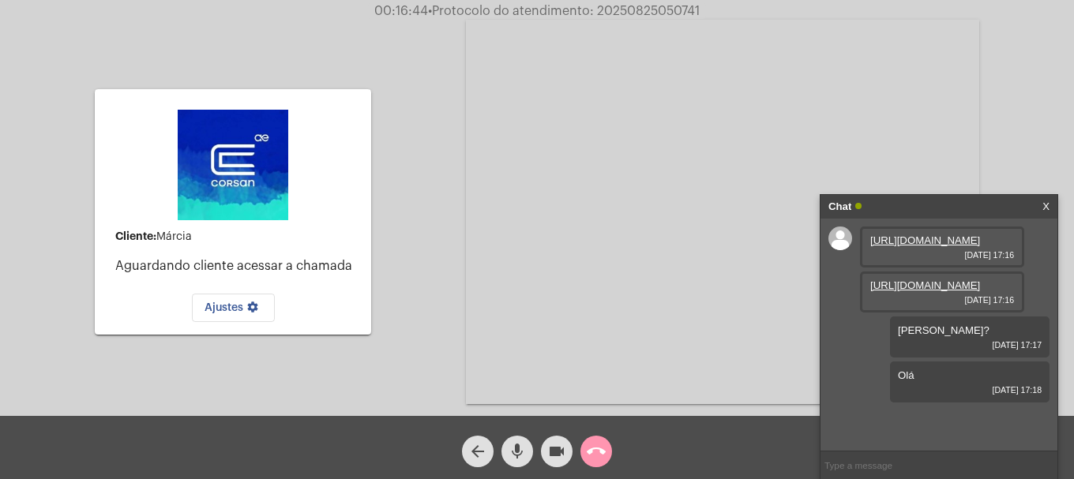
scroll to position [23, 0]
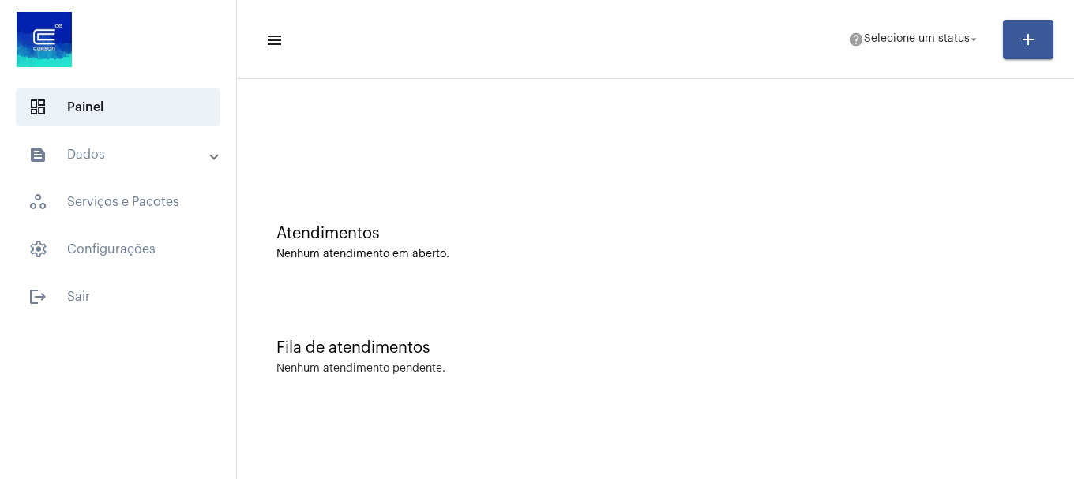
click at [158, 138] on mat-expansion-panel-header "text_snippet_outlined Dados" at bounding box center [122, 155] width 227 height 38
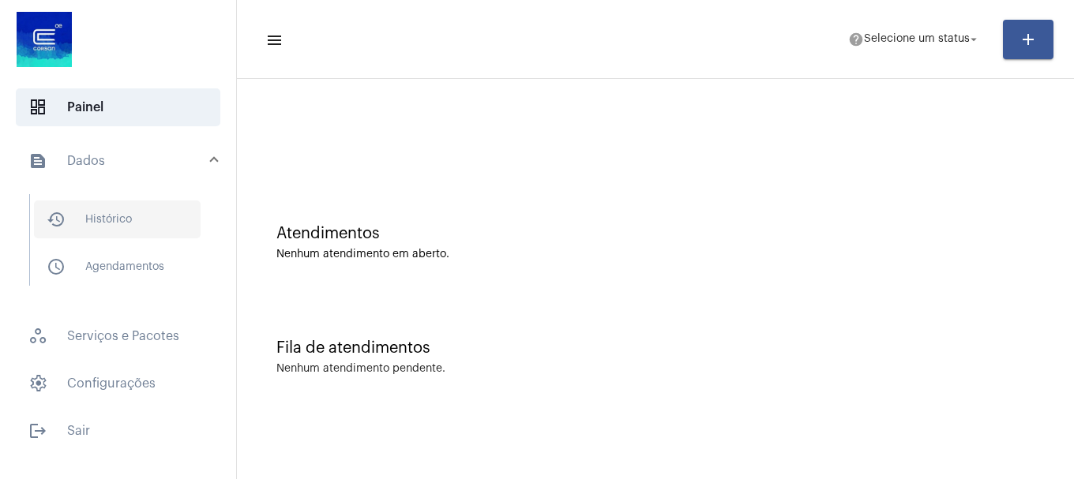
click at [136, 206] on span "history_outlined Histórico" at bounding box center [117, 220] width 167 height 38
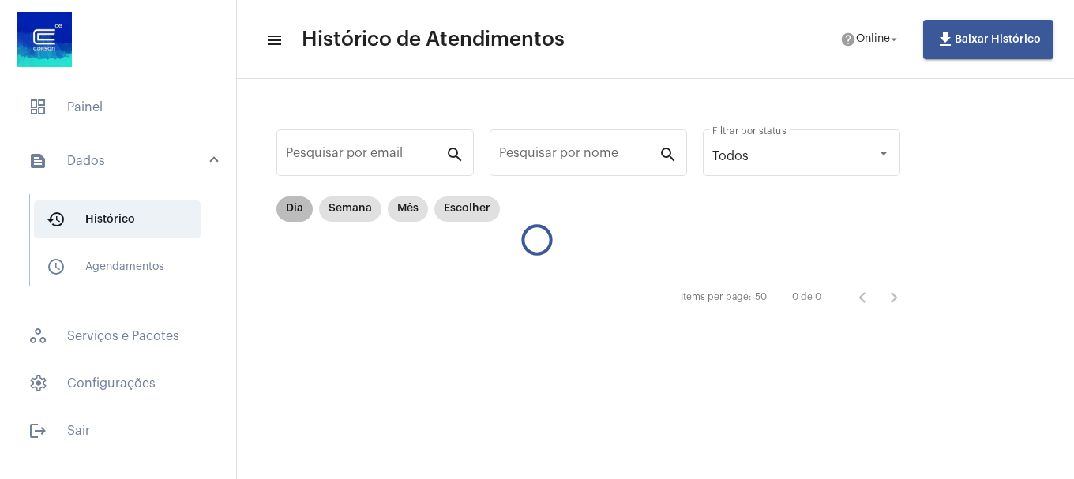
click at [302, 207] on mat-chip "Dia" at bounding box center [294, 209] width 36 height 25
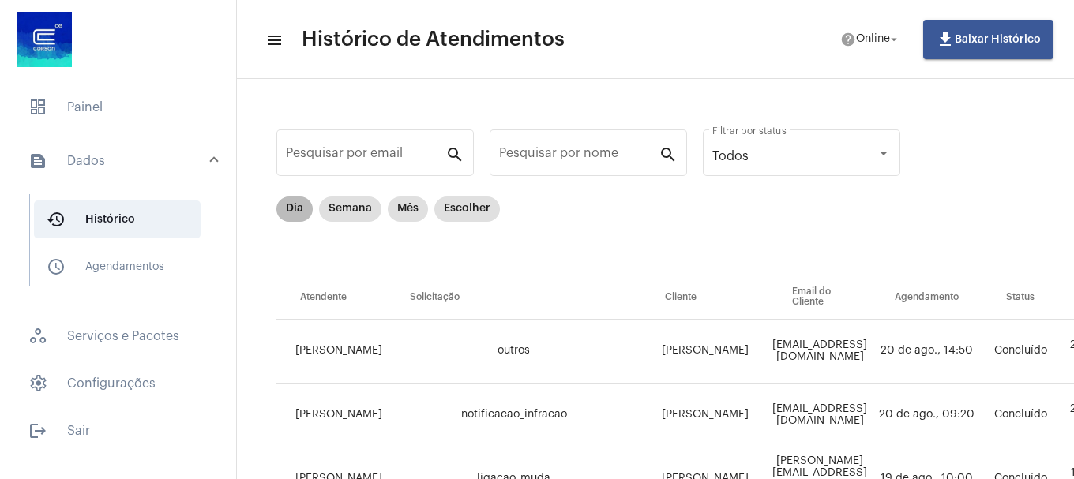
click at [302, 207] on mat-chip "Dia" at bounding box center [294, 209] width 36 height 25
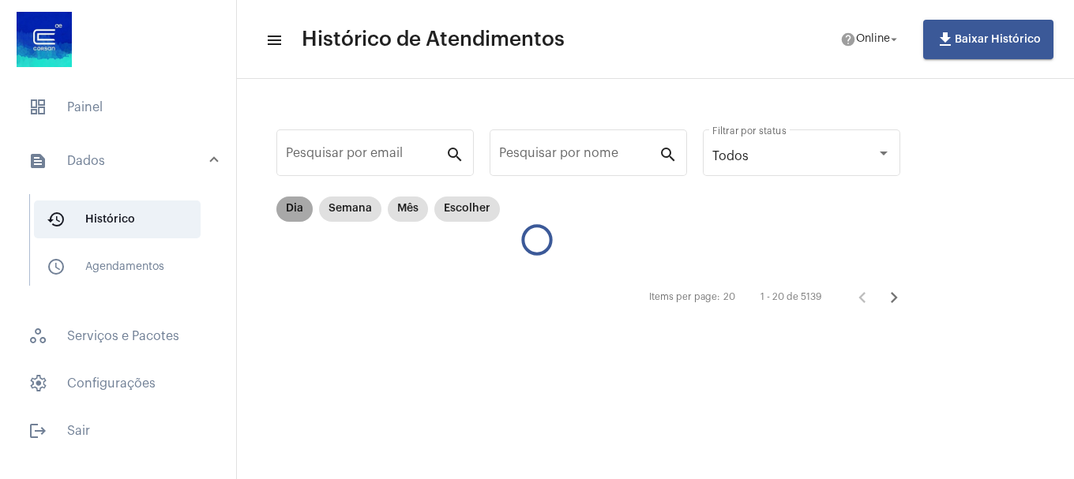
click at [304, 213] on mat-chip "Dia" at bounding box center [294, 209] width 36 height 25
click at [304, 212] on mat-chip "Dia" at bounding box center [294, 209] width 36 height 25
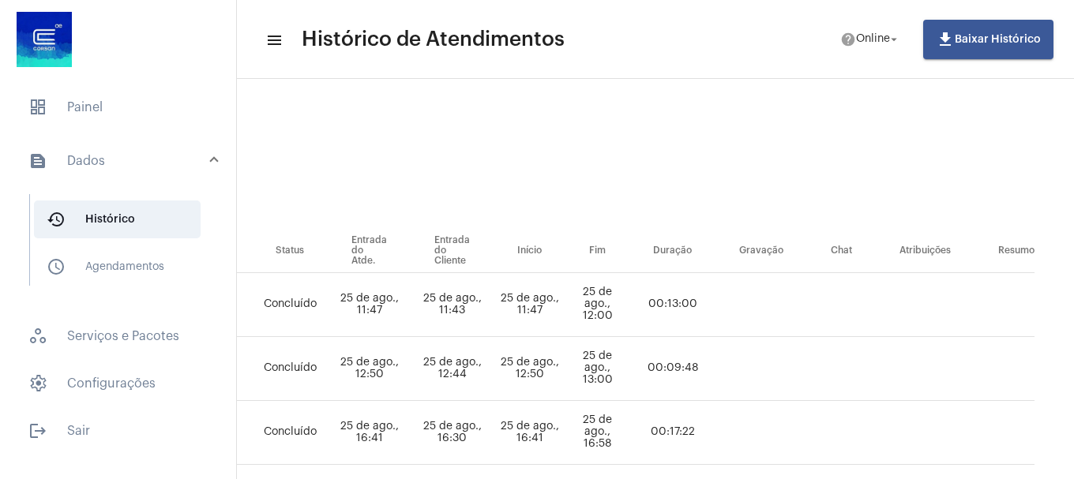
scroll to position [0, 756]
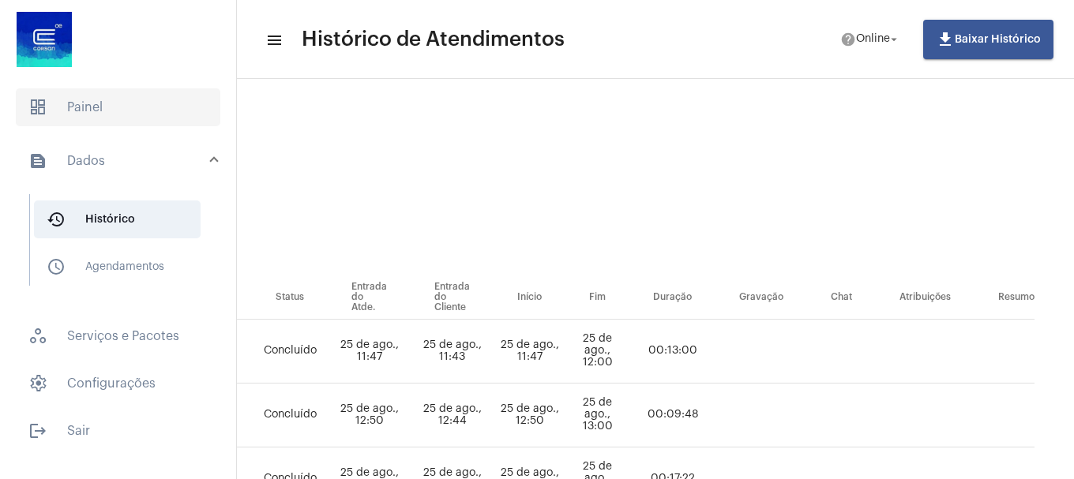
click at [140, 122] on span "dashboard Painel" at bounding box center [118, 107] width 204 height 38
